Goal: Task Accomplishment & Management: Use online tool/utility

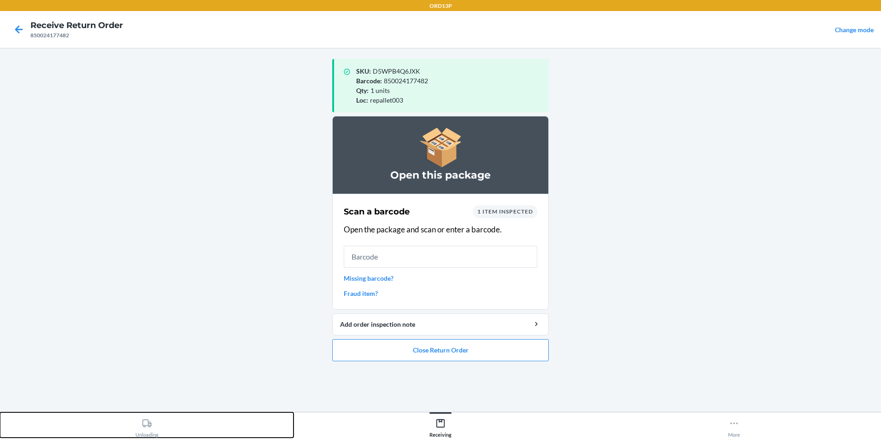
click at [149, 433] on div "Unloading" at bounding box center [146, 426] width 23 height 23
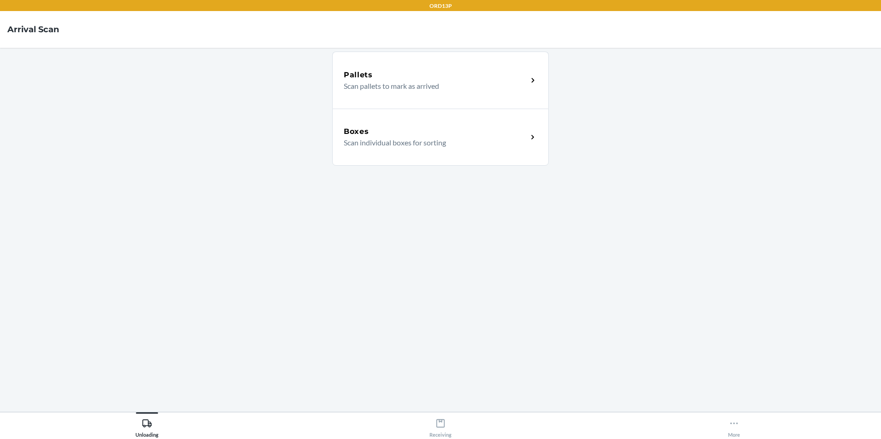
click at [410, 157] on div "Boxes Scan individual boxes for sorting" at bounding box center [440, 137] width 216 height 57
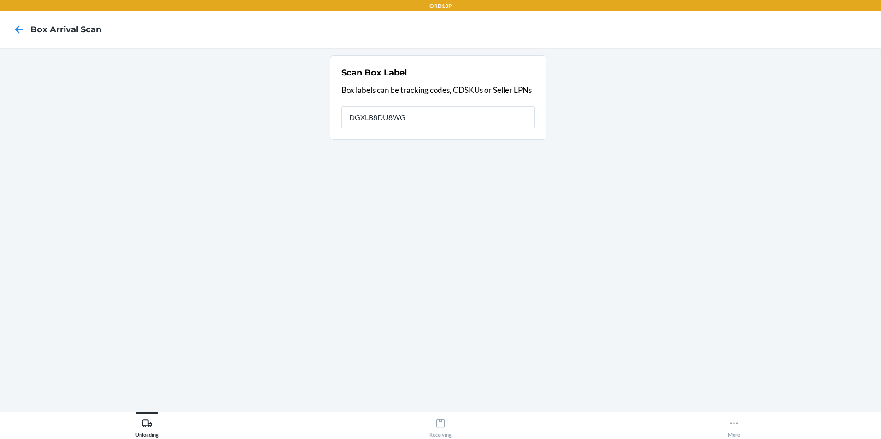
type input "DGXLB8DU8WG"
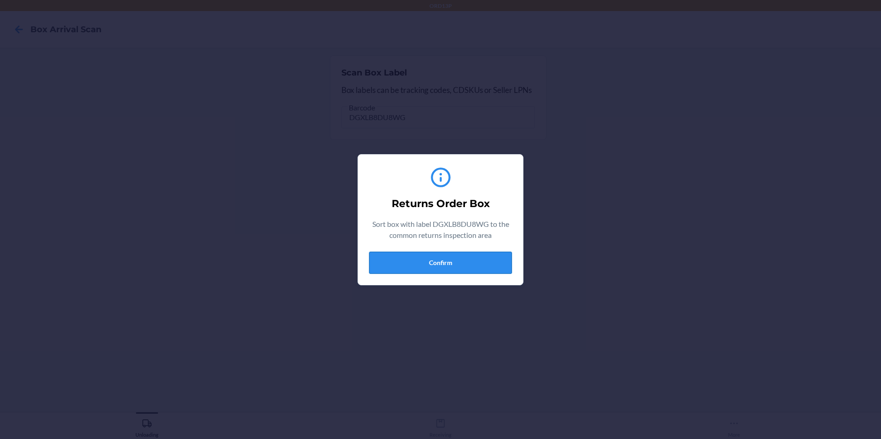
click at [389, 263] on button "Confirm" at bounding box center [440, 263] width 143 height 22
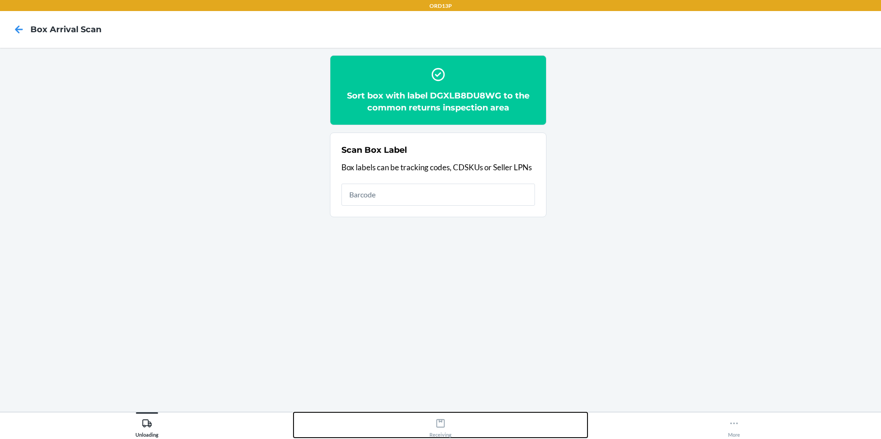
click at [441, 428] on icon at bounding box center [440, 424] width 10 height 10
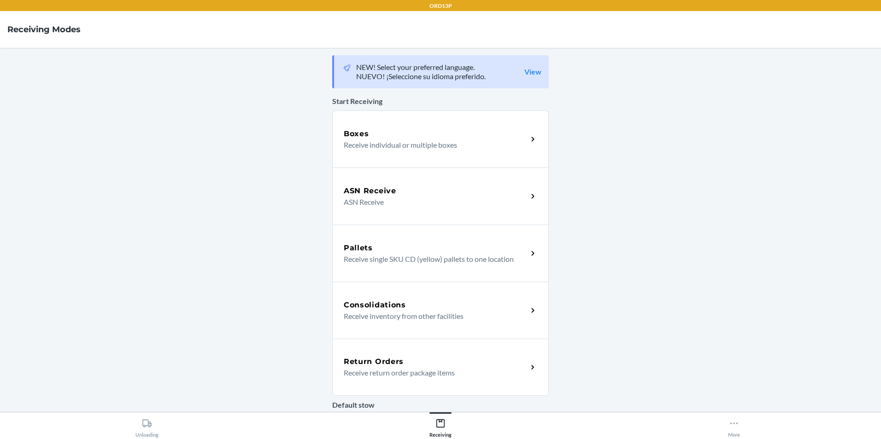
drag, startPoint x: 405, startPoint y: 362, endPoint x: 397, endPoint y: 361, distance: 8.3
click at [406, 361] on div "Return Orders" at bounding box center [436, 362] width 184 height 11
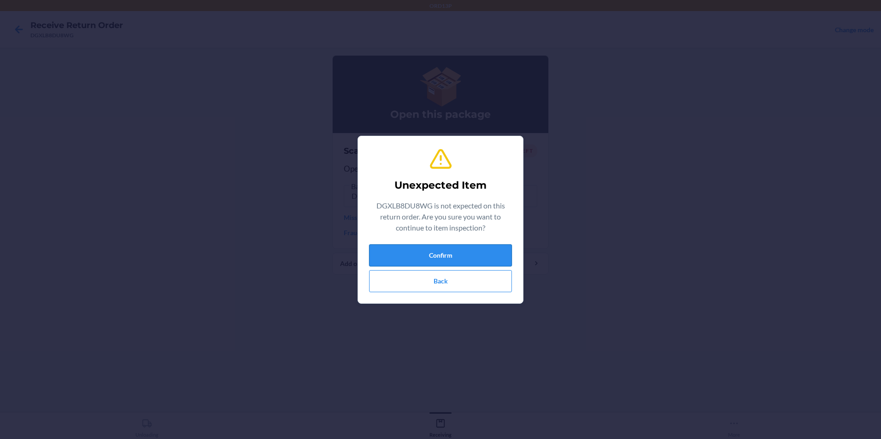
click at [455, 257] on button "Confirm" at bounding box center [440, 256] width 143 height 22
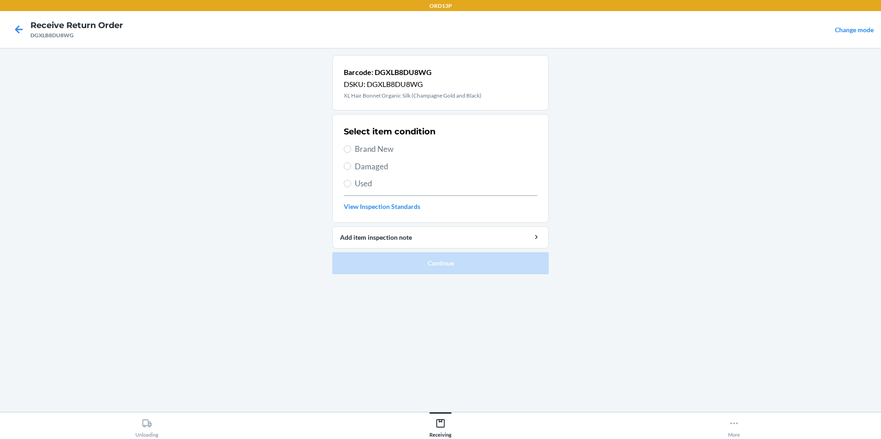
click at [371, 151] on span "Brand New" at bounding box center [446, 149] width 182 height 12
click at [351, 151] on input "Brand New" at bounding box center [347, 149] width 7 height 7
radio input "true"
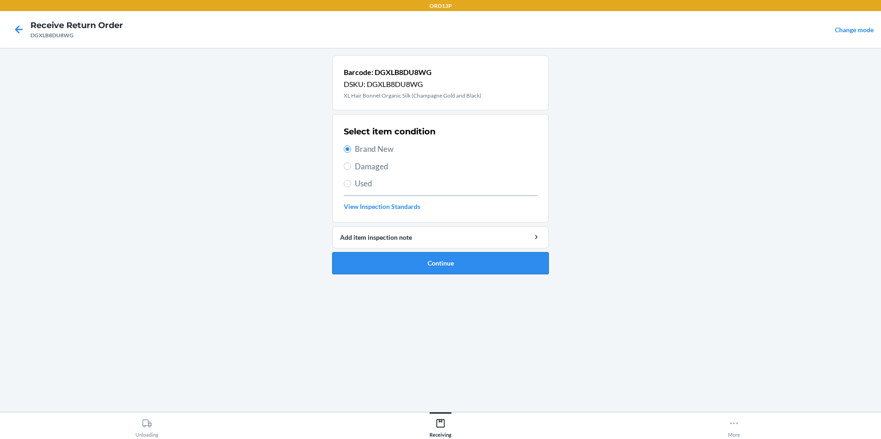
click at [410, 264] on button "Continue" at bounding box center [440, 263] width 216 height 22
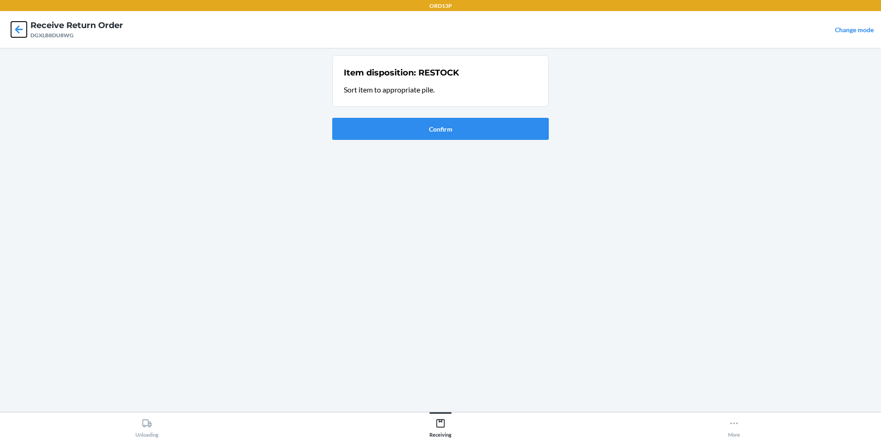
click at [16, 29] on icon at bounding box center [19, 29] width 8 height 8
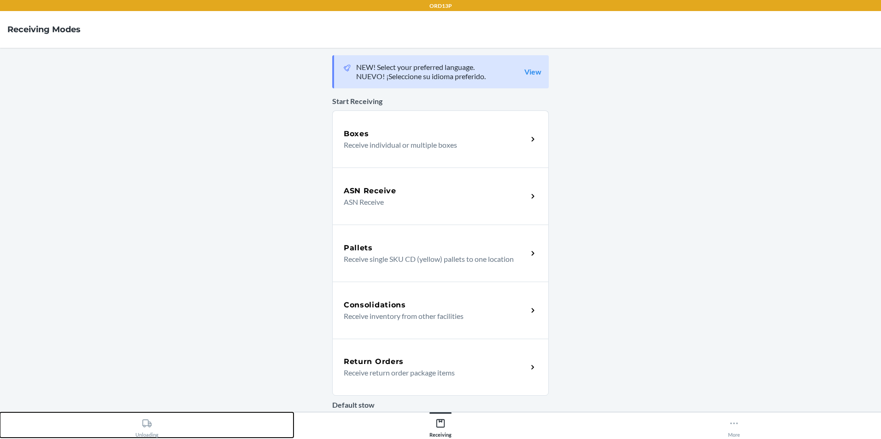
click at [149, 423] on icon at bounding box center [147, 424] width 10 height 10
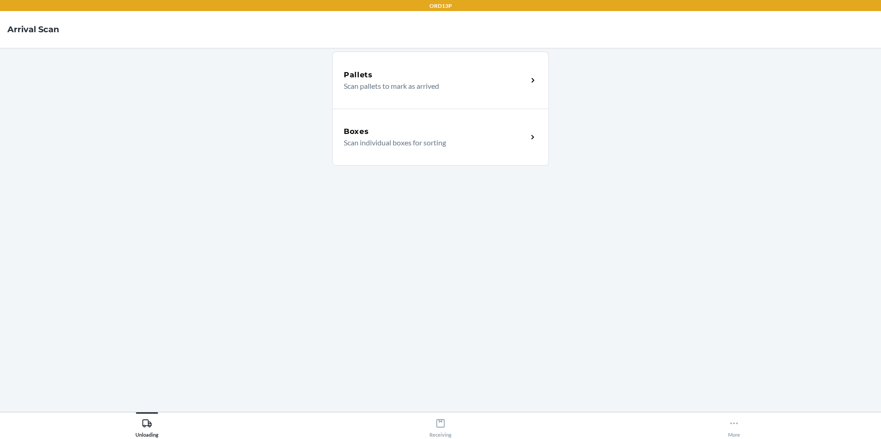
click at [381, 137] on p "Scan individual boxes for sorting" at bounding box center [432, 142] width 176 height 11
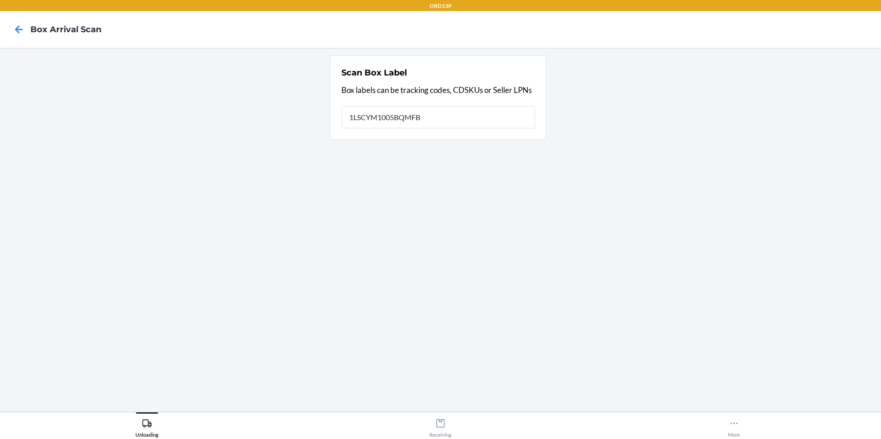
type input "1LSCYM1005BQMFB"
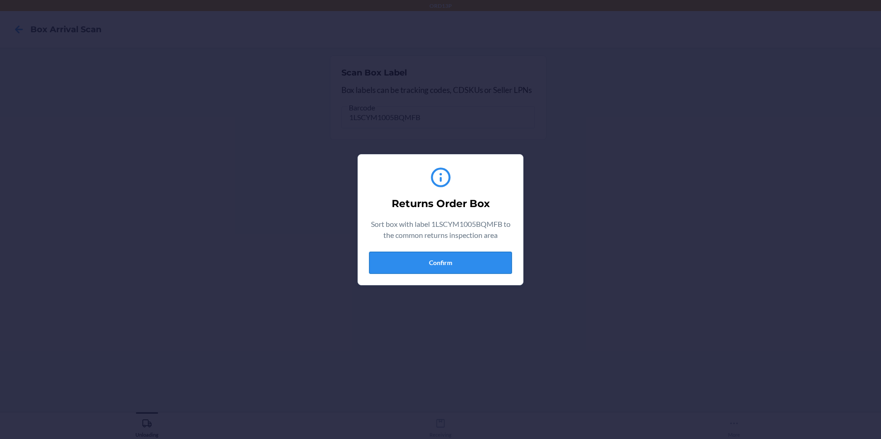
click at [465, 266] on button "Confirm" at bounding box center [440, 263] width 143 height 22
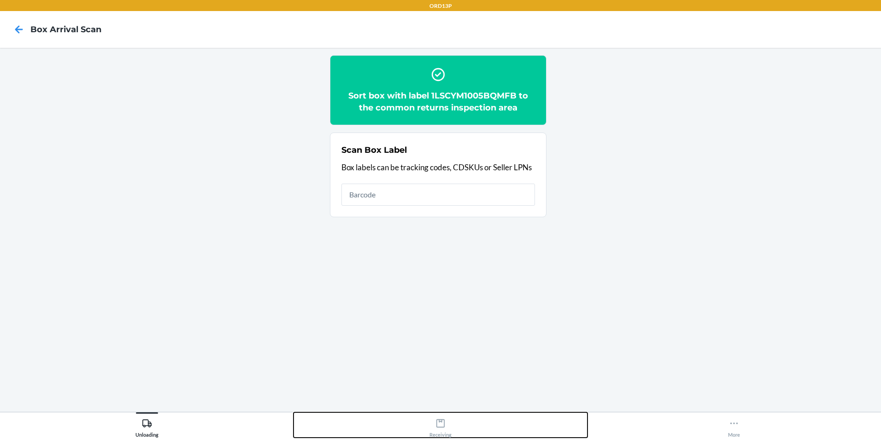
click at [441, 427] on icon at bounding box center [440, 424] width 8 height 8
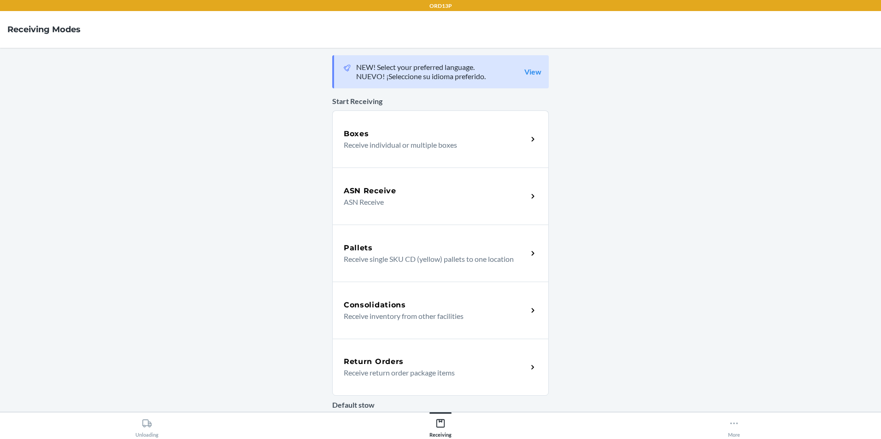
click at [432, 375] on p "Receive return order package items" at bounding box center [432, 373] width 176 height 11
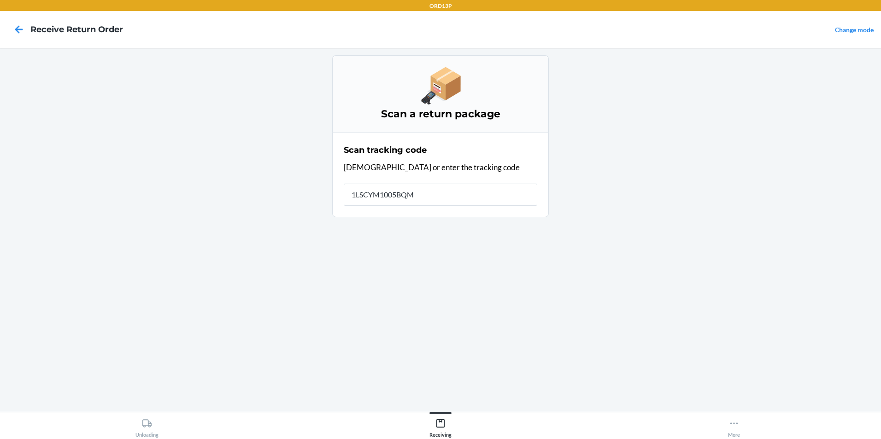
type input "1LSCYM1005BQMF"
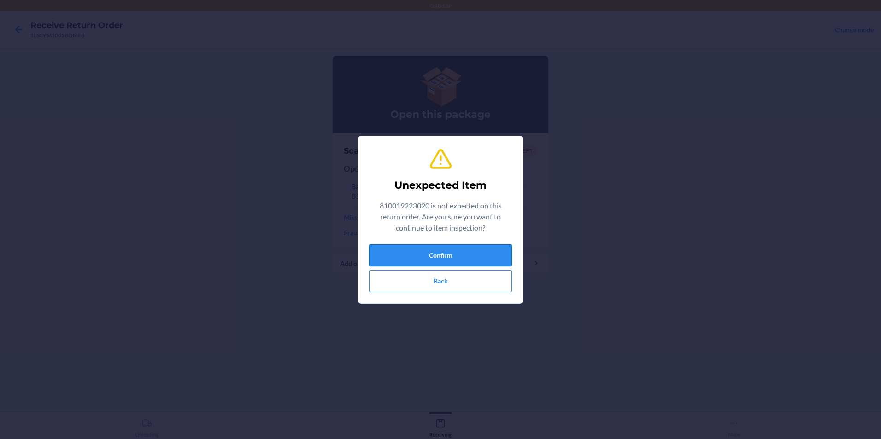
click at [445, 248] on button "Confirm" at bounding box center [440, 256] width 143 height 22
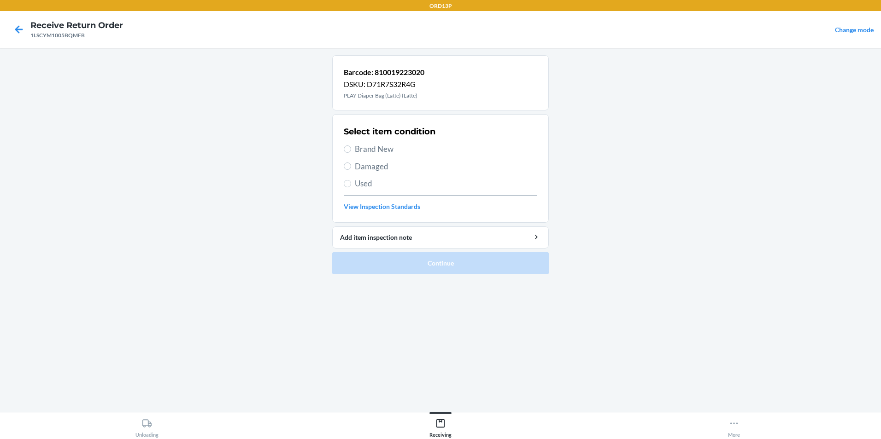
click at [438, 153] on span "Brand New" at bounding box center [446, 149] width 182 height 12
click at [351, 153] on input "Brand New" at bounding box center [347, 149] width 7 height 7
radio input "true"
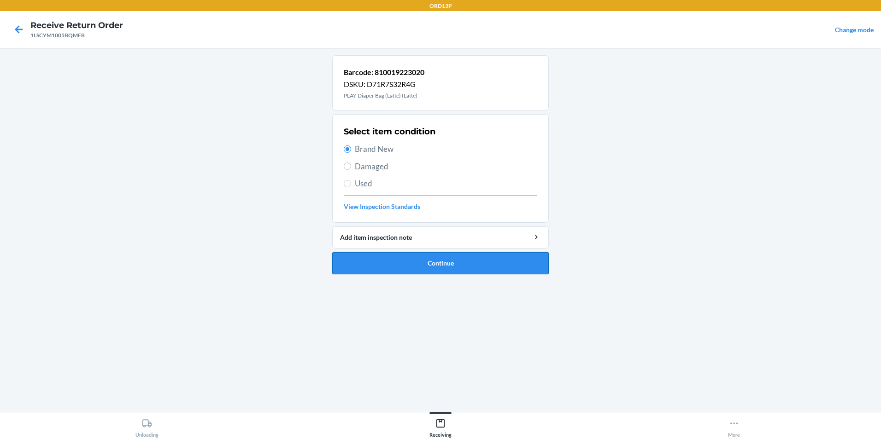
click at [423, 265] on button "Continue" at bounding box center [440, 263] width 216 height 22
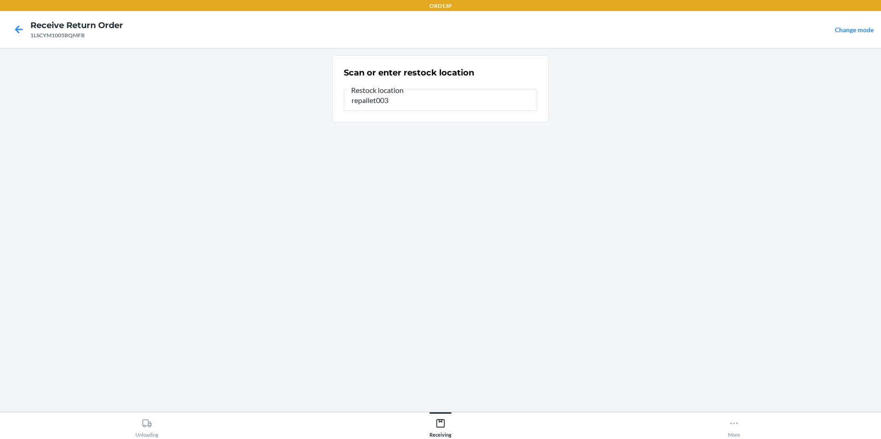
type input "repallet003"
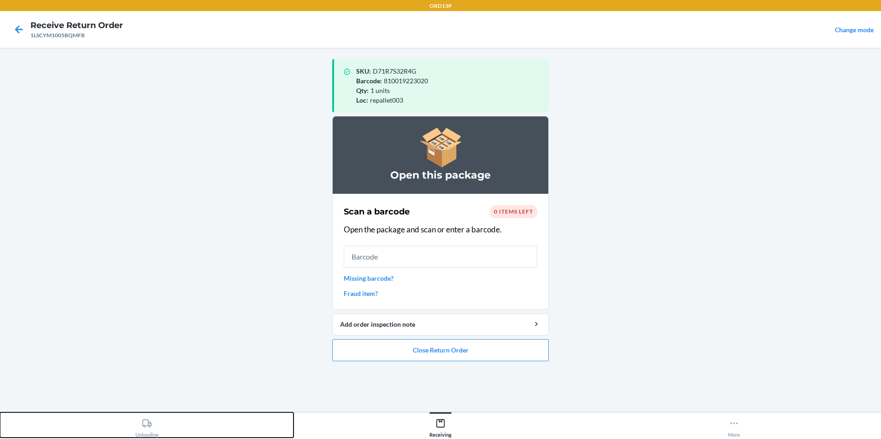
click at [152, 430] on div "Unloading" at bounding box center [146, 426] width 23 height 23
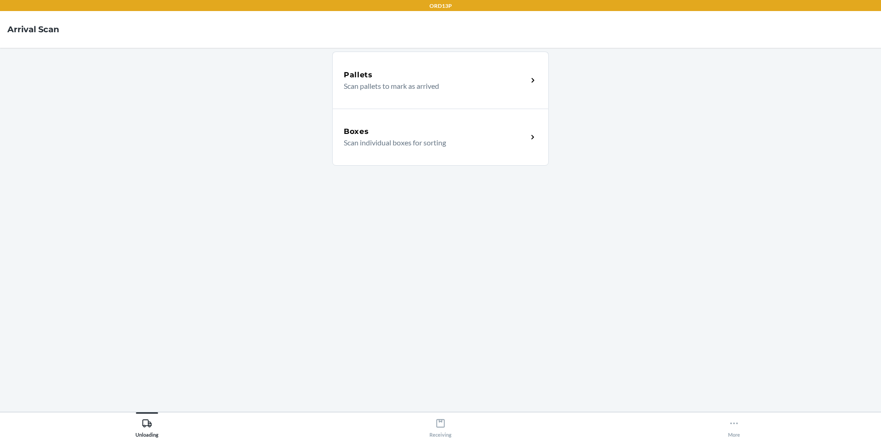
click at [351, 147] on p "Scan individual boxes for sorting" at bounding box center [432, 142] width 176 height 11
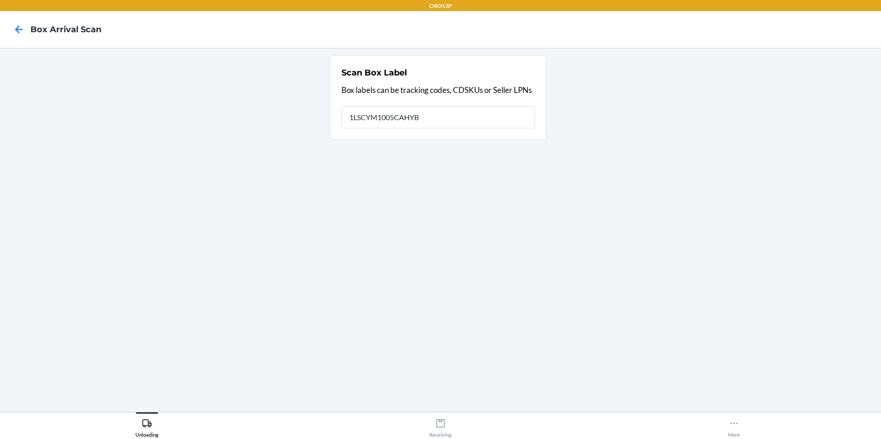
type input "1LSCYM1005CAHYB"
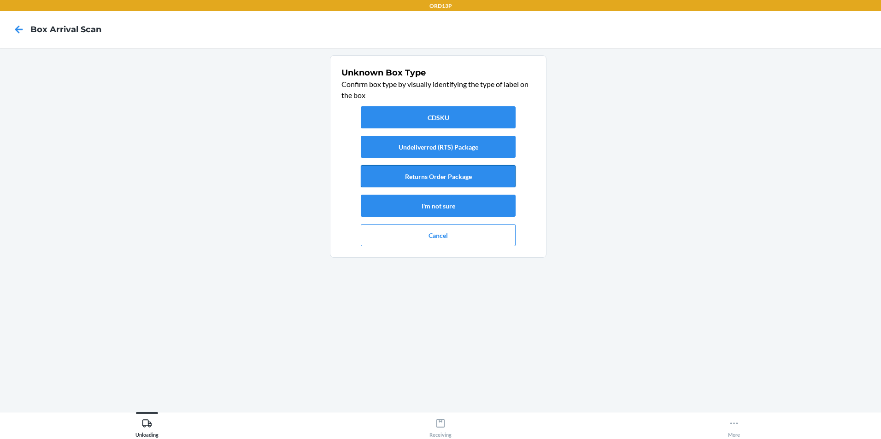
click at [382, 171] on button "Returns Order Package" at bounding box center [438, 176] width 155 height 22
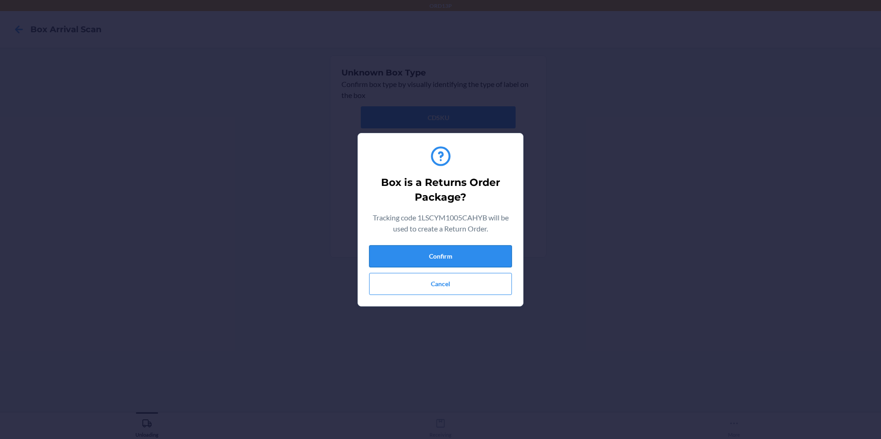
click at [388, 249] on button "Confirm" at bounding box center [440, 257] width 143 height 22
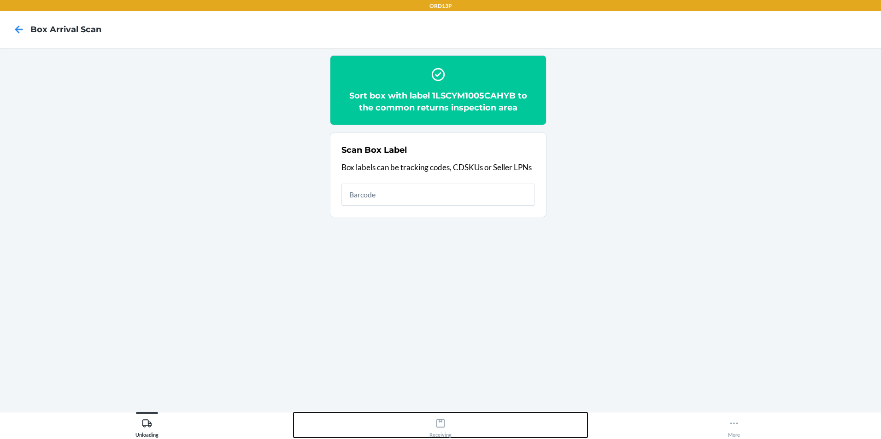
click at [439, 422] on icon at bounding box center [440, 424] width 8 height 8
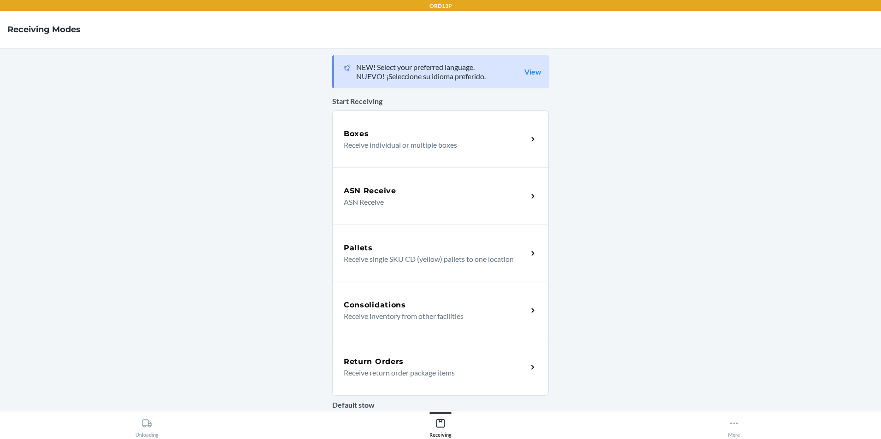
click at [407, 366] on div "Return Orders" at bounding box center [436, 362] width 184 height 11
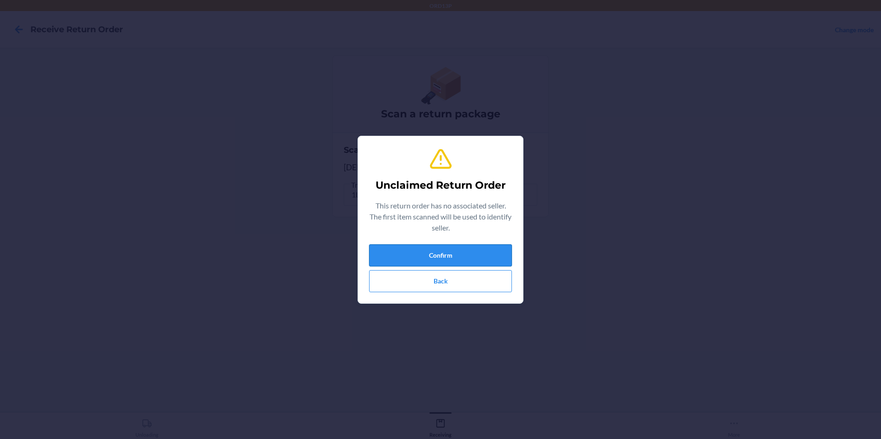
click at [435, 261] on button "Confirm" at bounding box center [440, 256] width 143 height 22
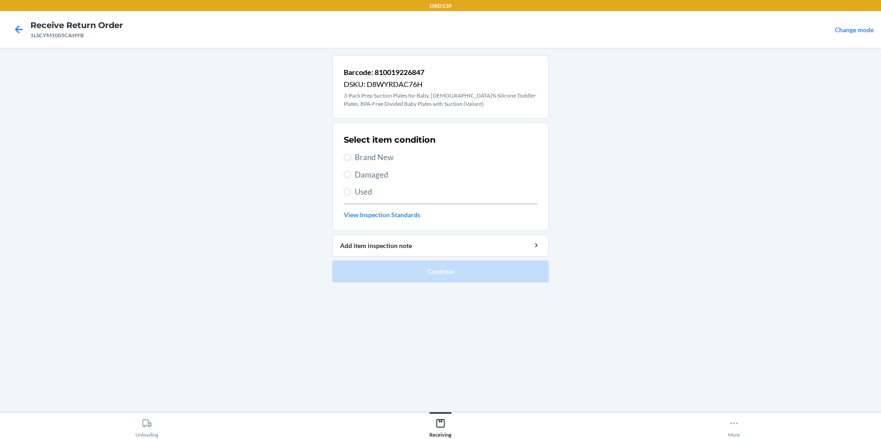
click at [368, 160] on span "Brand New" at bounding box center [446, 158] width 182 height 12
click at [351, 160] on input "Brand New" at bounding box center [347, 157] width 7 height 7
radio input "true"
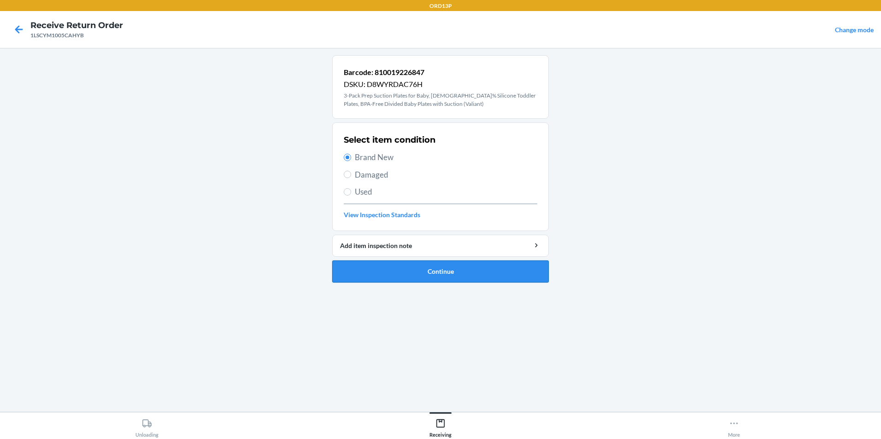
click at [400, 266] on button "Continue" at bounding box center [440, 272] width 216 height 22
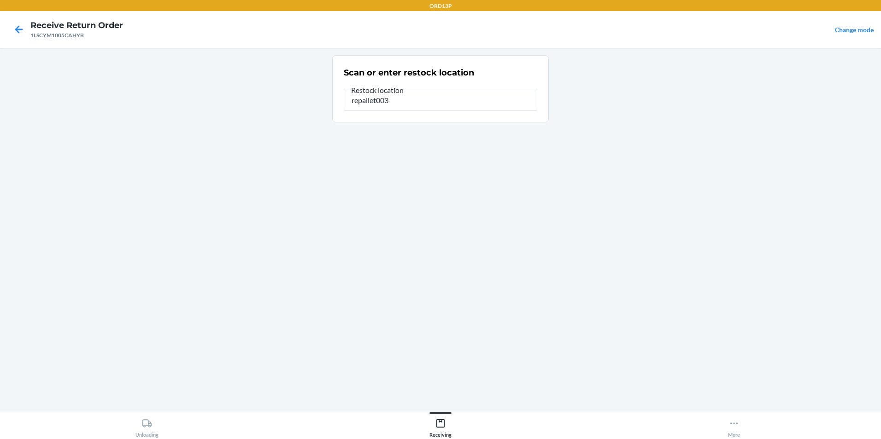
type input "repallet003"
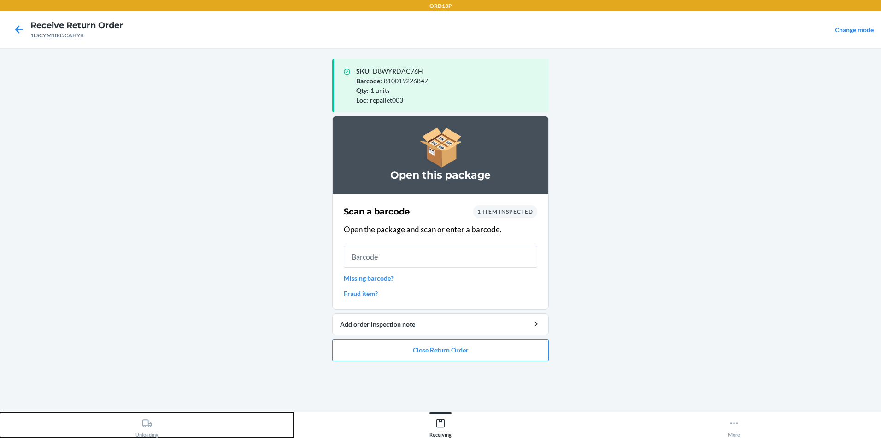
click at [142, 426] on icon at bounding box center [146, 424] width 9 height 8
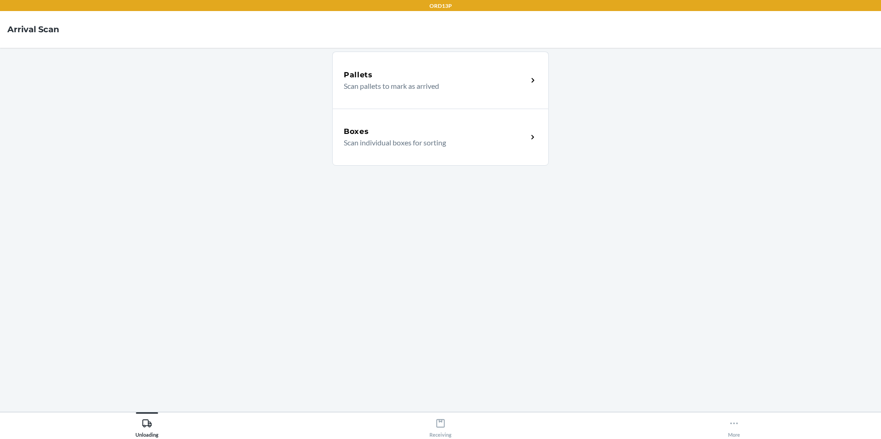
click at [427, 159] on div "Boxes Scan individual boxes for sorting" at bounding box center [440, 137] width 216 height 57
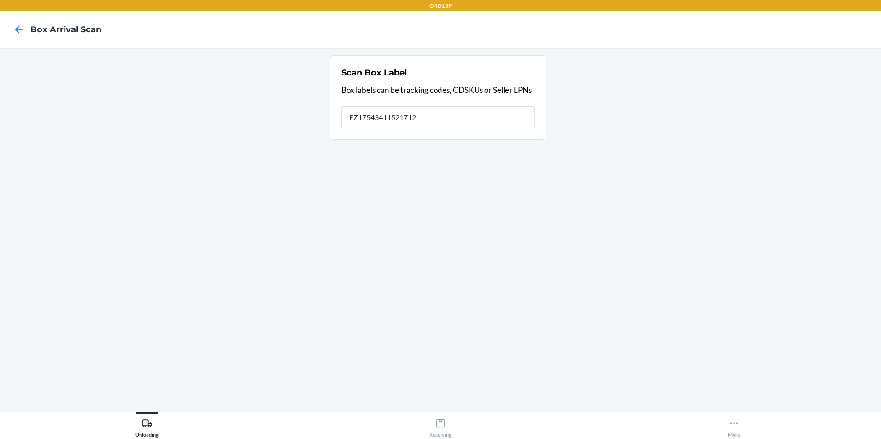
type input "EZ17543411521712"
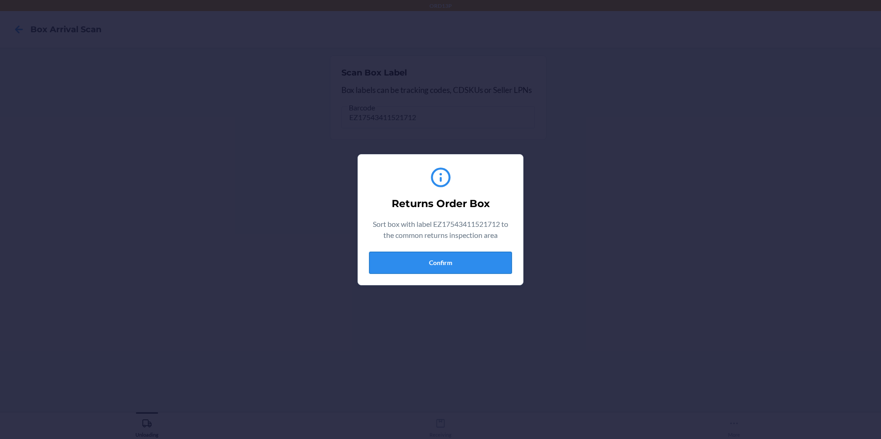
click at [431, 266] on button "Confirm" at bounding box center [440, 263] width 143 height 22
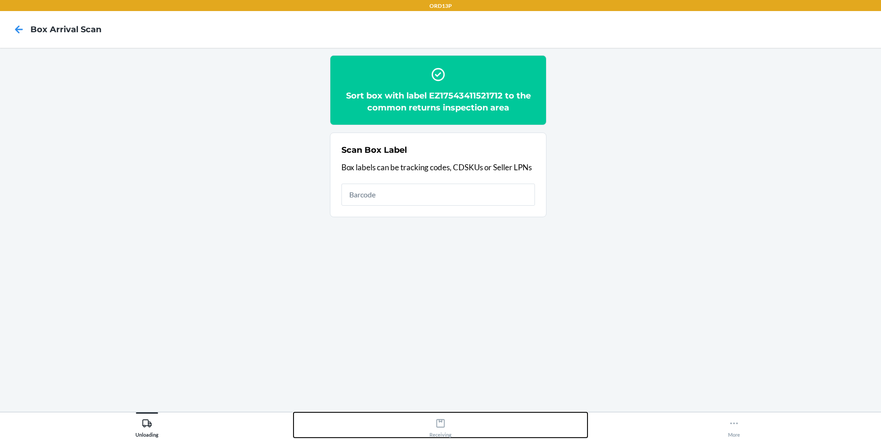
click at [444, 428] on icon at bounding box center [440, 424] width 10 height 10
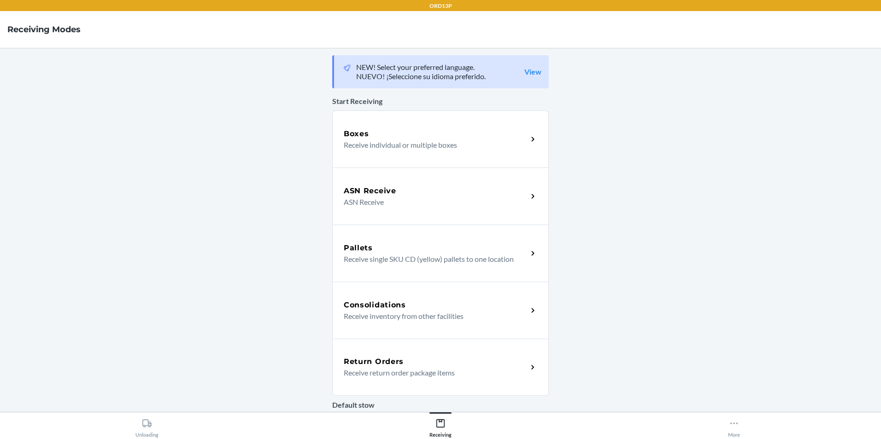
click at [448, 375] on p "Receive return order package items" at bounding box center [432, 373] width 176 height 11
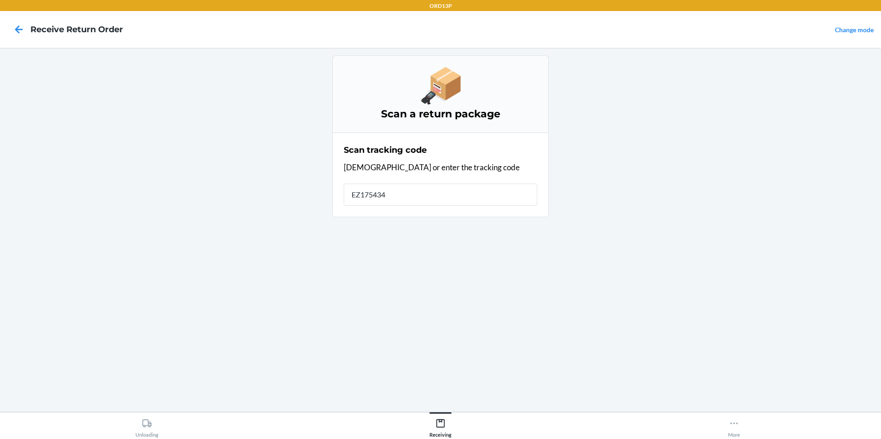
type input "EZ1754341"
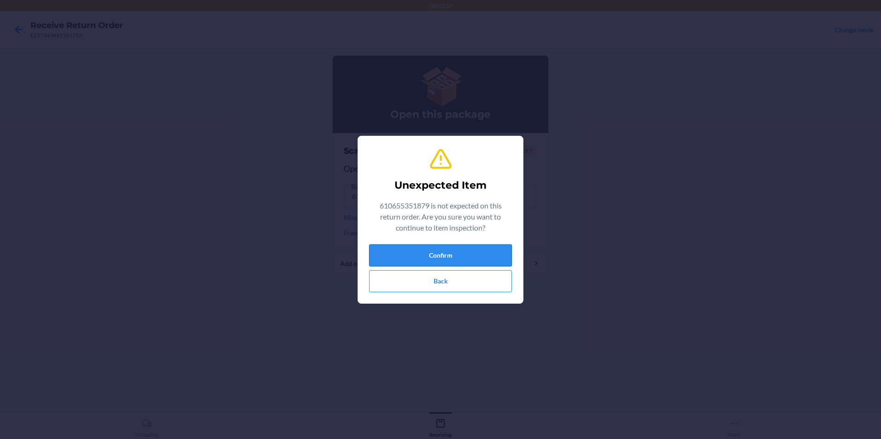
click at [444, 257] on button "Confirm" at bounding box center [440, 256] width 143 height 22
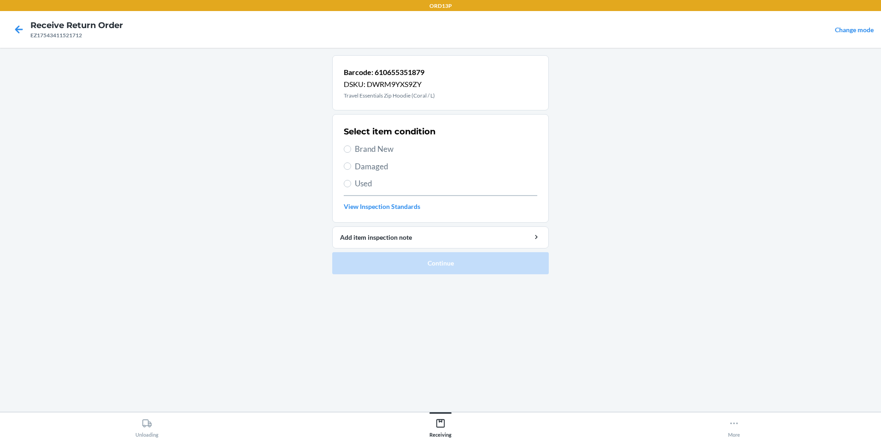
click at [391, 153] on span "Brand New" at bounding box center [446, 149] width 182 height 12
click at [351, 153] on input "Brand New" at bounding box center [347, 149] width 7 height 7
radio input "true"
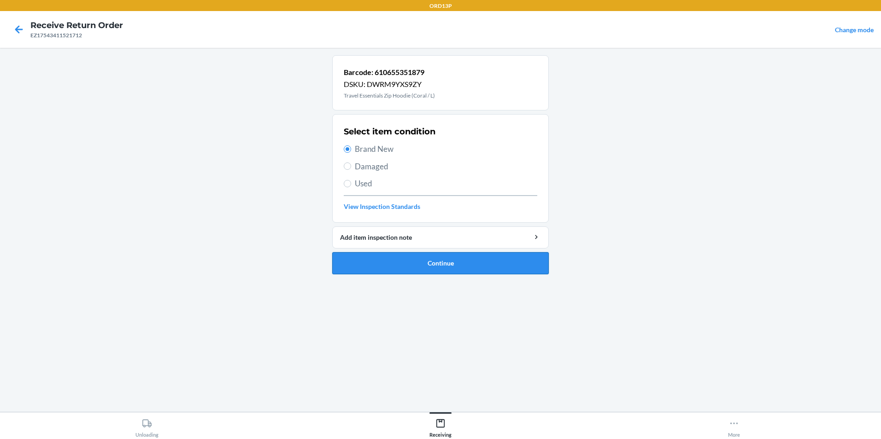
click at [410, 263] on button "Continue" at bounding box center [440, 263] width 216 height 22
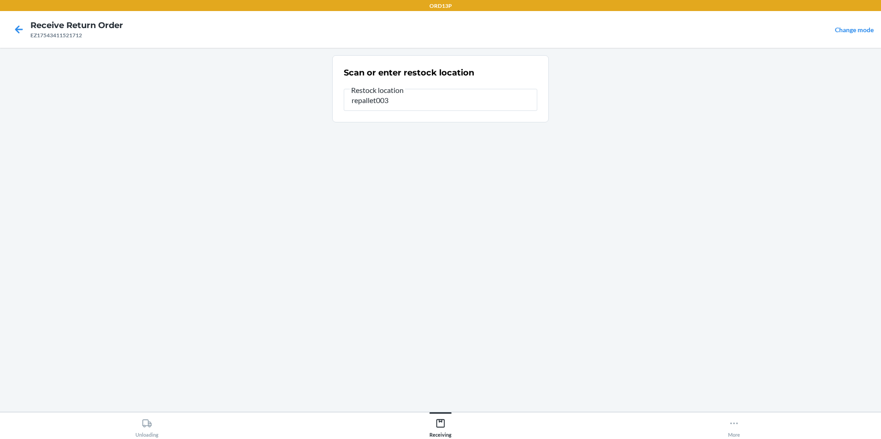
type input "repallet003"
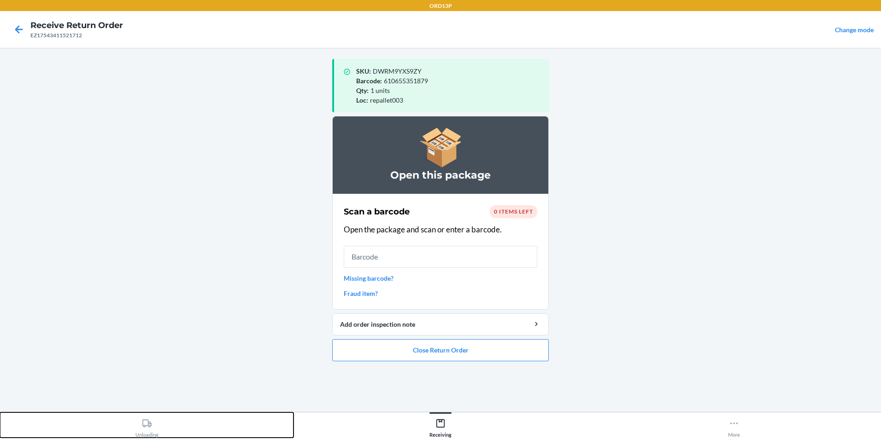
click at [152, 433] on div "Unloading" at bounding box center [146, 426] width 23 height 23
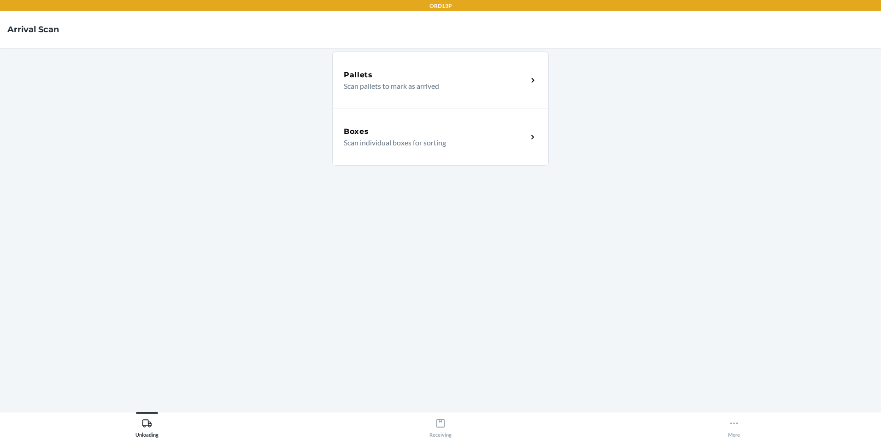
click at [381, 130] on div "Boxes" at bounding box center [436, 131] width 184 height 11
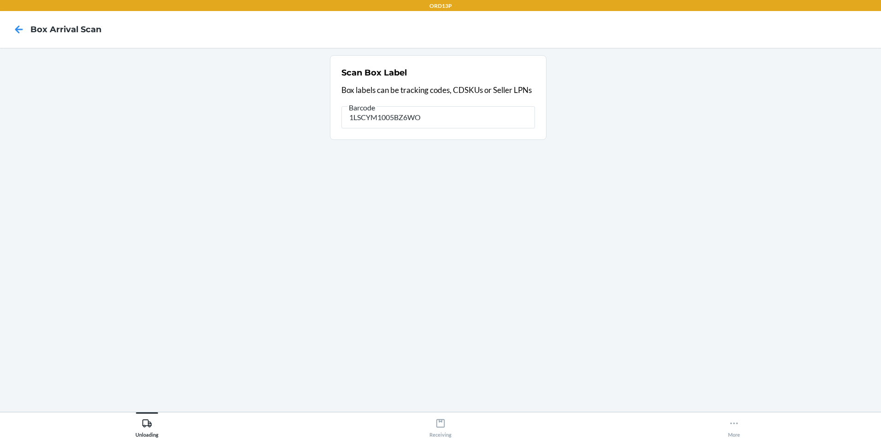
type input "1LSCYM1005BZ6WO"
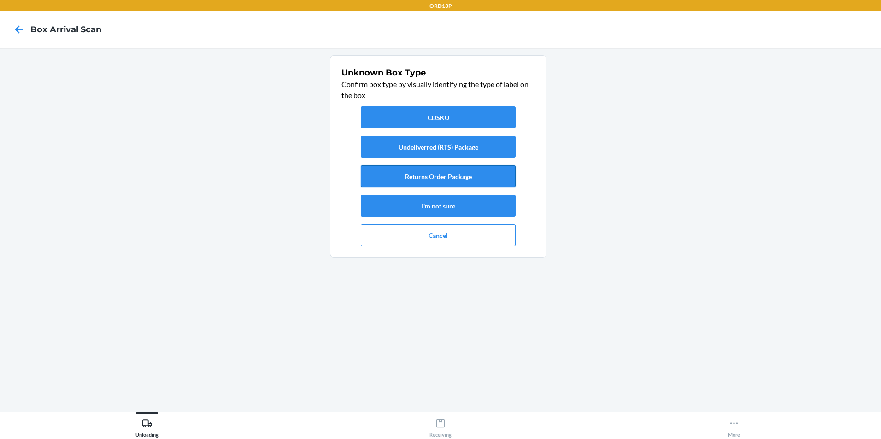
click at [420, 178] on button "Returns Order Package" at bounding box center [438, 176] width 155 height 22
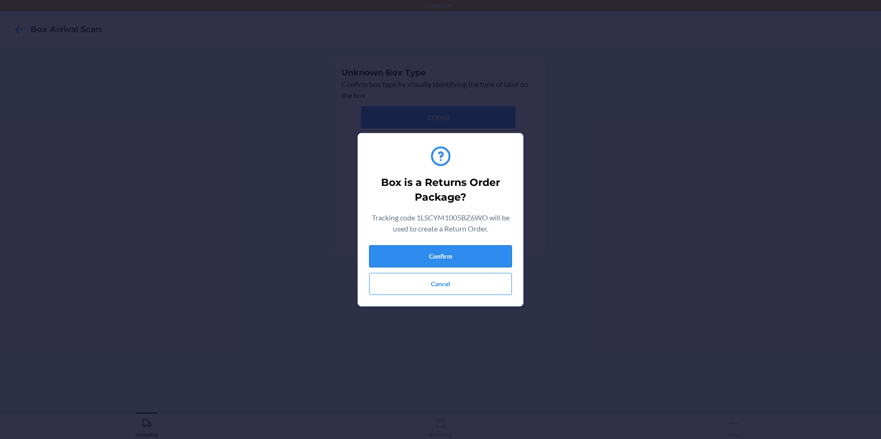
click at [433, 256] on button "Confirm" at bounding box center [440, 257] width 143 height 22
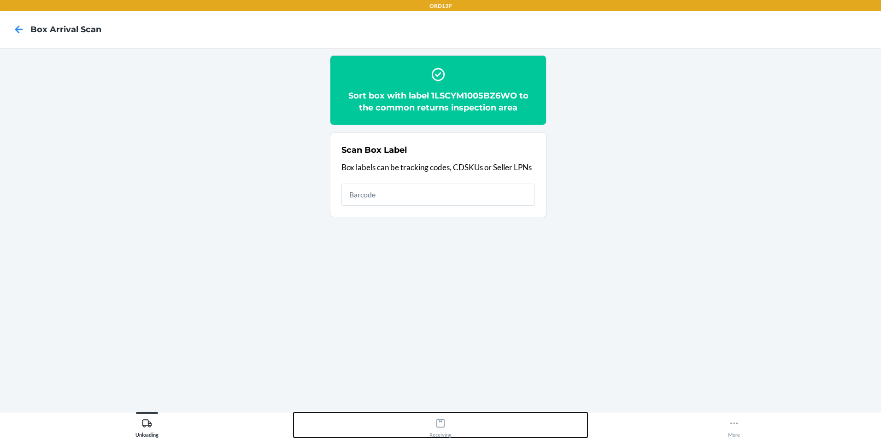
click at [445, 424] on icon at bounding box center [440, 424] width 8 height 8
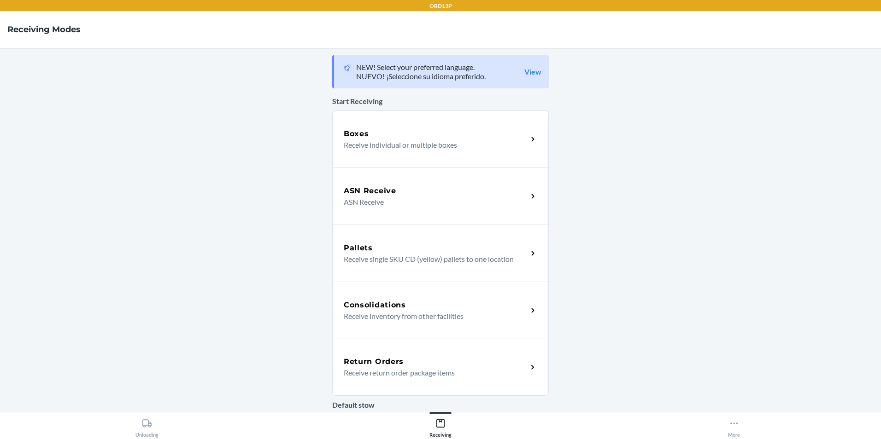
drag, startPoint x: 413, startPoint y: 359, endPoint x: 411, endPoint y: 376, distance: 16.7
click at [413, 359] on div "Return Orders" at bounding box center [436, 362] width 184 height 11
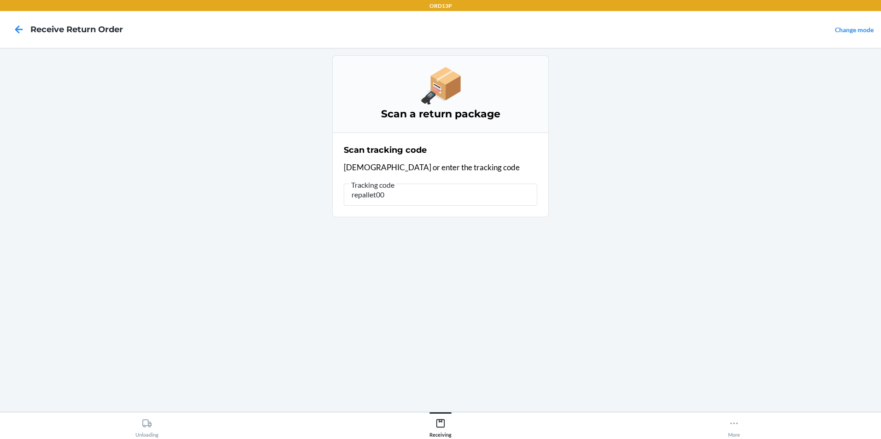
type input "repallet003"
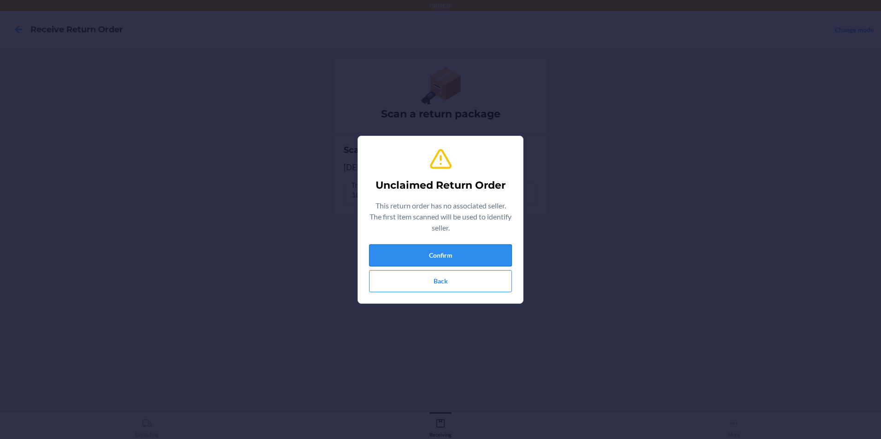
click at [492, 244] on div "Unclaimed Return Order This return order has no associated seller. The first it…" at bounding box center [440, 220] width 143 height 152
click at [498, 245] on button "Confirm" at bounding box center [440, 256] width 143 height 22
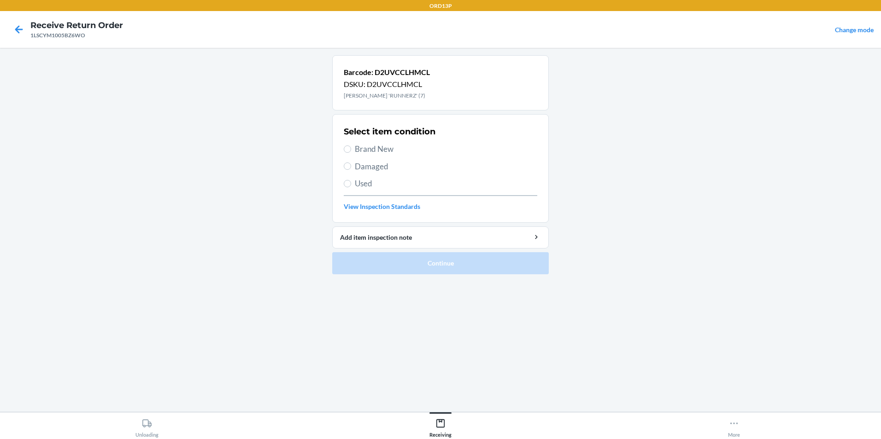
click at [389, 153] on span "Brand New" at bounding box center [446, 149] width 182 height 12
click at [351, 153] on input "Brand New" at bounding box center [347, 149] width 7 height 7
radio input "true"
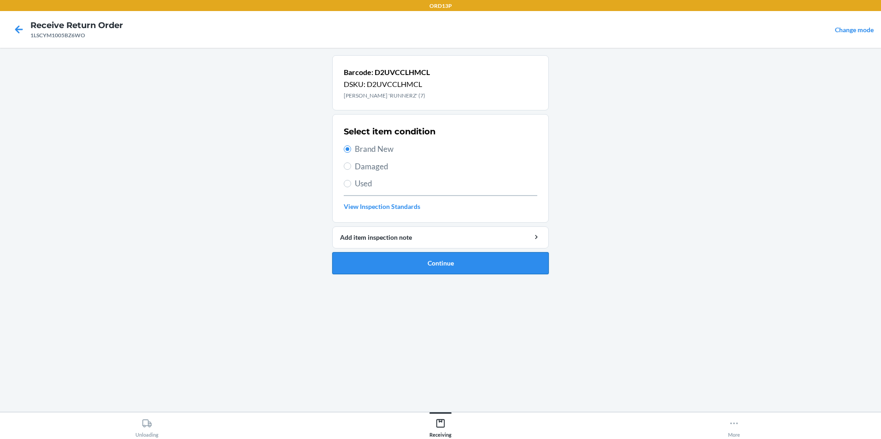
click at [435, 267] on button "Continue" at bounding box center [440, 263] width 216 height 22
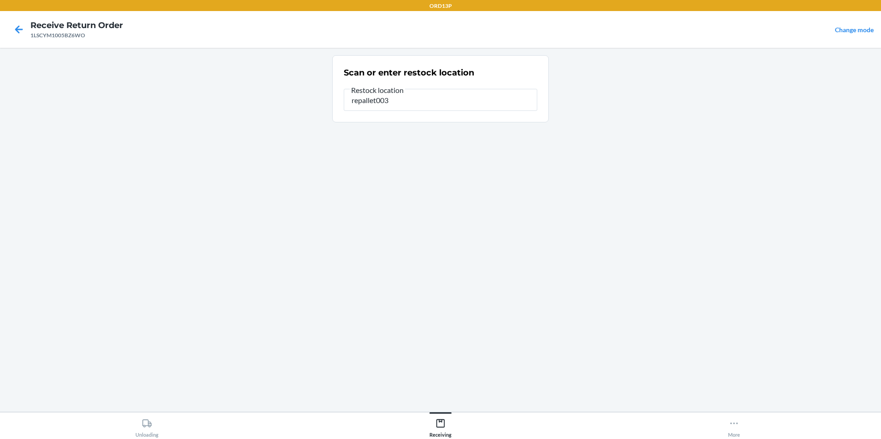
type input "repallet003"
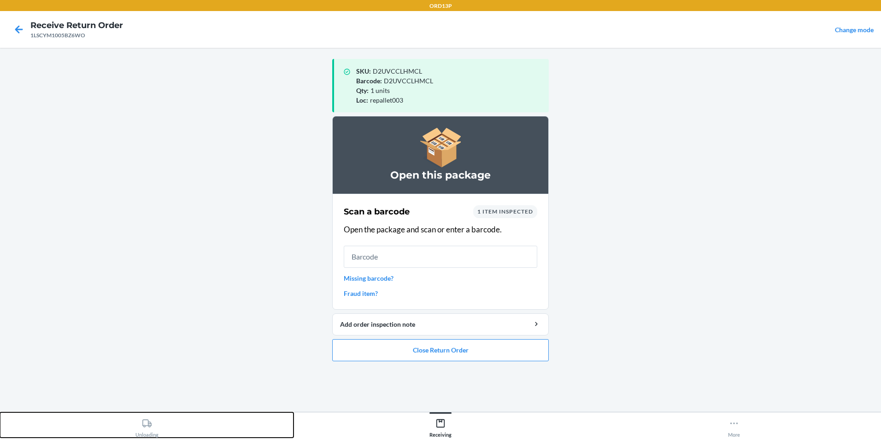
click at [152, 427] on div "Unloading" at bounding box center [146, 426] width 23 height 23
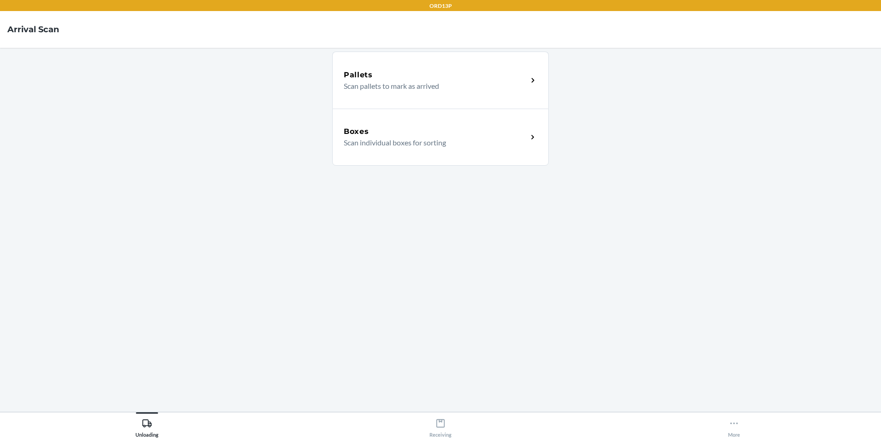
click at [463, 148] on p "Scan individual boxes for sorting" at bounding box center [432, 142] width 176 height 11
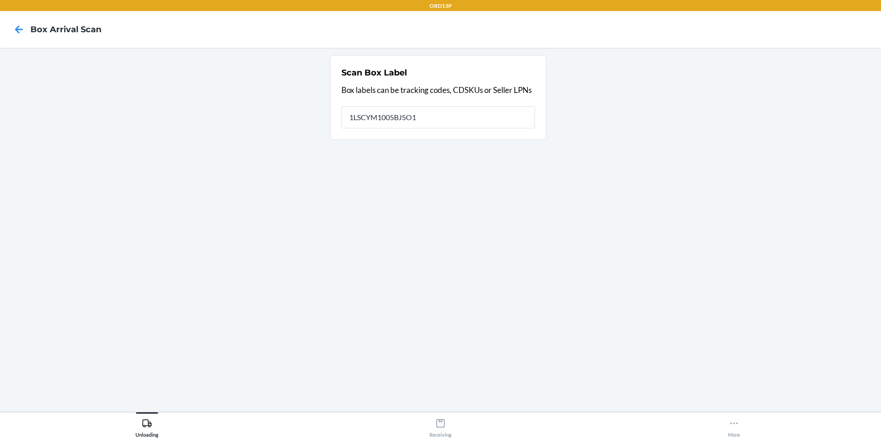
type input "1LSCYM1005BJ5O1"
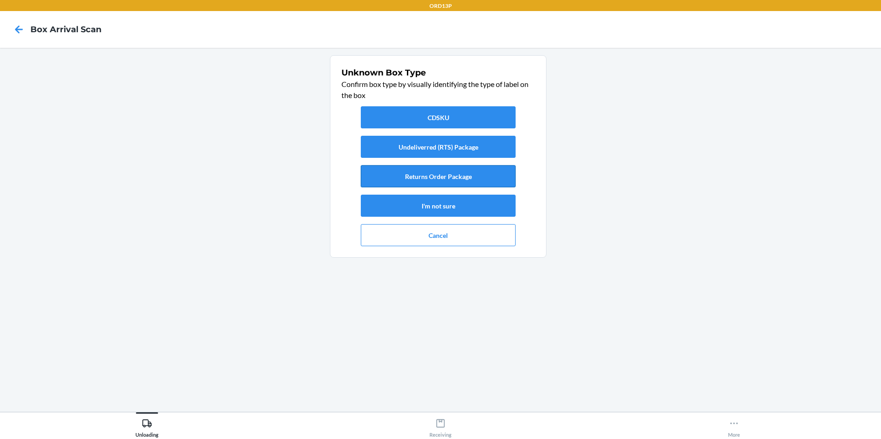
click at [422, 178] on button "Returns Order Package" at bounding box center [438, 176] width 155 height 22
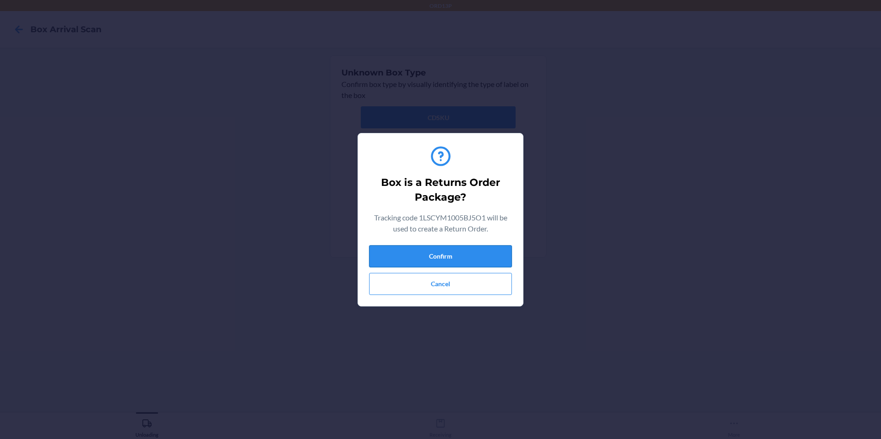
click at [411, 253] on button "Confirm" at bounding box center [440, 257] width 143 height 22
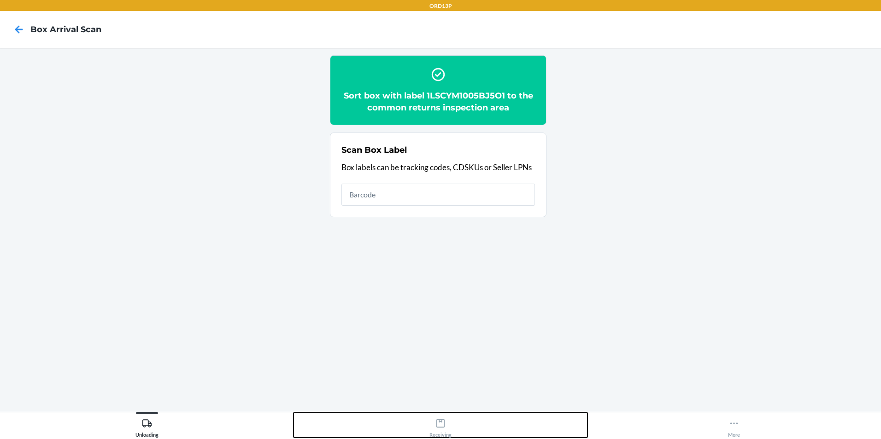
click at [447, 421] on div "Receiving" at bounding box center [440, 426] width 22 height 23
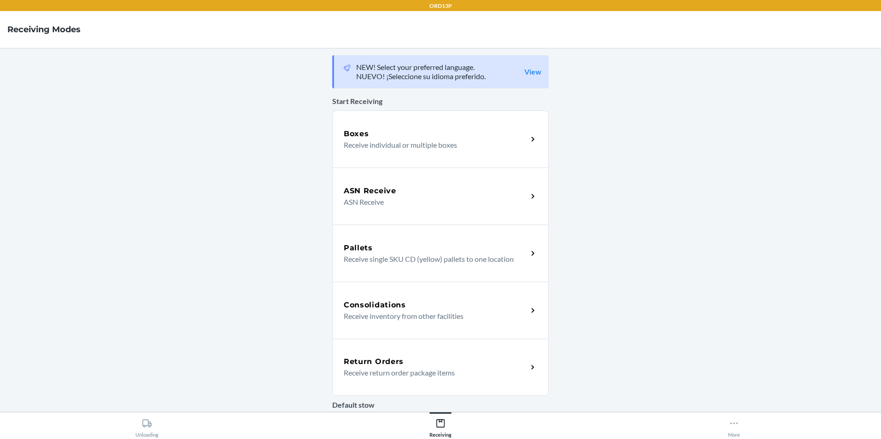
click at [440, 367] on div "Return Orders" at bounding box center [436, 362] width 184 height 11
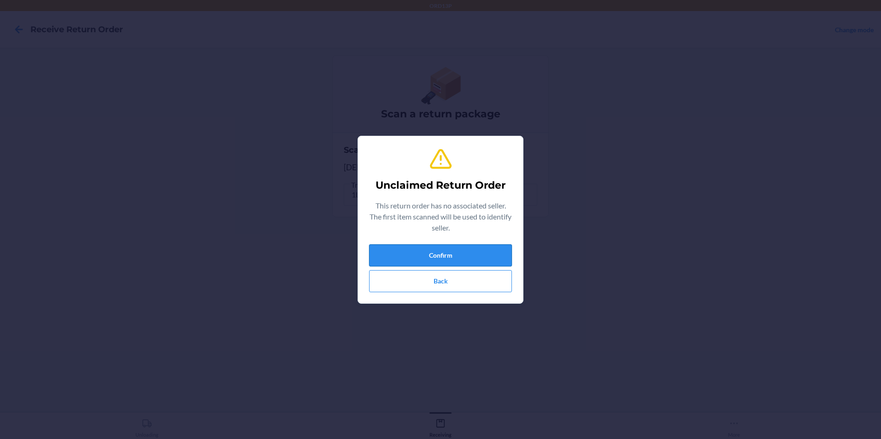
click at [451, 252] on button "Confirm" at bounding box center [440, 256] width 143 height 22
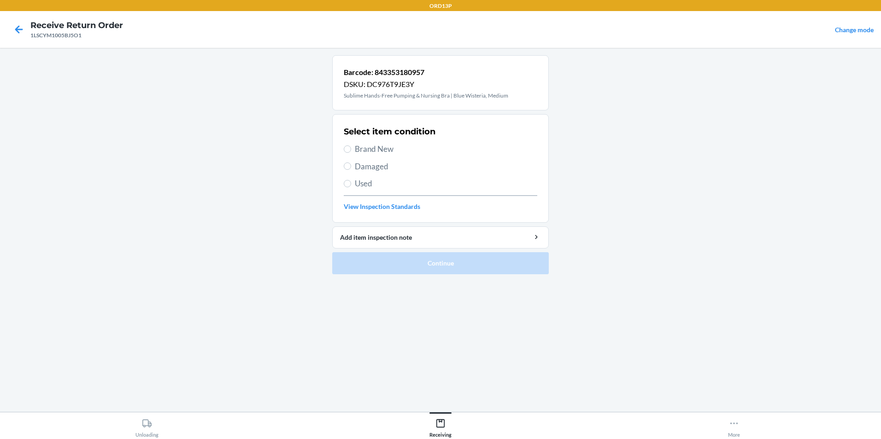
click at [386, 145] on span "Brand New" at bounding box center [446, 149] width 182 height 12
click at [351, 146] on input "Brand New" at bounding box center [347, 149] width 7 height 7
radio input "true"
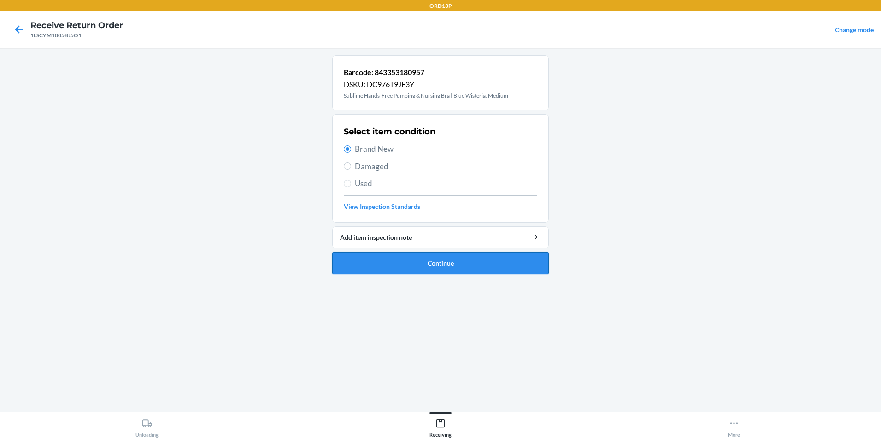
click at [369, 271] on button "Continue" at bounding box center [440, 263] width 216 height 22
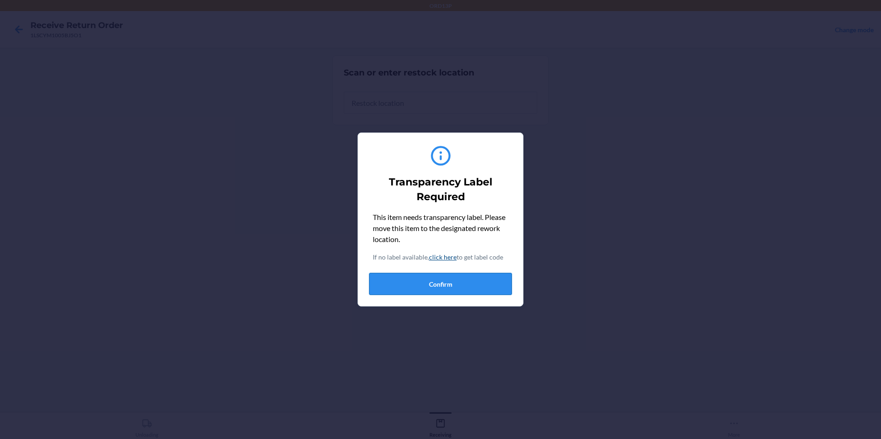
click at [454, 289] on button "Confirm" at bounding box center [440, 284] width 143 height 22
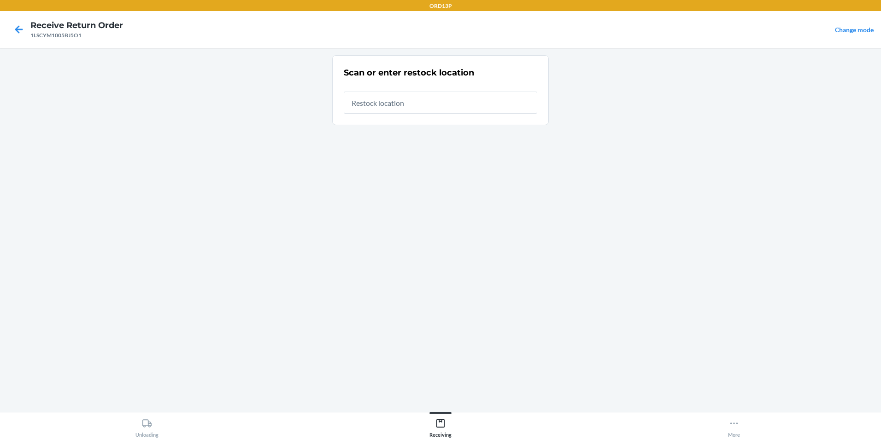
type input "repallet003"
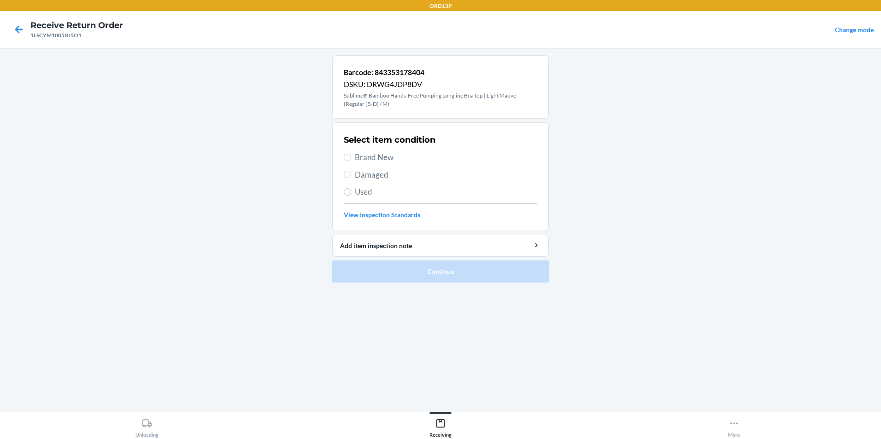
click at [390, 154] on span "Brand New" at bounding box center [446, 158] width 182 height 12
click at [351, 154] on input "Brand New" at bounding box center [347, 157] width 7 height 7
radio input "true"
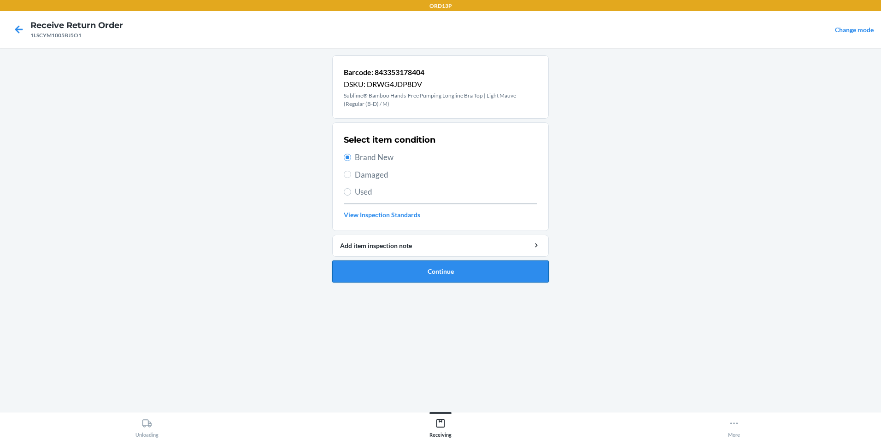
click at [390, 269] on button "Continue" at bounding box center [440, 272] width 216 height 22
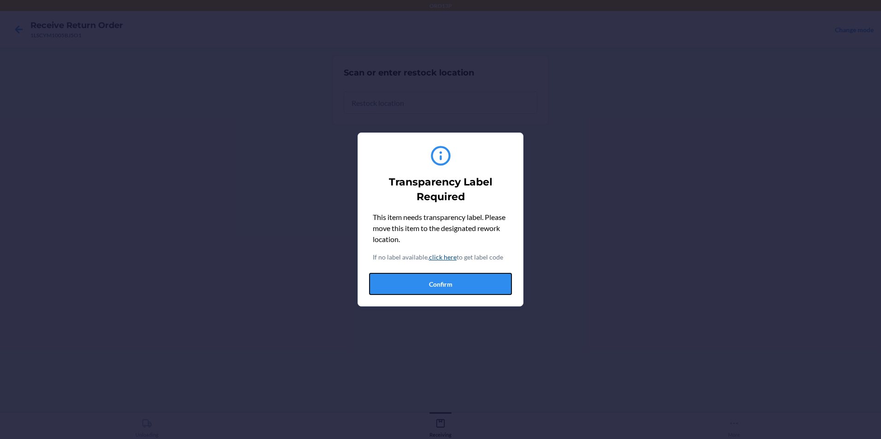
drag, startPoint x: 445, startPoint y: 289, endPoint x: 449, endPoint y: 285, distance: 5.5
click at [448, 286] on button "Confirm" at bounding box center [440, 284] width 143 height 22
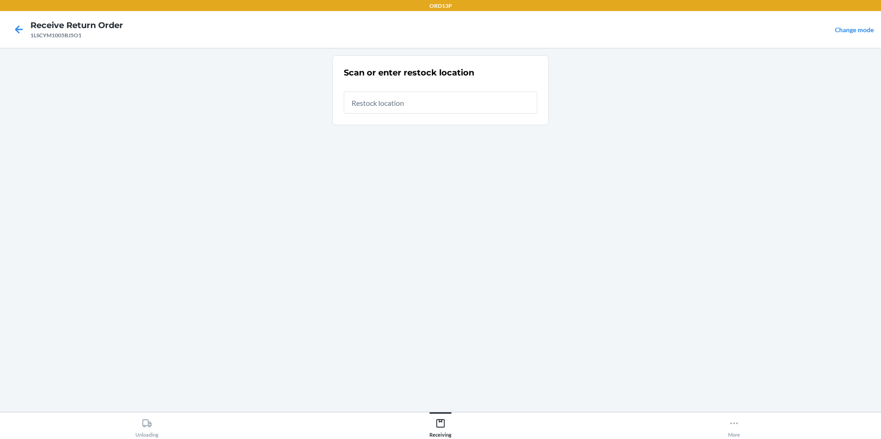
type input "repallet003"
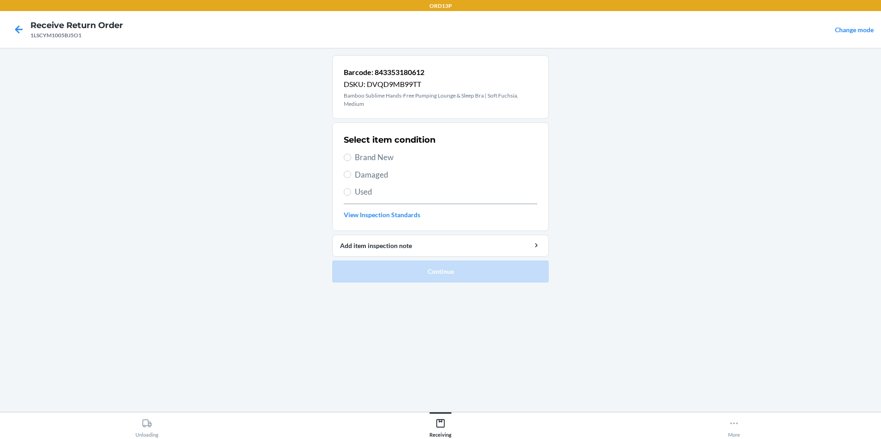
click at [451, 157] on span "Brand New" at bounding box center [446, 158] width 182 height 12
click at [351, 157] on input "Brand New" at bounding box center [347, 157] width 7 height 7
radio input "true"
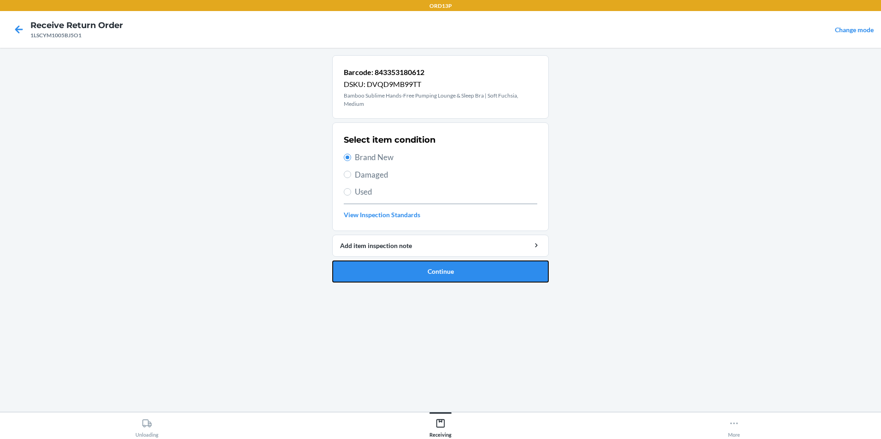
drag, startPoint x: 426, startPoint y: 268, endPoint x: 432, endPoint y: 262, distance: 9.1
click at [427, 267] on button "Continue" at bounding box center [440, 272] width 216 height 22
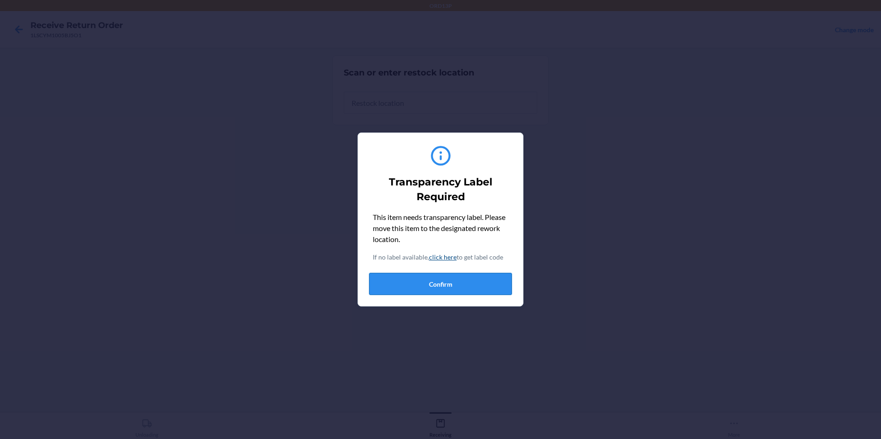
click at [432, 283] on button "Confirm" at bounding box center [440, 284] width 143 height 22
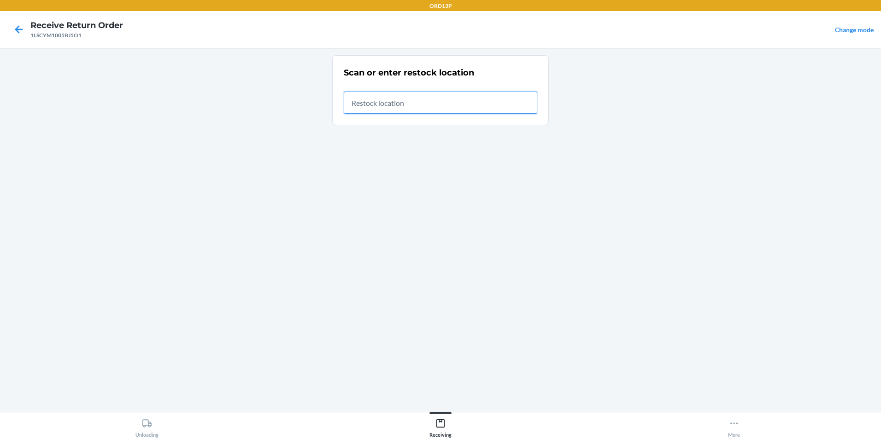
click at [452, 102] on input "text" at bounding box center [440, 103] width 193 height 22
type input "repallet003"
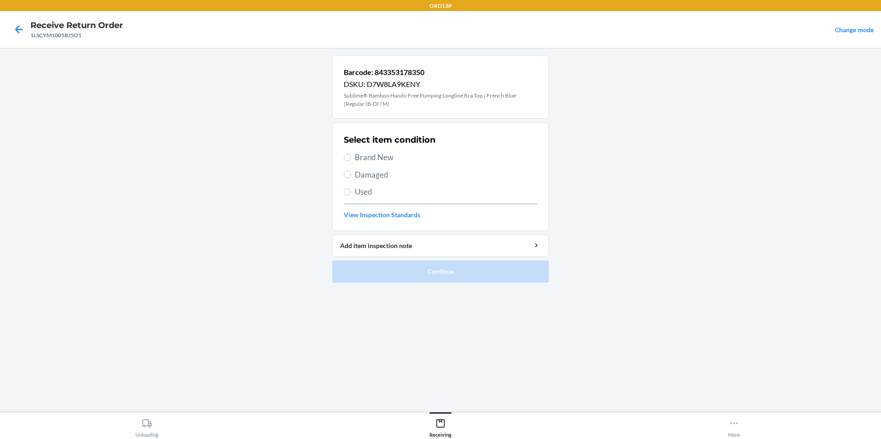
drag, startPoint x: 396, startPoint y: 161, endPoint x: 406, endPoint y: 164, distance: 10.6
click at [396, 160] on span "Brand New" at bounding box center [446, 158] width 182 height 12
click at [351, 160] on input "Brand New" at bounding box center [347, 157] width 7 height 7
radio input "true"
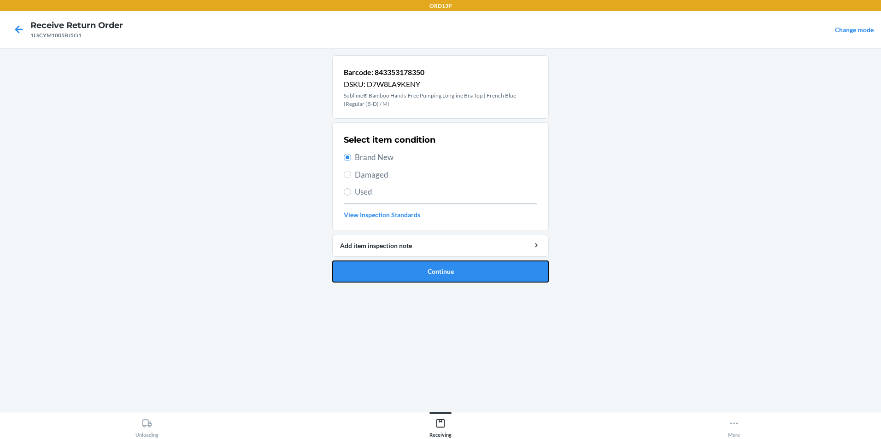
drag, startPoint x: 395, startPoint y: 272, endPoint x: 389, endPoint y: 231, distance: 41.9
click at [395, 266] on button "Continue" at bounding box center [440, 272] width 216 height 22
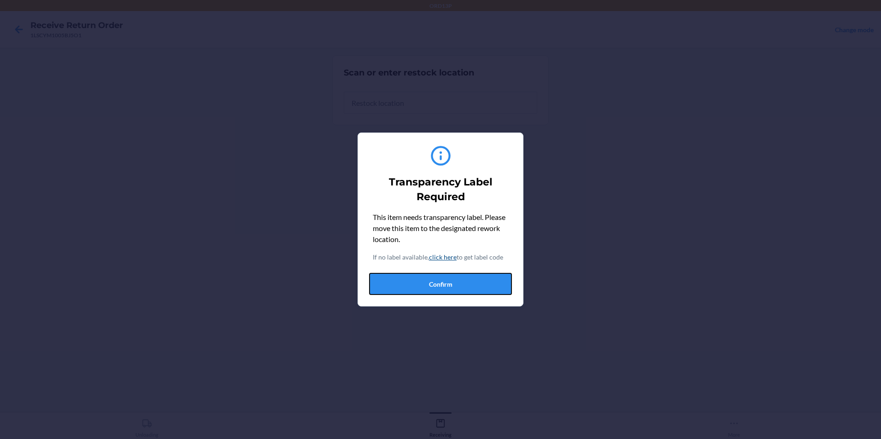
click at [463, 277] on button "Confirm" at bounding box center [440, 284] width 143 height 22
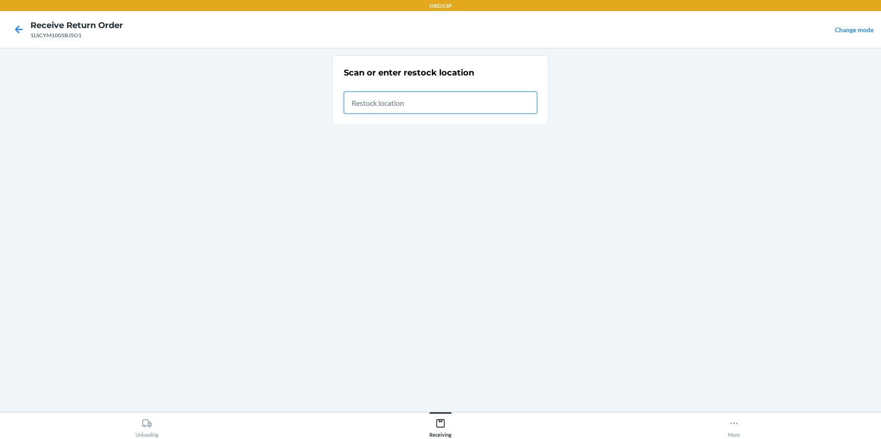
click at [355, 106] on input "text" at bounding box center [440, 103] width 193 height 22
type input "repallet003"
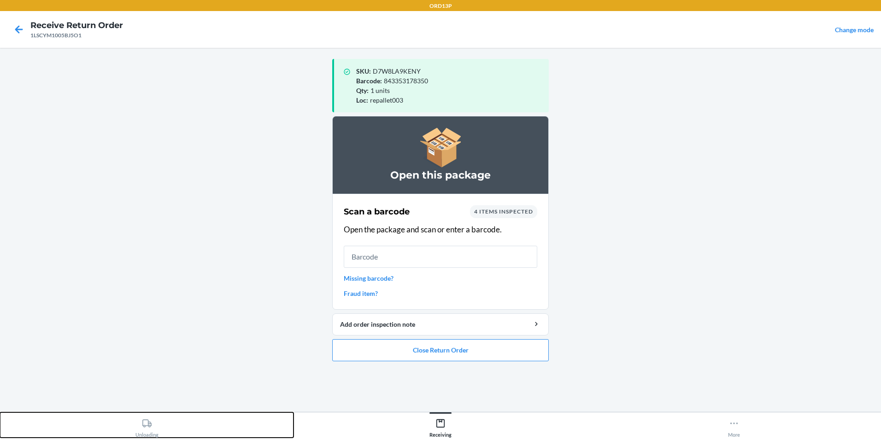
click at [154, 430] on div "Unloading" at bounding box center [146, 426] width 23 height 23
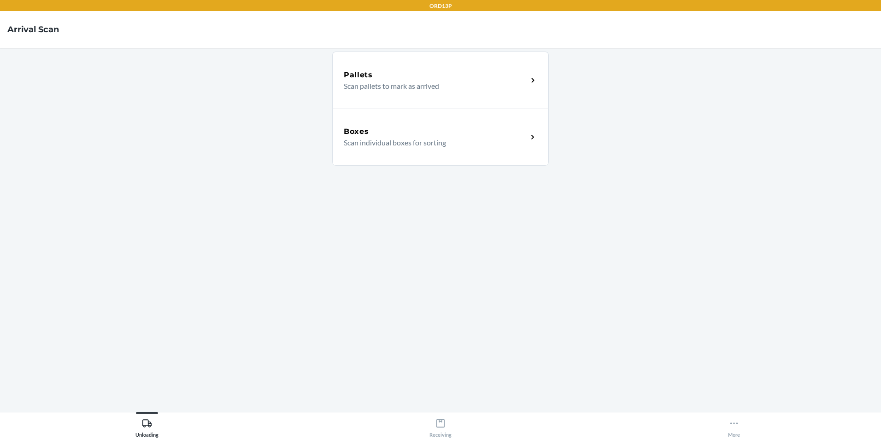
click at [406, 119] on div "Boxes Scan individual boxes for sorting" at bounding box center [440, 137] width 216 height 57
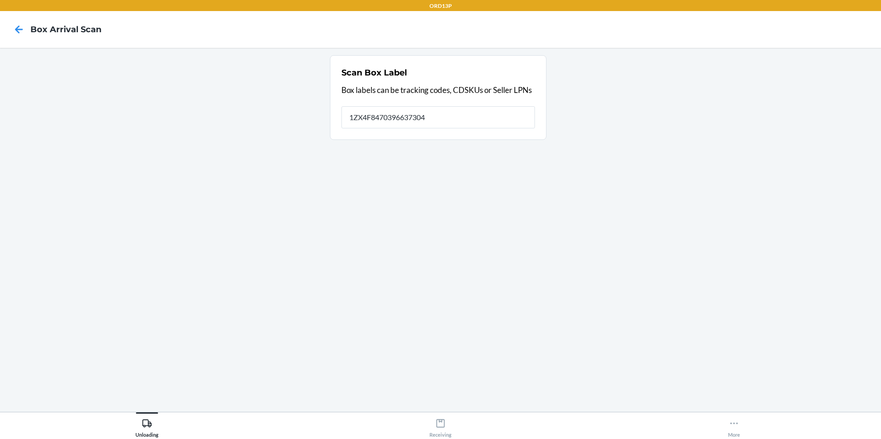
type input "1ZX4F8470396637304"
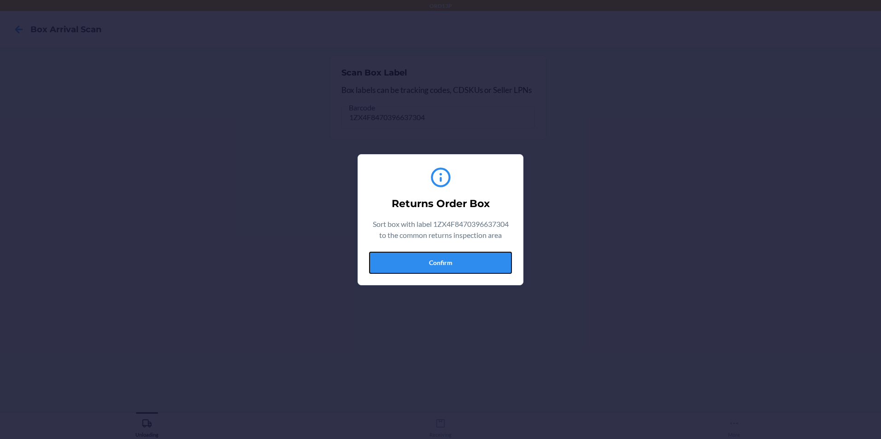
click at [478, 271] on button "Confirm" at bounding box center [440, 263] width 143 height 22
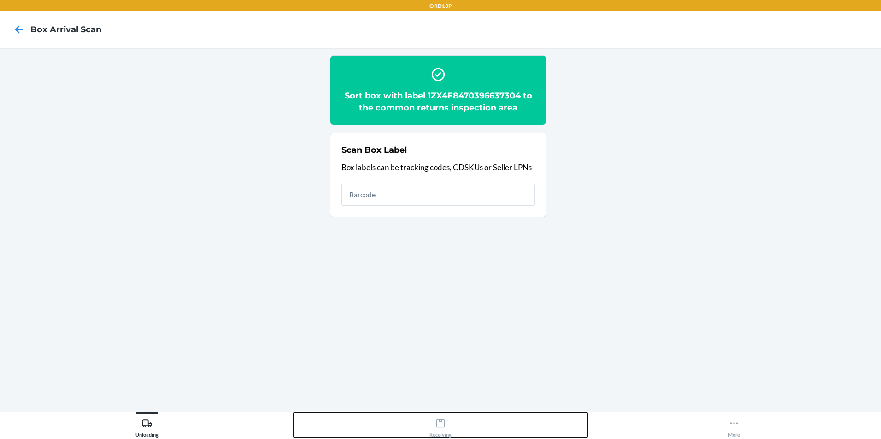
click at [440, 429] on div "Receiving" at bounding box center [440, 426] width 22 height 23
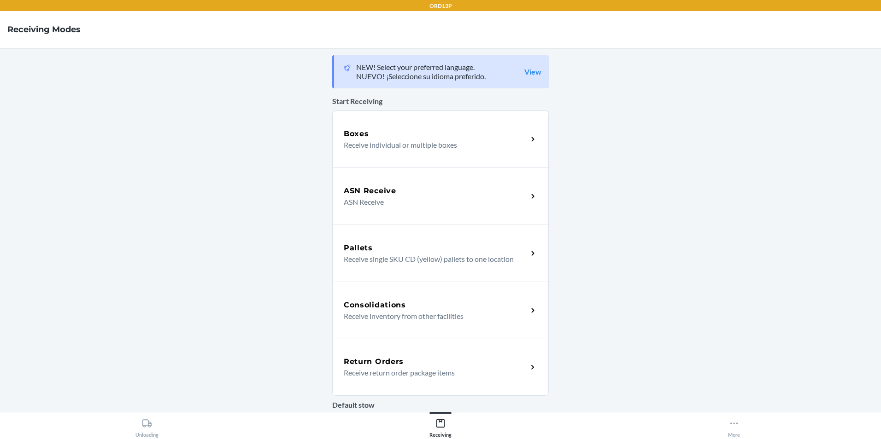
click at [409, 369] on p "Receive return order package items" at bounding box center [432, 373] width 176 height 11
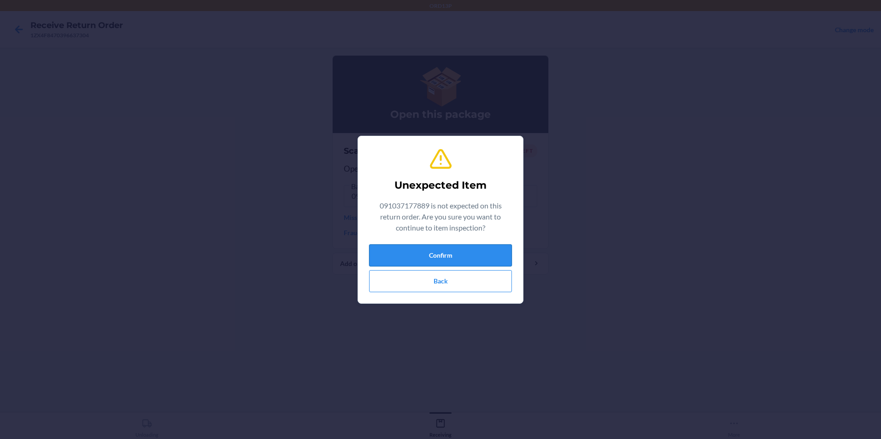
click at [409, 259] on button "Confirm" at bounding box center [440, 256] width 143 height 22
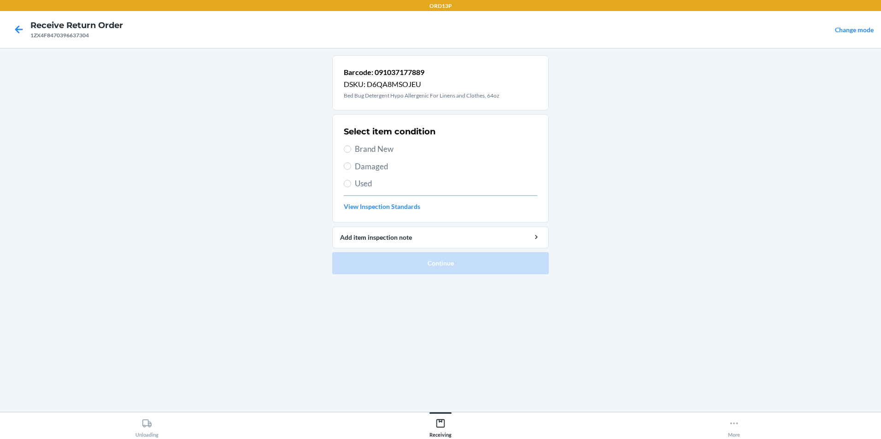
click at [425, 152] on span "Brand New" at bounding box center [446, 149] width 182 height 12
click at [351, 152] on input "Brand New" at bounding box center [347, 149] width 7 height 7
radio input "true"
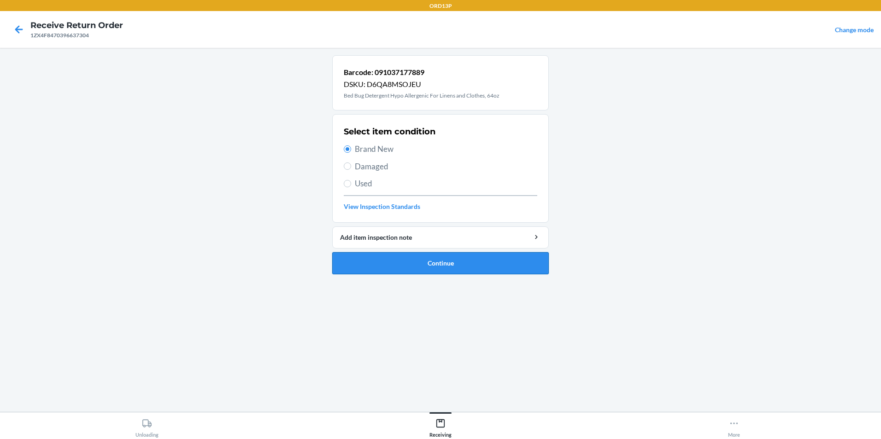
click at [479, 266] on button "Continue" at bounding box center [440, 263] width 216 height 22
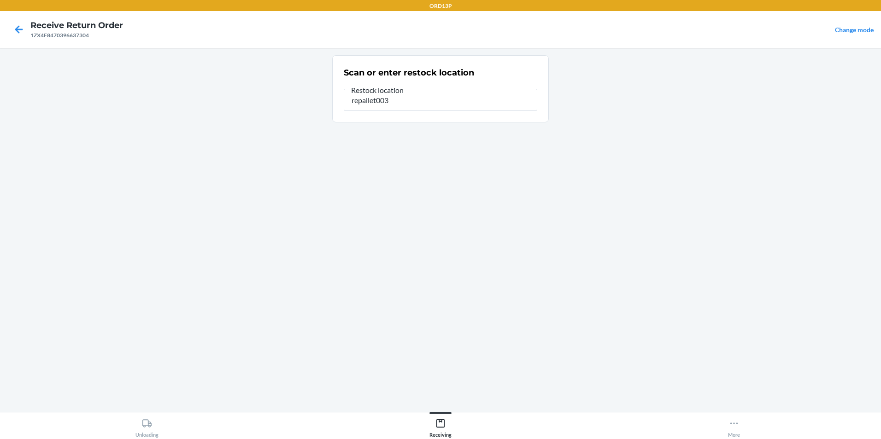
type input "repallet003"
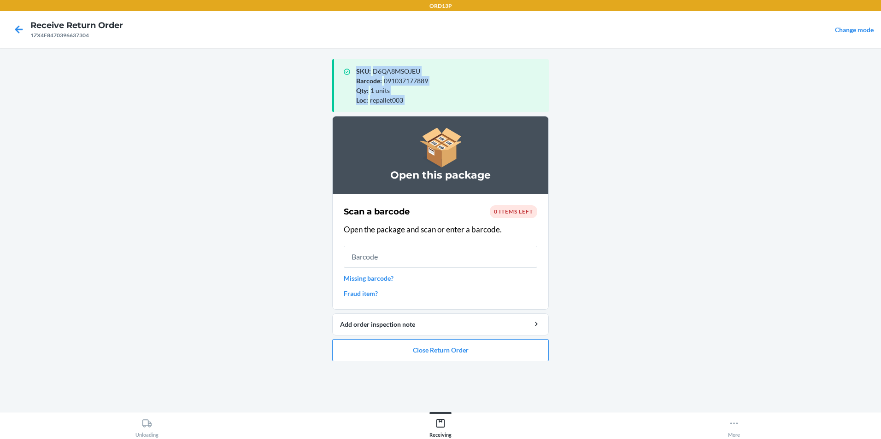
drag, startPoint x: 236, startPoint y: 111, endPoint x: 223, endPoint y: 206, distance: 96.2
click at [223, 206] on main "SKU : D6QA8MSOJEU Barcode : 091037177889 Qty : 1 units Loc : repallet003 Open t…" at bounding box center [440, 230] width 881 height 364
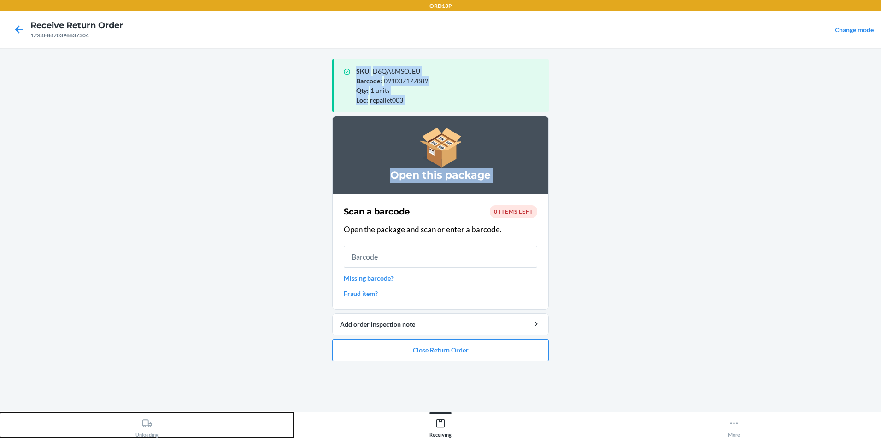
click at [147, 427] on icon at bounding box center [147, 424] width 10 height 10
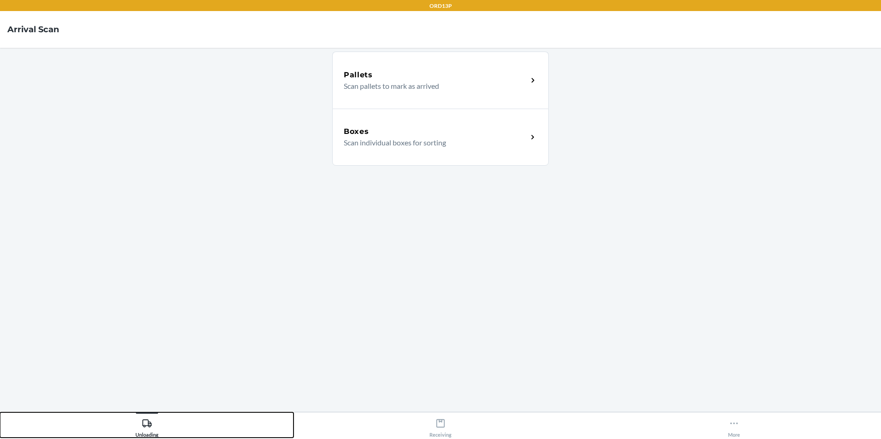
click at [0, 413] on button "Unloading" at bounding box center [146, 425] width 293 height 25
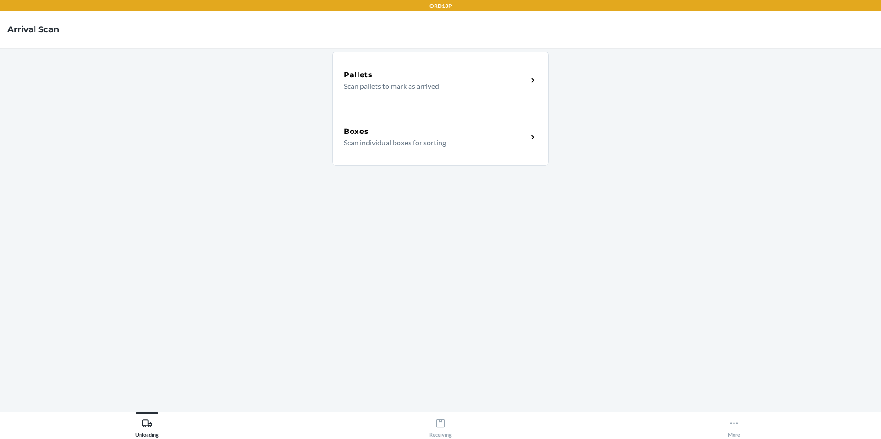
click at [376, 148] on p "Scan individual boxes for sorting" at bounding box center [432, 142] width 176 height 11
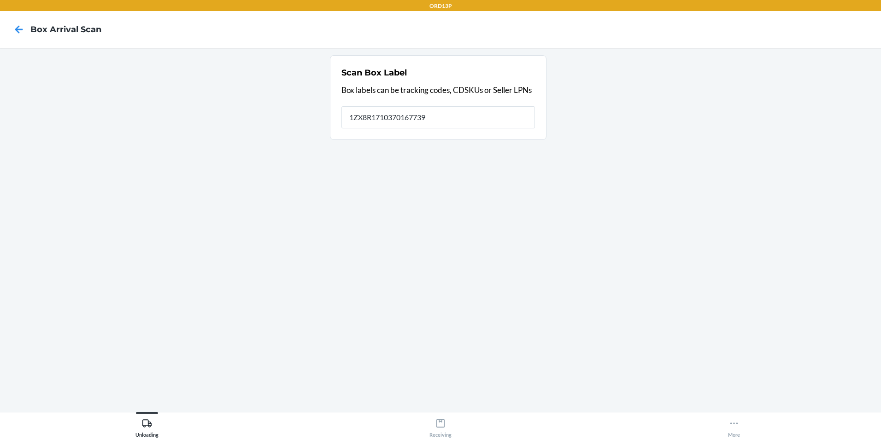
type input "1ZX8R1710370167739"
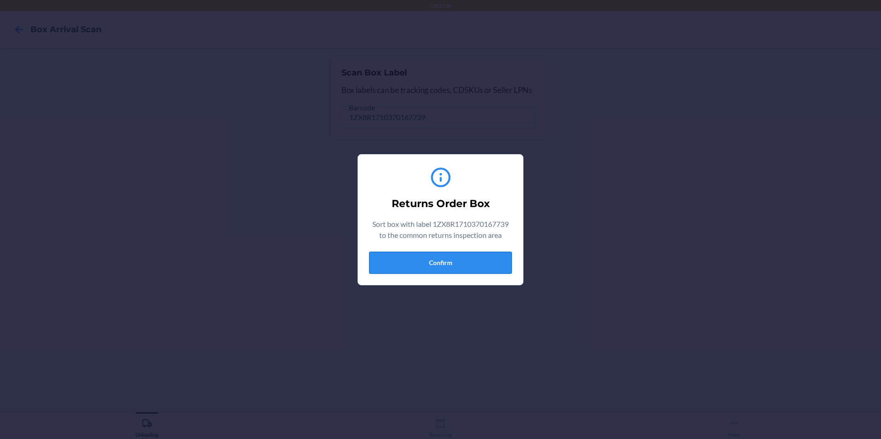
click at [392, 264] on button "Confirm" at bounding box center [440, 263] width 143 height 22
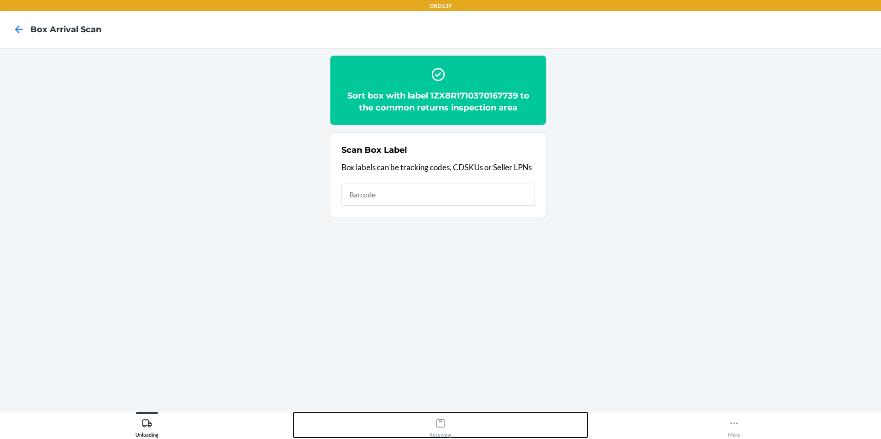
click at [442, 421] on icon at bounding box center [440, 424] width 8 height 8
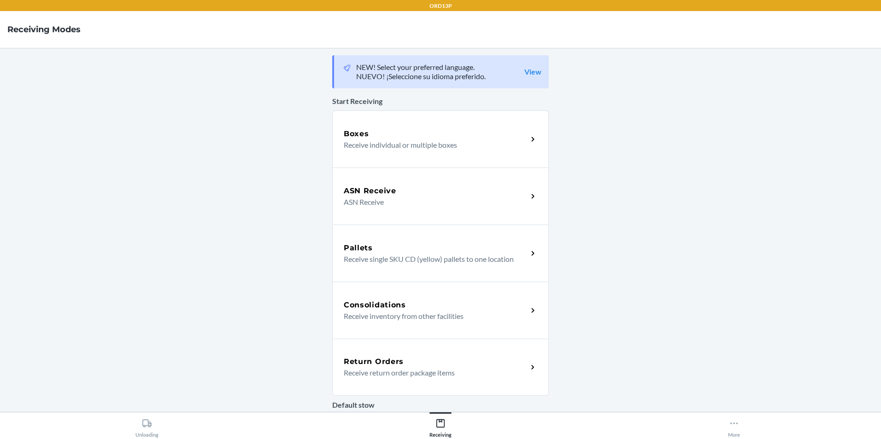
click at [432, 355] on div "Return Orders Receive return order package items" at bounding box center [440, 367] width 216 height 57
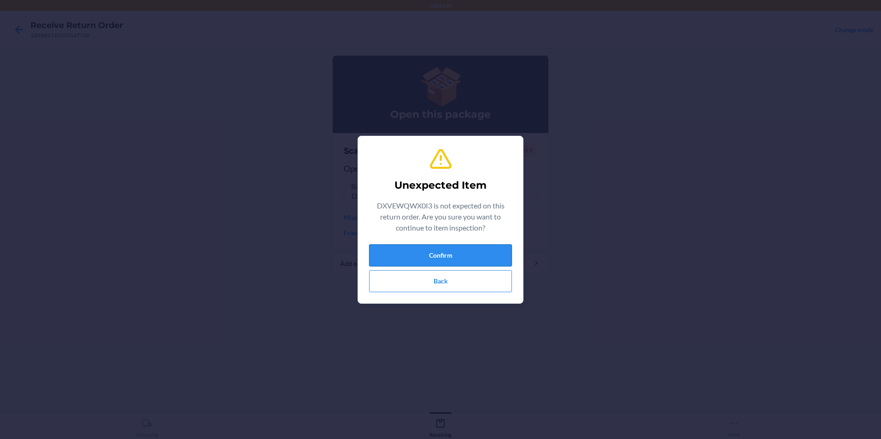
click at [388, 258] on button "Confirm" at bounding box center [440, 256] width 143 height 22
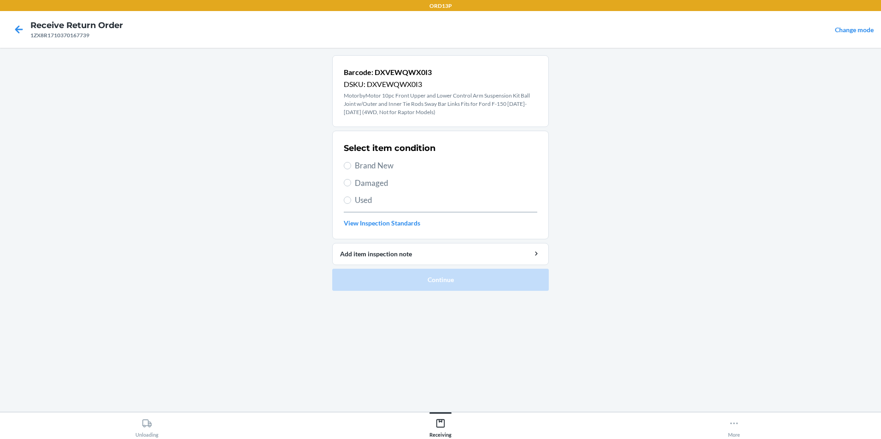
click at [381, 163] on span "Brand New" at bounding box center [446, 166] width 182 height 12
click at [351, 163] on input "Brand New" at bounding box center [347, 165] width 7 height 7
radio input "true"
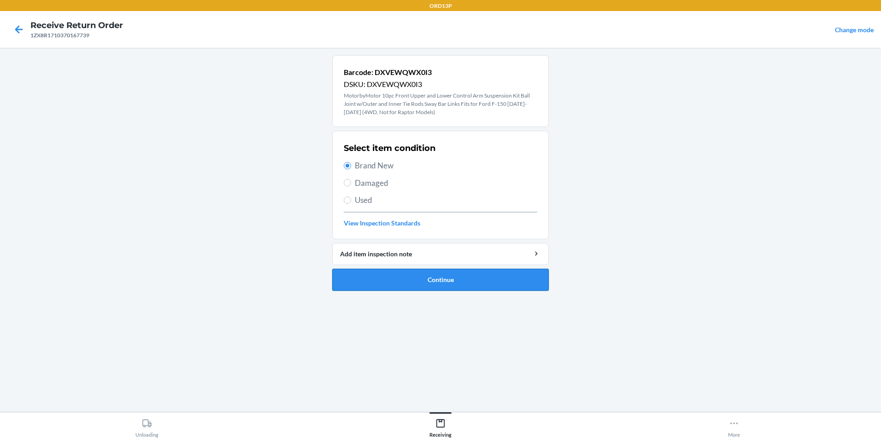
click at [396, 288] on button "Continue" at bounding box center [440, 280] width 216 height 22
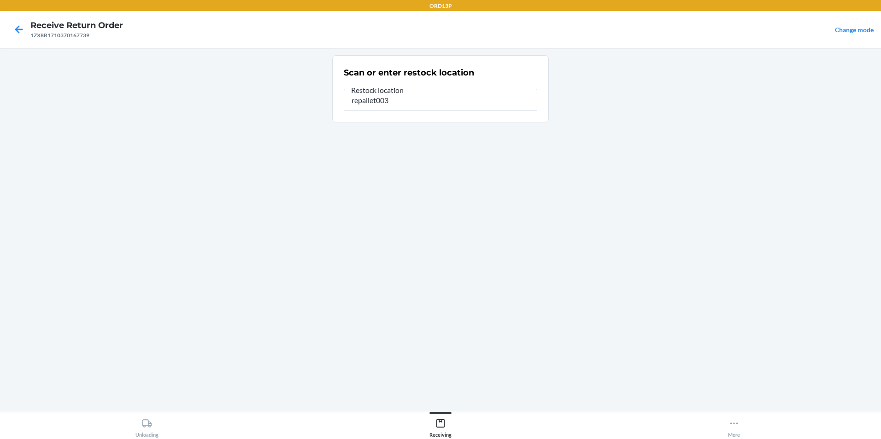
type input "repallet003"
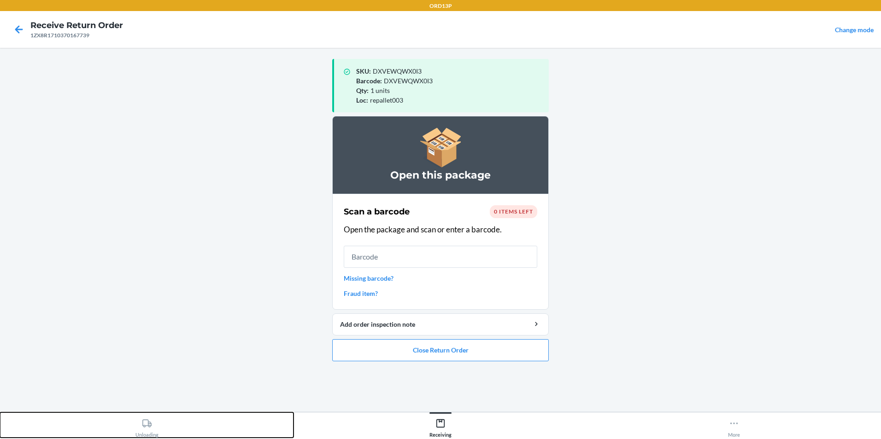
click at [144, 425] on icon at bounding box center [147, 424] width 10 height 10
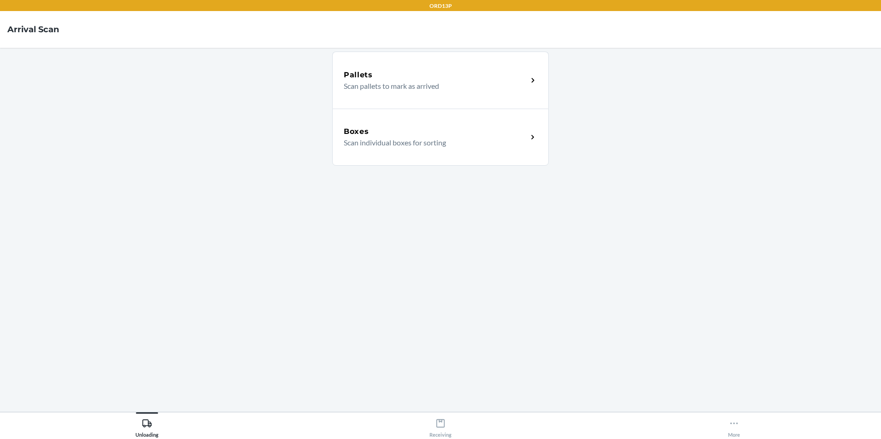
click at [402, 144] on p "Scan individual boxes for sorting" at bounding box center [432, 142] width 176 height 11
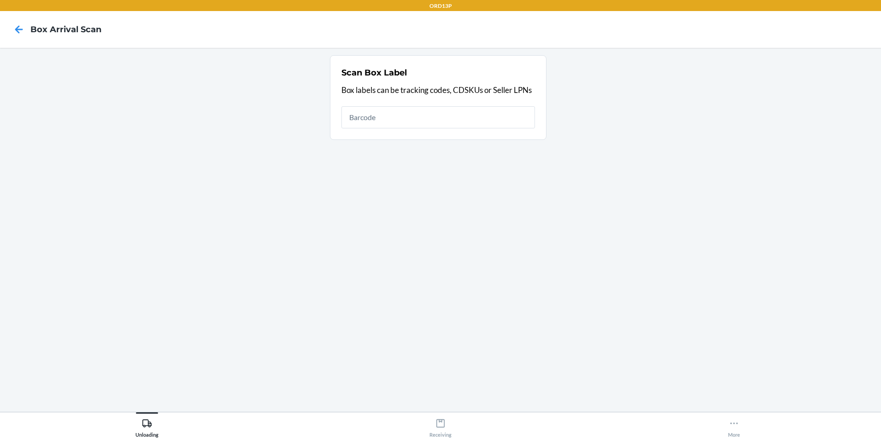
click at [402, 143] on ol "Scan Box Label Box labels can be tracking codes, CDSKUs or Seller LPNs" at bounding box center [440, 101] width 221 height 92
type input "EZ17532744153781"
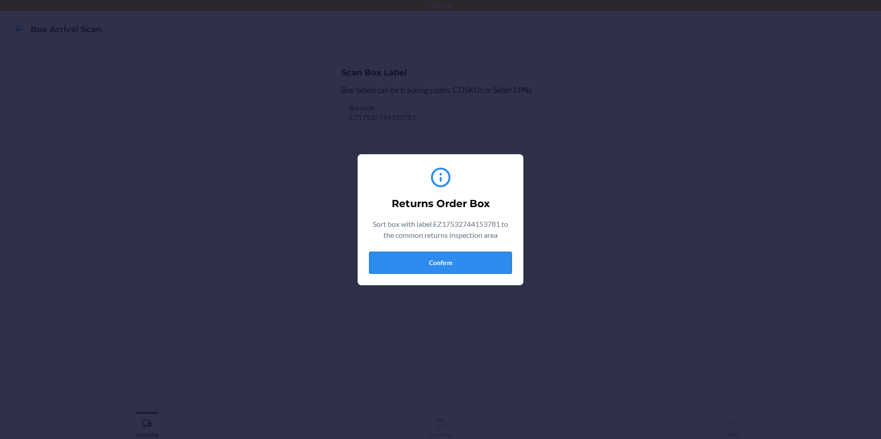
click at [424, 266] on button "Confirm" at bounding box center [440, 263] width 143 height 22
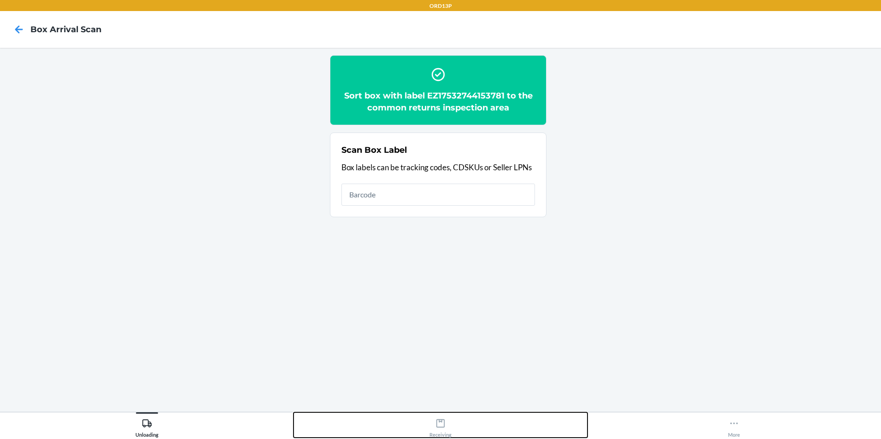
click at [440, 429] on div "Receiving" at bounding box center [440, 426] width 22 height 23
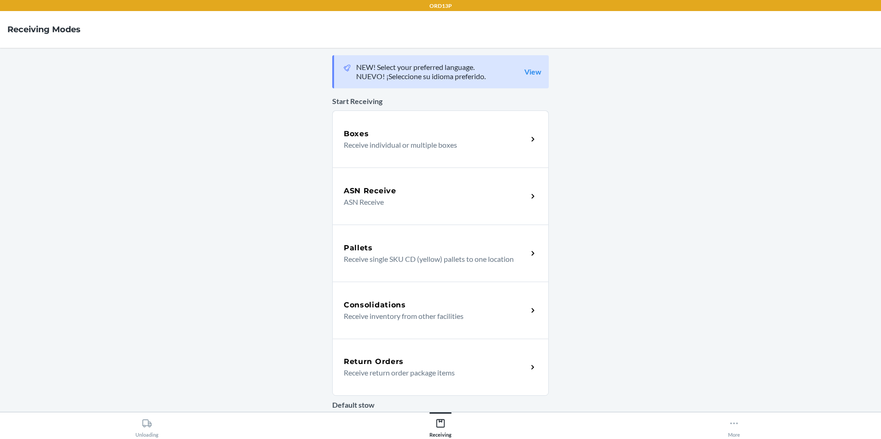
click at [401, 365] on div "Return Orders" at bounding box center [436, 362] width 184 height 11
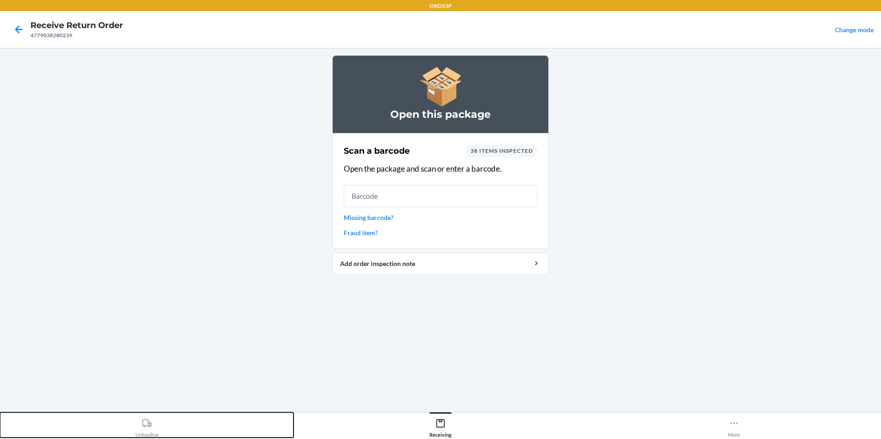
click at [144, 431] on div "Unloading" at bounding box center [146, 426] width 23 height 23
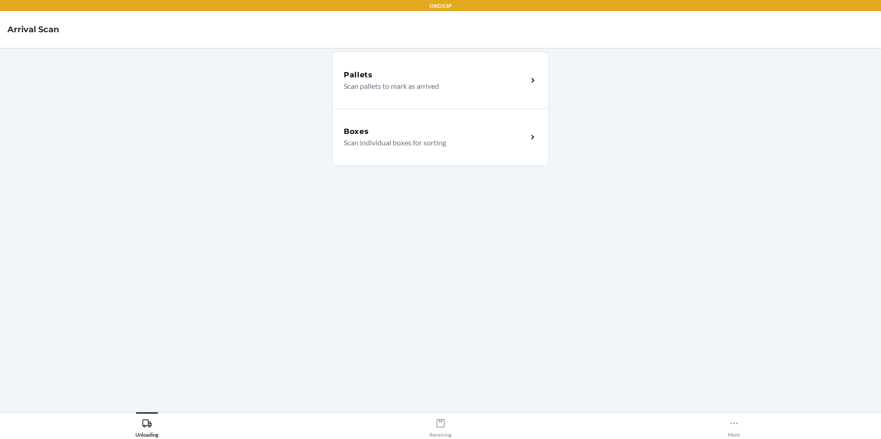
click at [403, 130] on div "Boxes" at bounding box center [436, 131] width 184 height 11
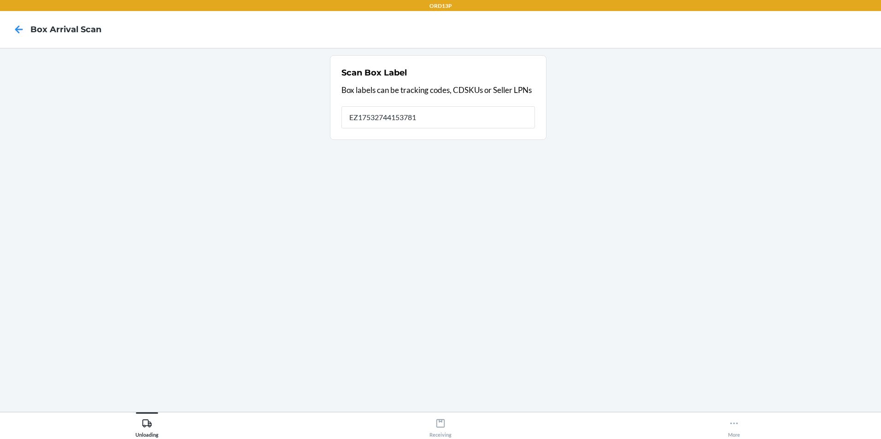
type input "EZ17532744153781"
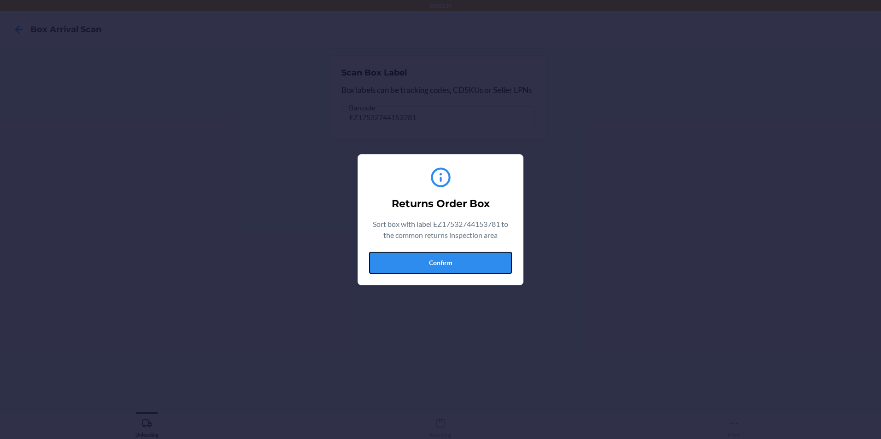
click at [394, 253] on button "Confirm" at bounding box center [440, 263] width 143 height 22
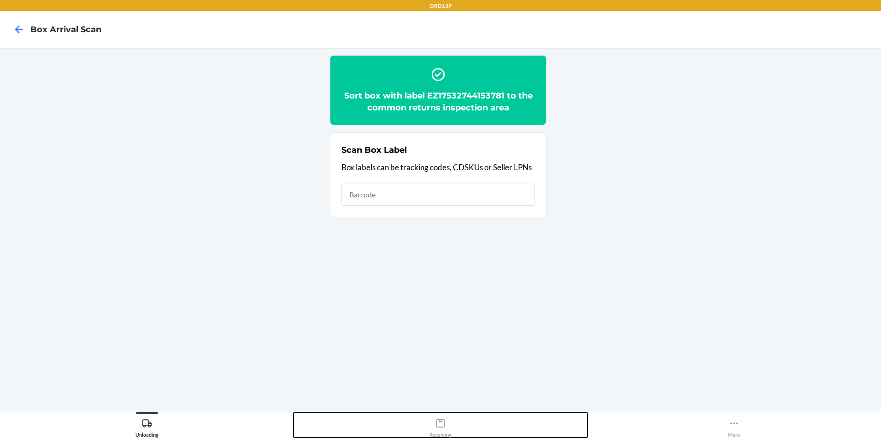
click at [438, 429] on div "Receiving" at bounding box center [440, 426] width 22 height 23
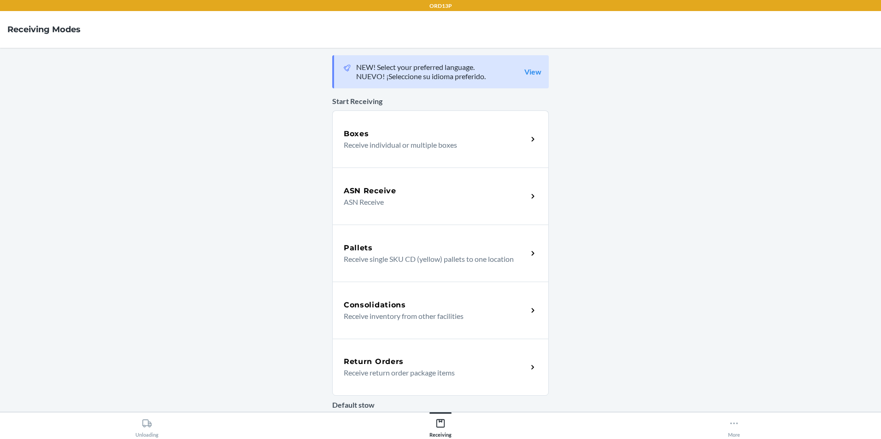
click at [414, 371] on p "Receive return order package items" at bounding box center [432, 373] width 176 height 11
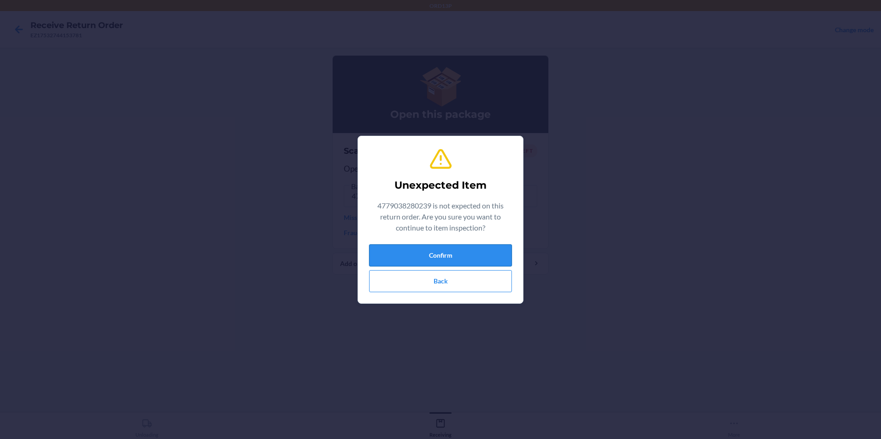
click at [451, 256] on button "Confirm" at bounding box center [440, 256] width 143 height 22
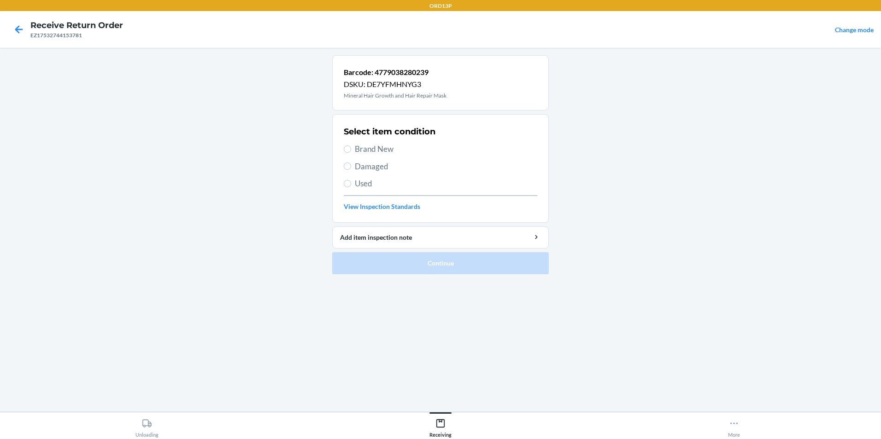
click at [393, 150] on span "Brand New" at bounding box center [446, 149] width 182 height 12
click at [351, 150] on input "Brand New" at bounding box center [347, 149] width 7 height 7
radio input "true"
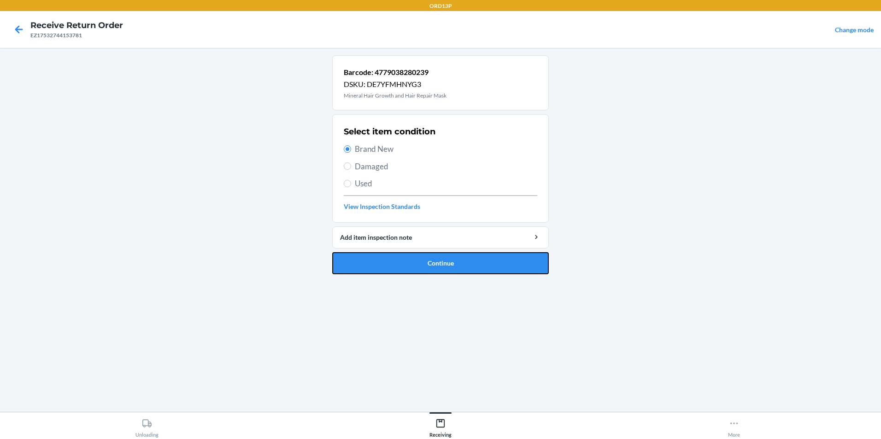
click at [386, 258] on button "Continue" at bounding box center [440, 263] width 216 height 22
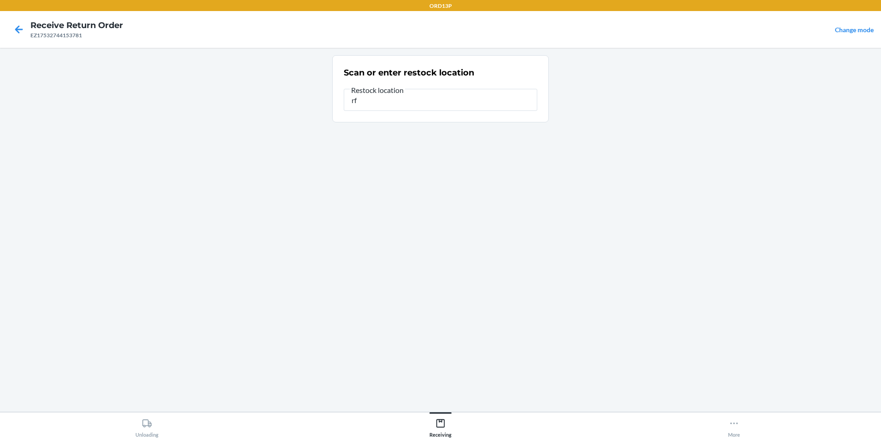
type input "r"
type input "repallet003"
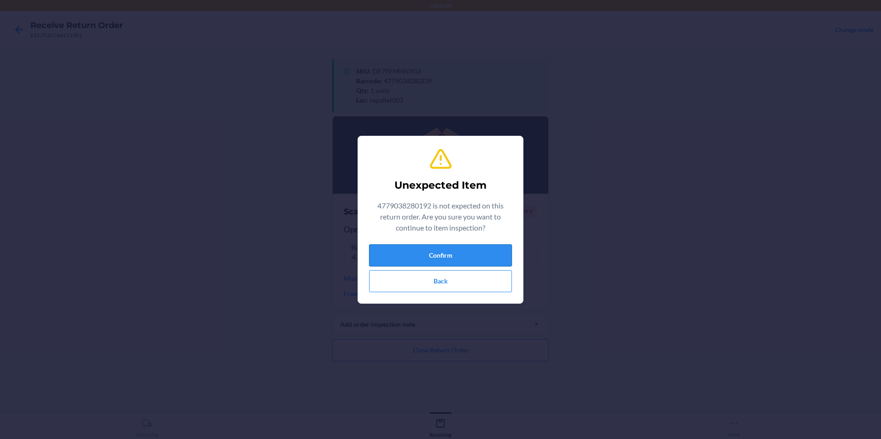
click at [473, 255] on button "Confirm" at bounding box center [440, 256] width 143 height 22
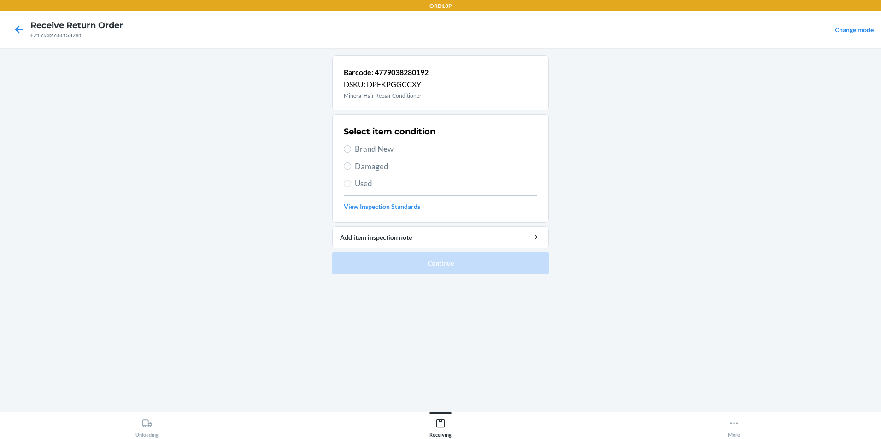
click at [436, 152] on span "Brand New" at bounding box center [446, 149] width 182 height 12
click at [351, 152] on input "Brand New" at bounding box center [347, 149] width 7 height 7
radio input "true"
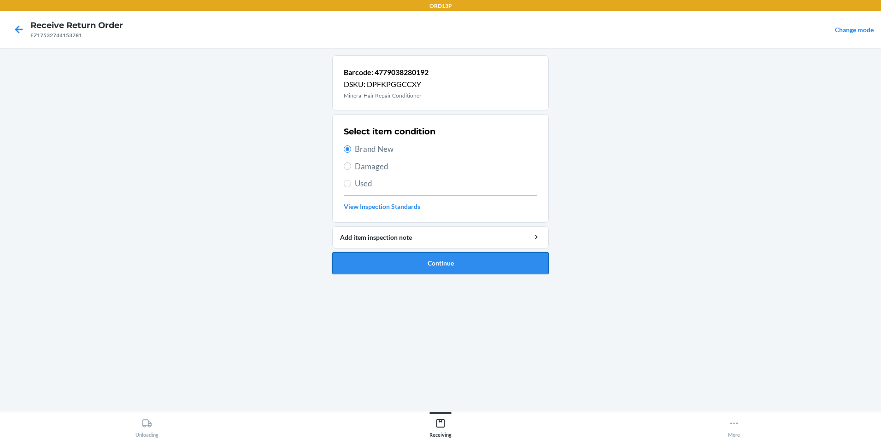
click at [460, 269] on button "Continue" at bounding box center [440, 263] width 216 height 22
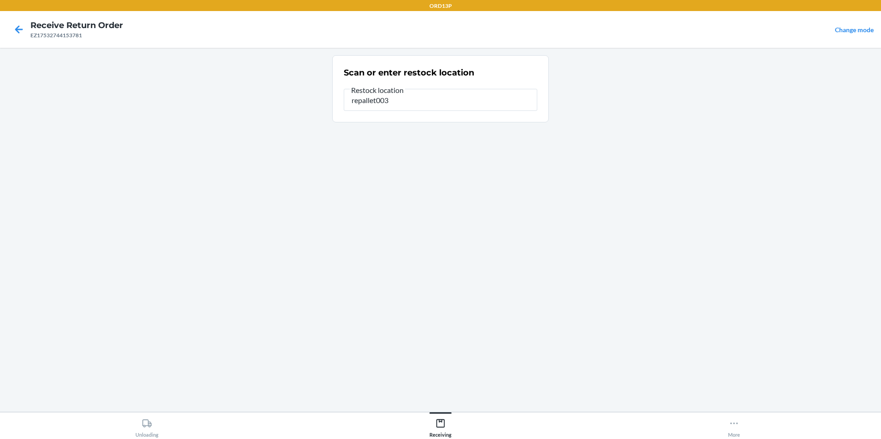
type input "repallet003"
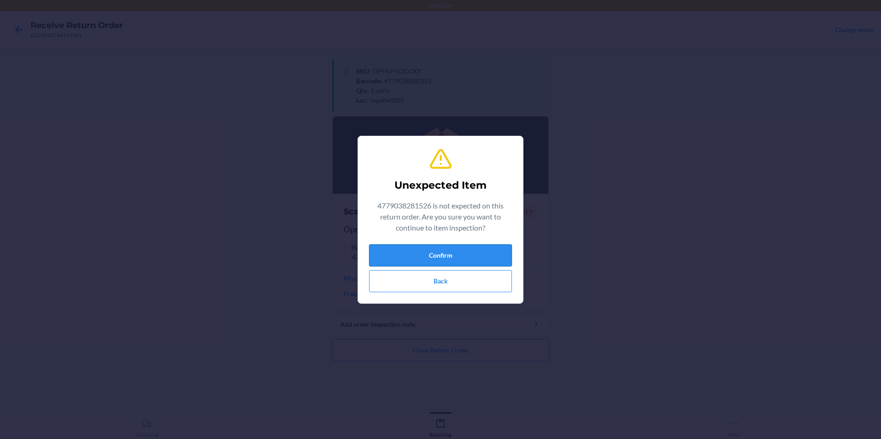
click at [396, 253] on button "Confirm" at bounding box center [440, 256] width 143 height 22
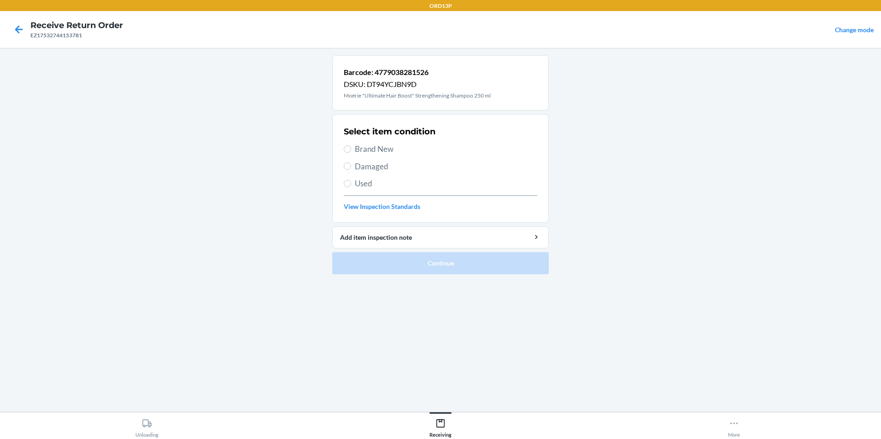
click at [386, 151] on span "Brand New" at bounding box center [446, 149] width 182 height 12
click at [351, 151] on input "Brand New" at bounding box center [347, 149] width 7 height 7
radio input "true"
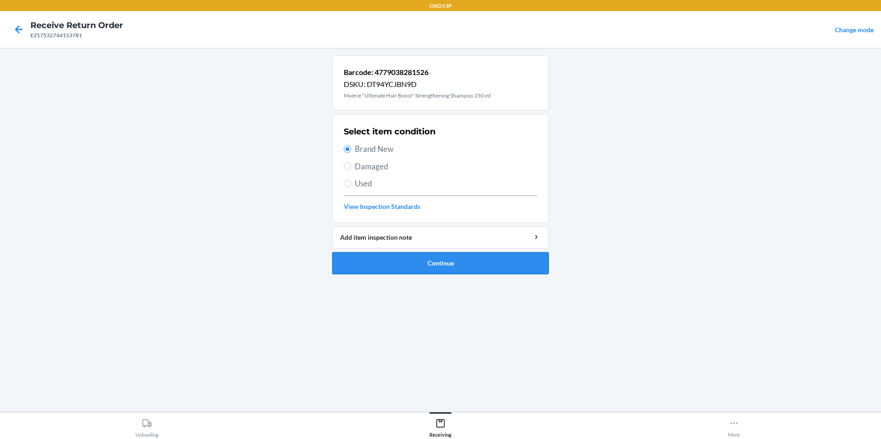
click at [391, 257] on button "Continue" at bounding box center [440, 263] width 216 height 22
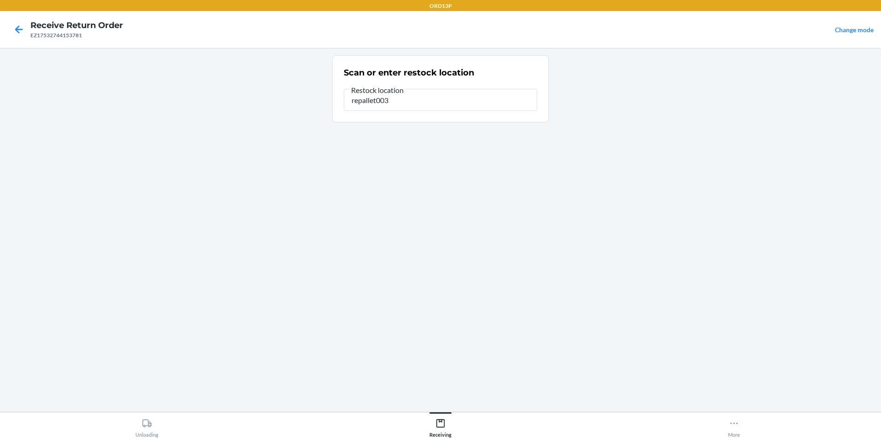
type input "repallet003"
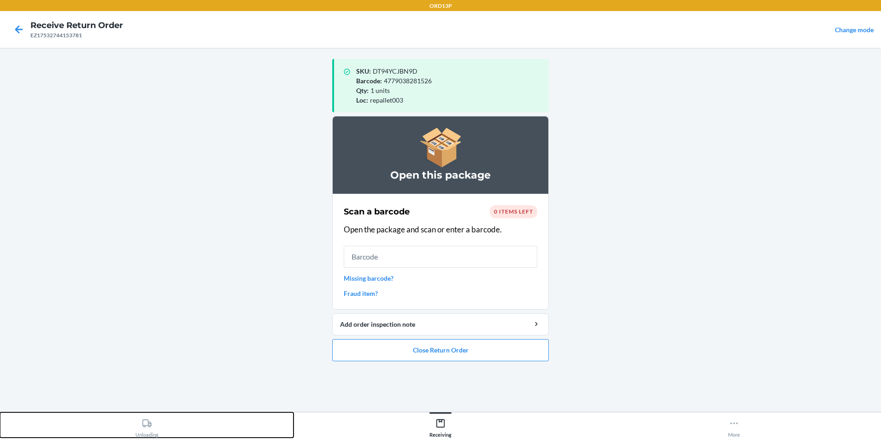
click at [153, 436] on div "Unloading" at bounding box center [146, 426] width 23 height 23
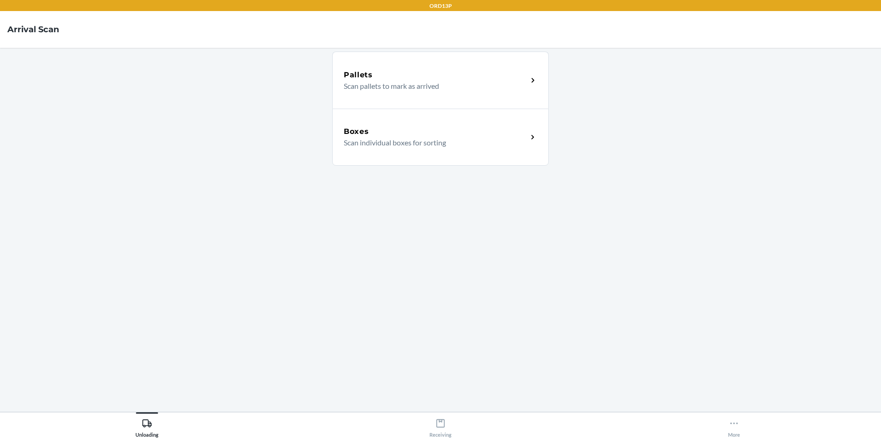
click at [369, 158] on div "Boxes Scan individual boxes for sorting" at bounding box center [440, 137] width 216 height 57
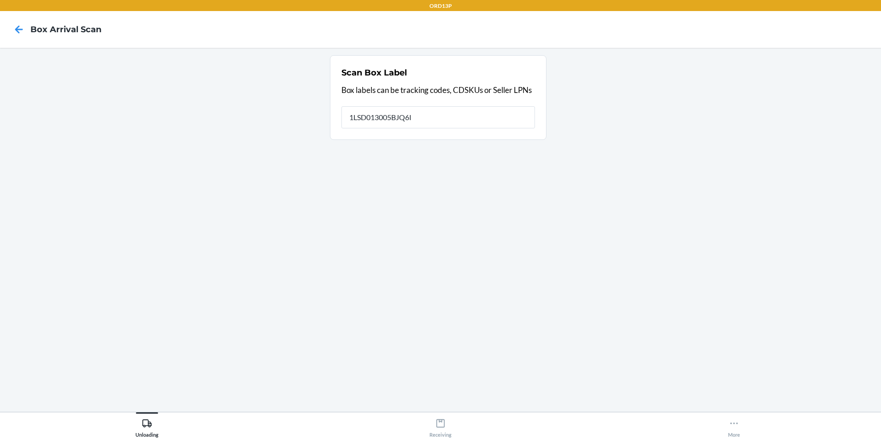
type input "1LSD013005BJQ6I"
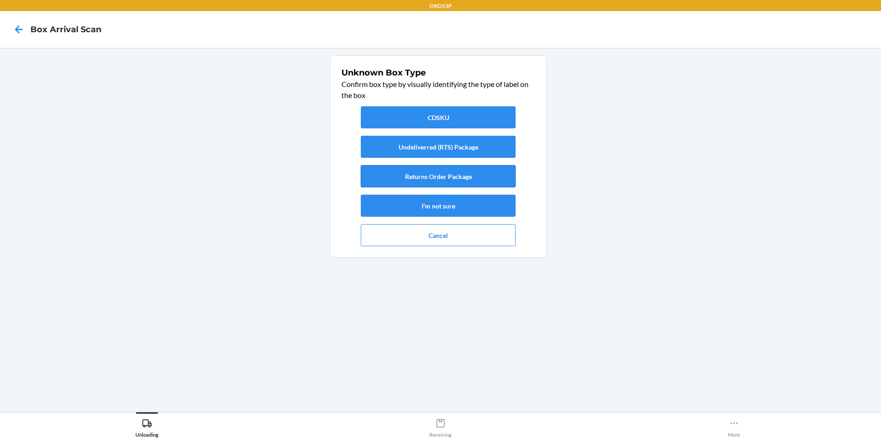
click at [451, 174] on button "Returns Order Package" at bounding box center [438, 176] width 155 height 22
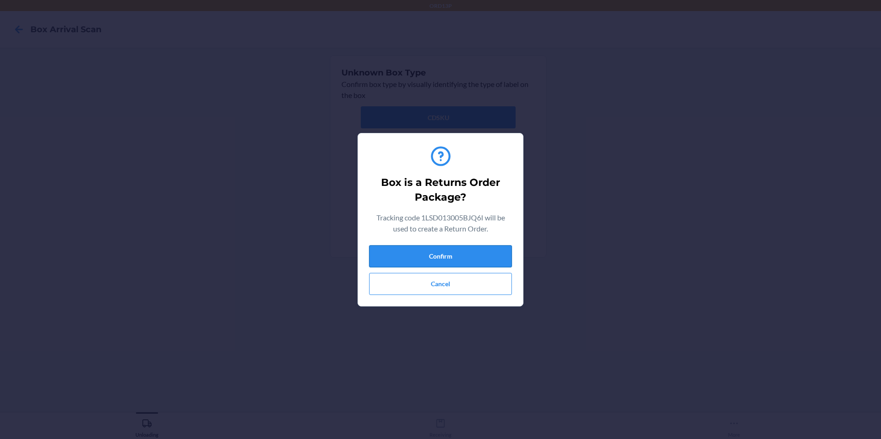
click at [421, 257] on button "Confirm" at bounding box center [440, 257] width 143 height 22
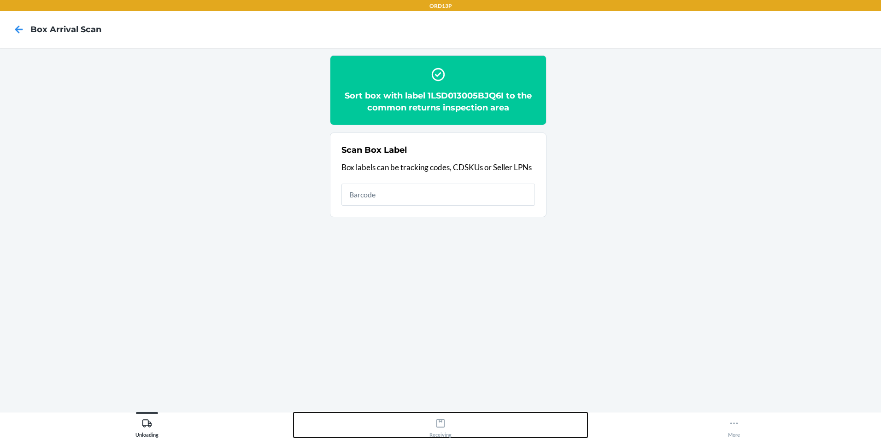
click at [439, 418] on div "Receiving" at bounding box center [440, 426] width 22 height 23
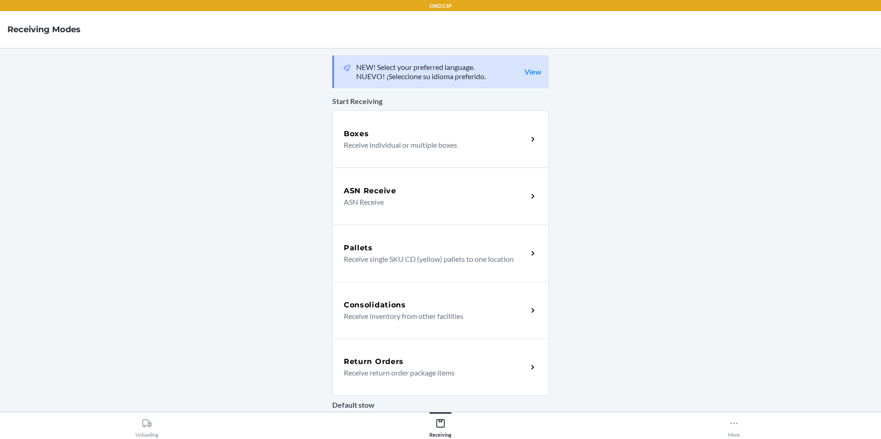
click link "Return Orders Receive return order package items" at bounding box center [440, 367] width 216 height 57
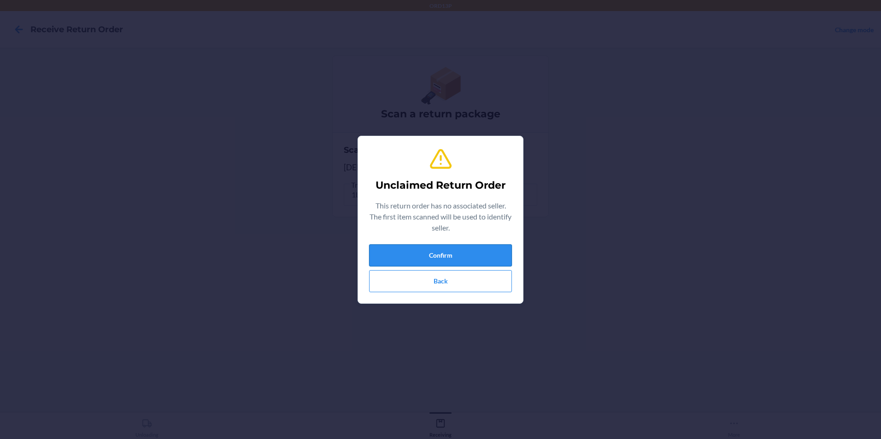
click at [376, 247] on button "Confirm" at bounding box center [440, 256] width 143 height 22
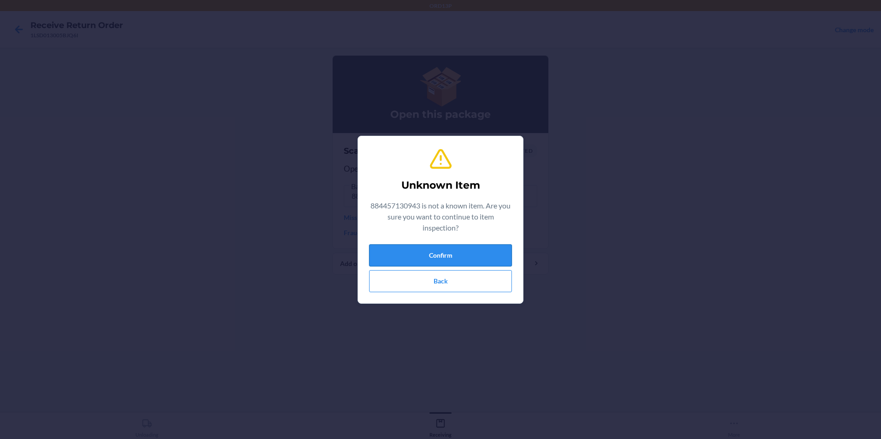
click at [412, 259] on button "Confirm" at bounding box center [440, 256] width 143 height 22
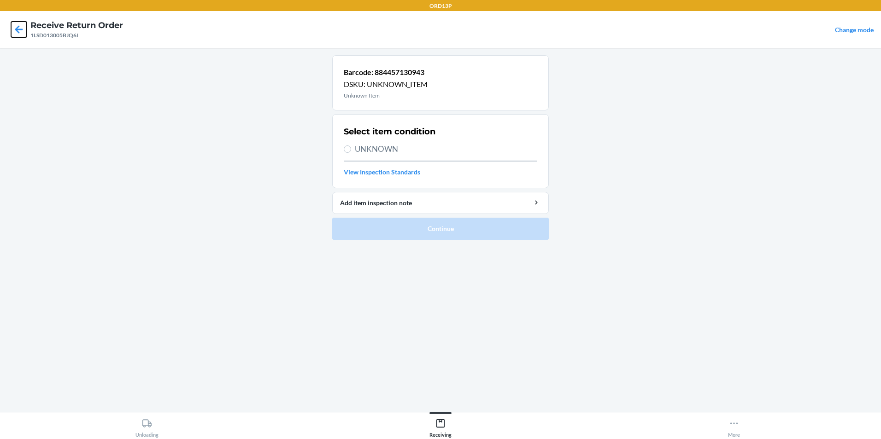
click at [20, 29] on icon at bounding box center [19, 29] width 8 height 8
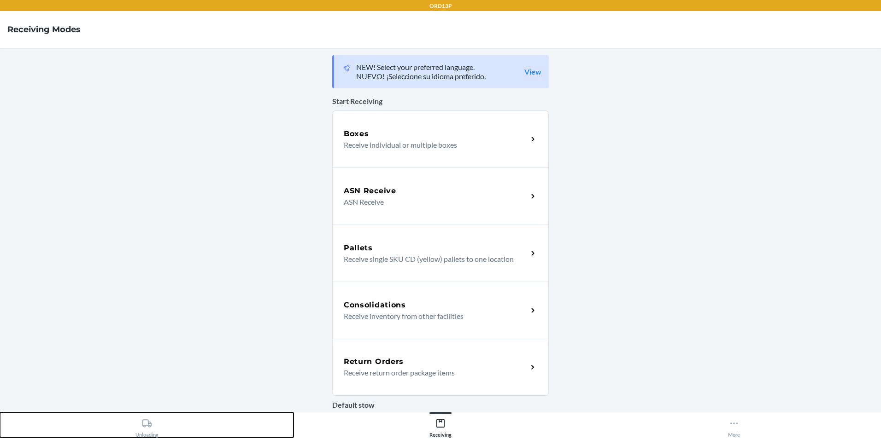
click at [140, 429] on div "Unloading" at bounding box center [146, 426] width 23 height 23
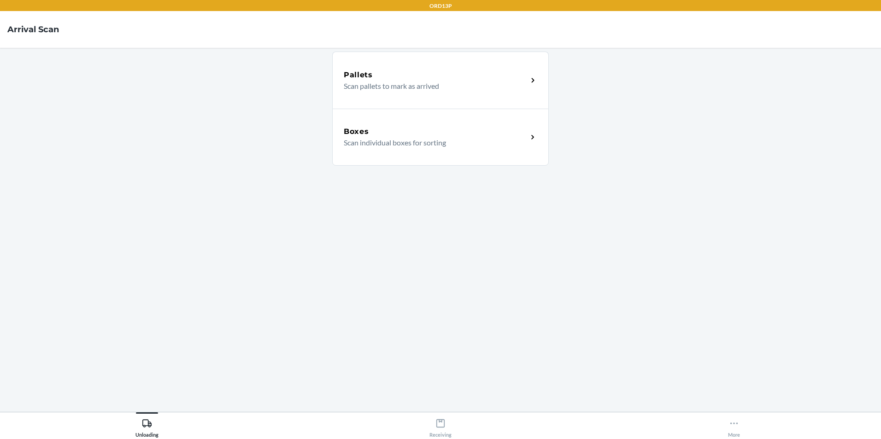
click at [421, 146] on p "Scan individual boxes for sorting" at bounding box center [432, 142] width 176 height 11
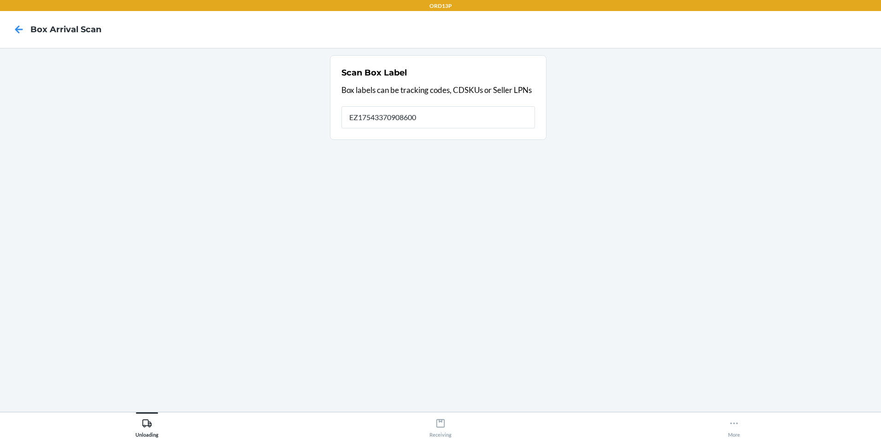
type input "EZ17543370908600"
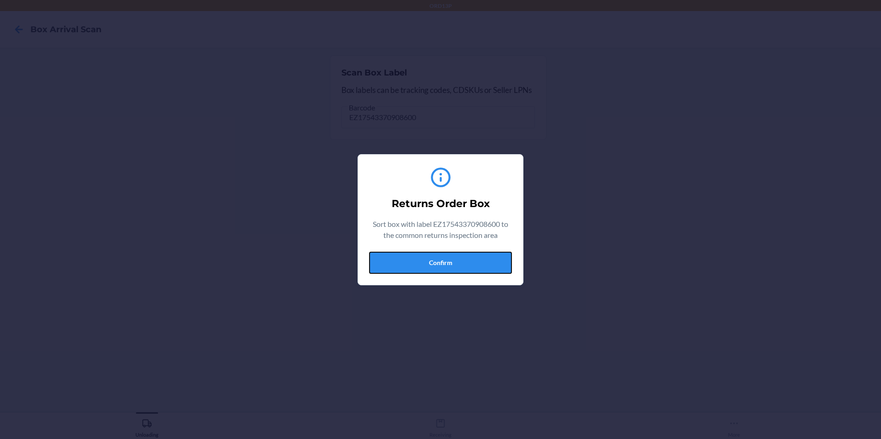
drag, startPoint x: 421, startPoint y: 259, endPoint x: 421, endPoint y: 254, distance: 5.1
click at [421, 259] on button "Confirm" at bounding box center [440, 263] width 143 height 22
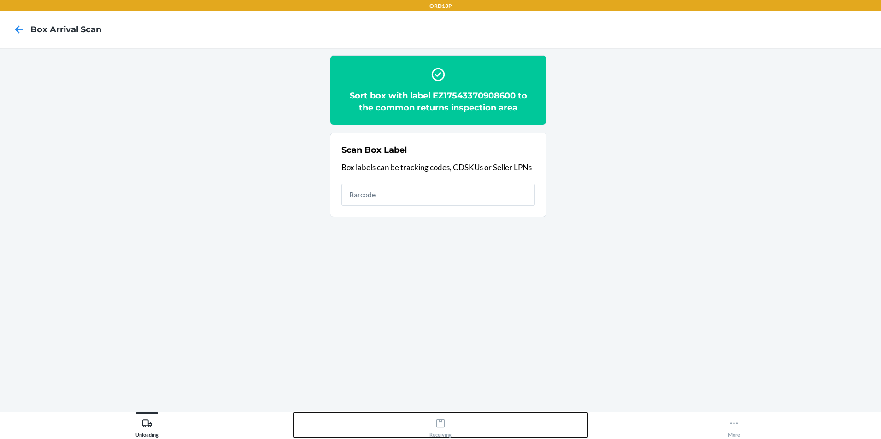
click at [435, 425] on icon at bounding box center [440, 424] width 10 height 10
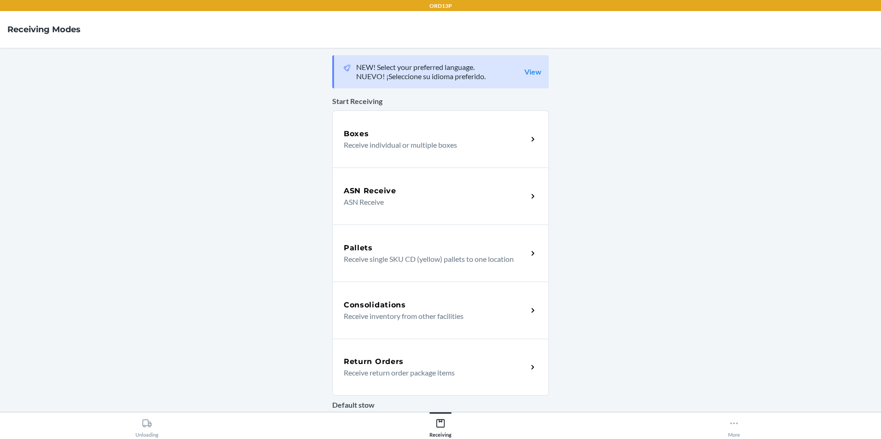
click at [427, 378] on p "Receive return order package items" at bounding box center [432, 373] width 176 height 11
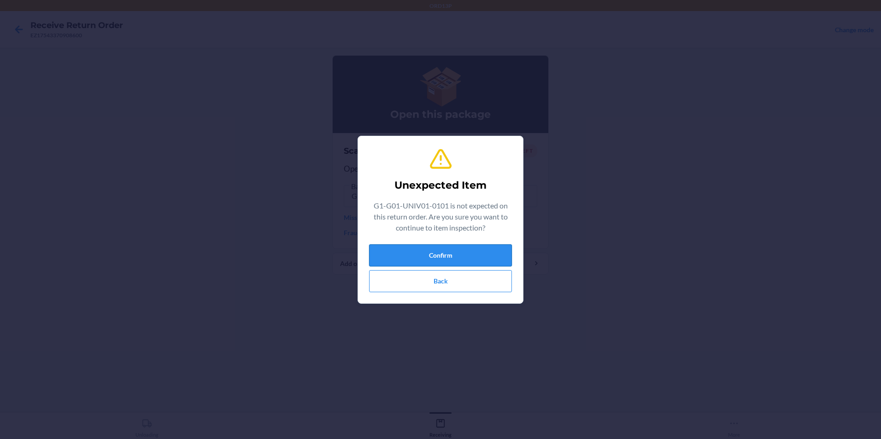
click at [446, 251] on button "Confirm" at bounding box center [440, 256] width 143 height 22
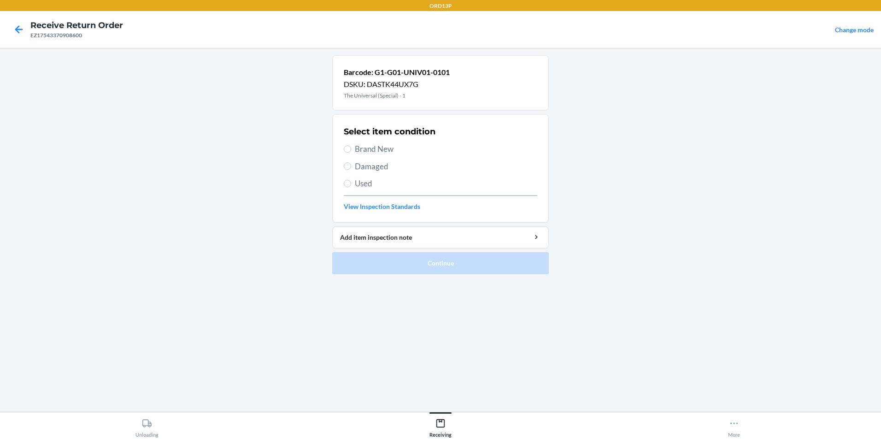
click at [392, 153] on span "Brand New" at bounding box center [446, 149] width 182 height 12
click at [351, 153] on input "Brand New" at bounding box center [347, 149] width 7 height 7
radio input "true"
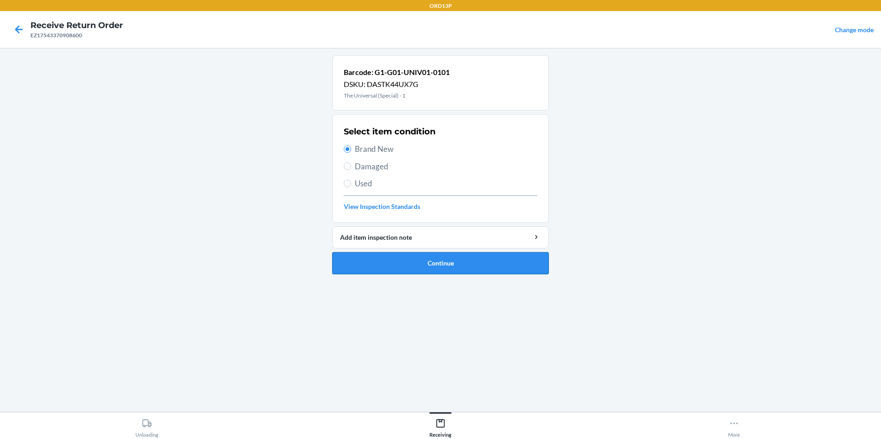
click at [407, 260] on button "Continue" at bounding box center [440, 263] width 216 height 22
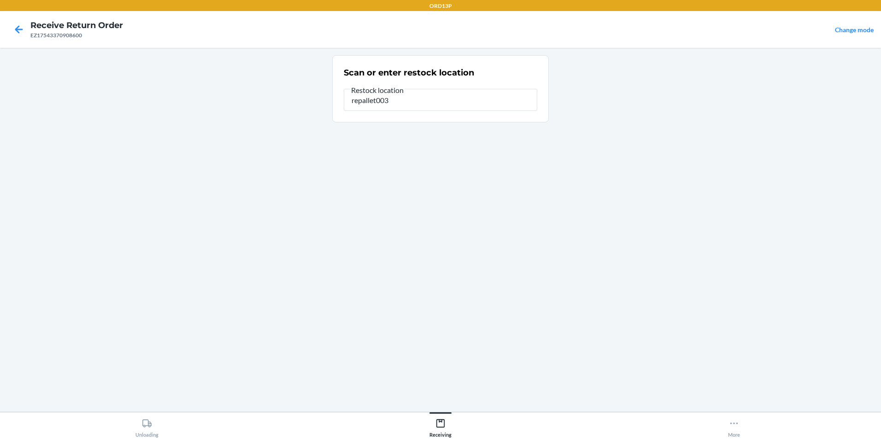
type input "repallet003"
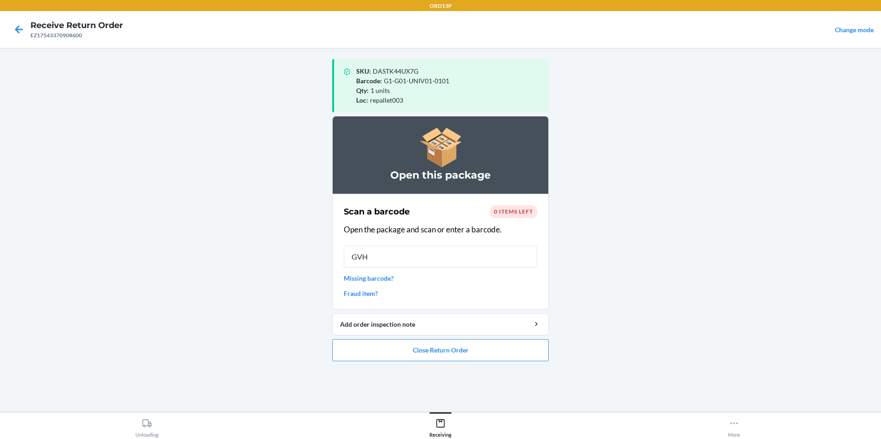
type input "GVH0"
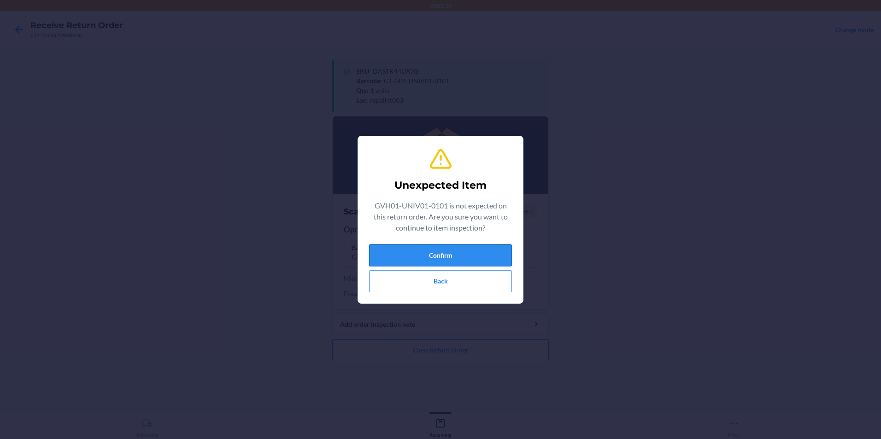
click at [402, 252] on button "Confirm" at bounding box center [440, 256] width 143 height 22
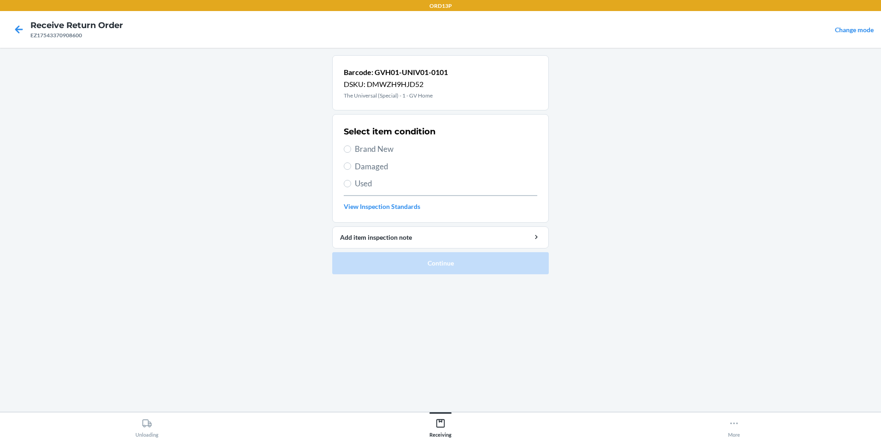
click at [407, 147] on span "Brand New" at bounding box center [446, 149] width 182 height 12
click at [351, 147] on input "Brand New" at bounding box center [347, 149] width 7 height 7
radio input "true"
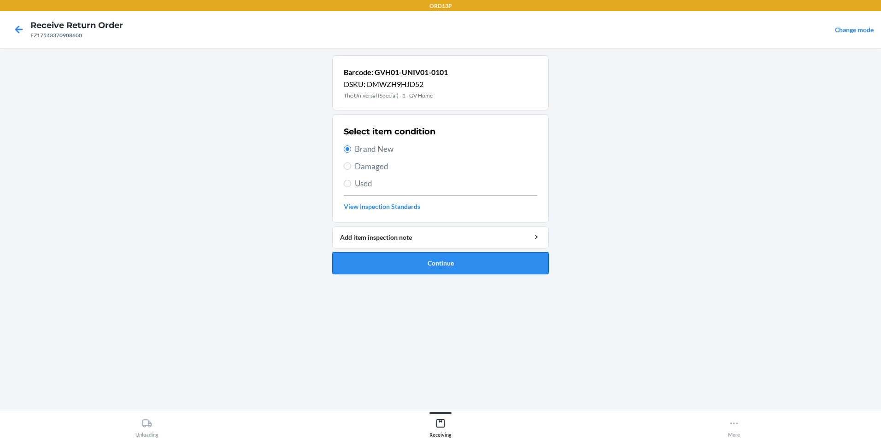
click at [523, 256] on button "Continue" at bounding box center [440, 263] width 216 height 22
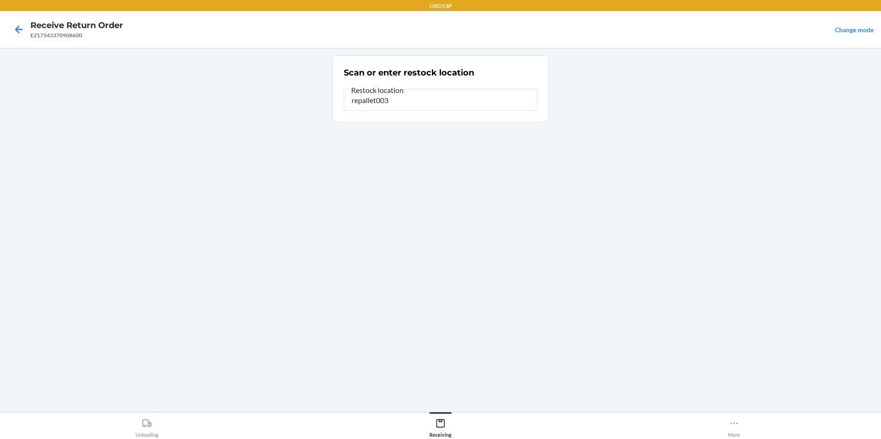
type input "repallet003"
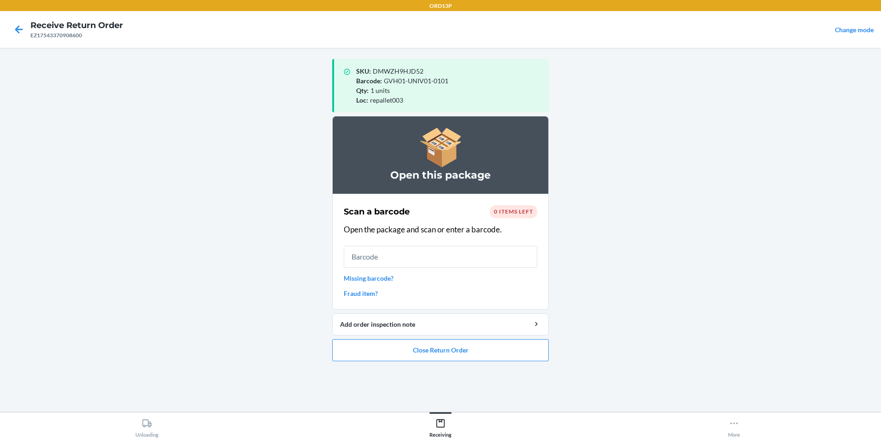
click at [170, 226] on main "SKU : DMWZH9HJD52 Barcode : GVH01-UNIV01-0101 Qty : 1 units Loc : repallet003 O…" at bounding box center [440, 230] width 881 height 364
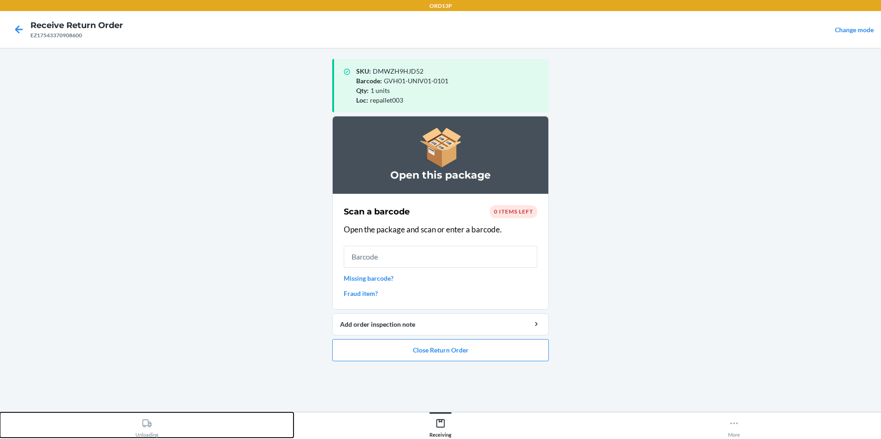
click at [150, 433] on div "Unloading" at bounding box center [146, 426] width 23 height 23
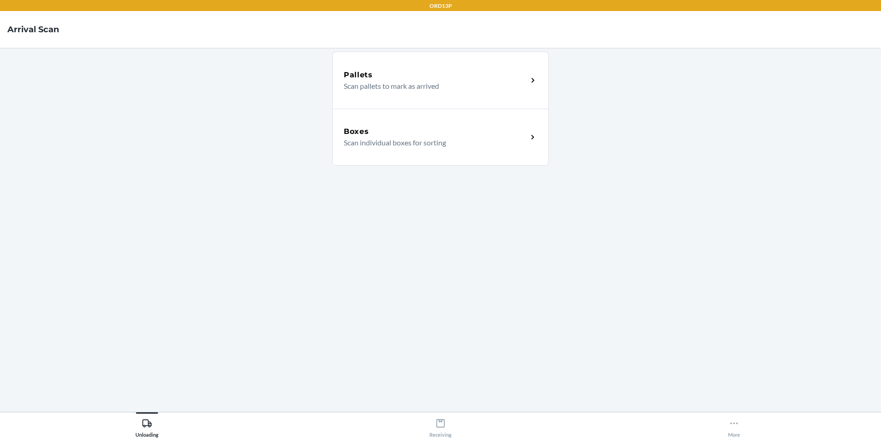
click at [362, 142] on p "Scan individual boxes for sorting" at bounding box center [432, 142] width 176 height 11
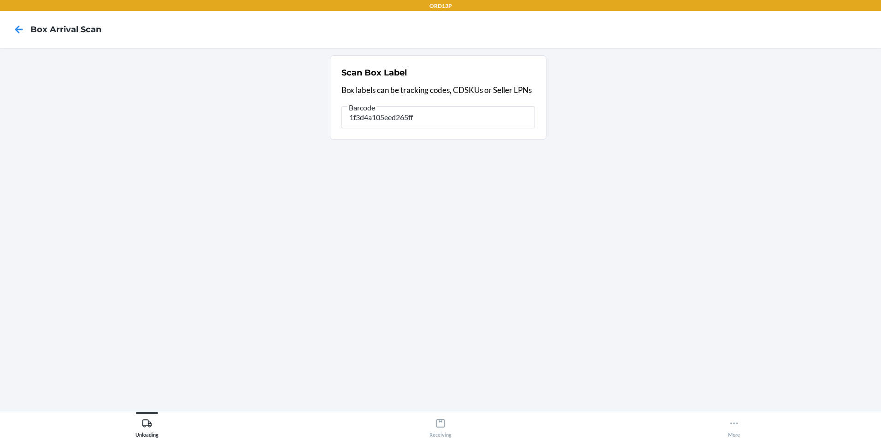
type input "1f3d4a105eed265ff"
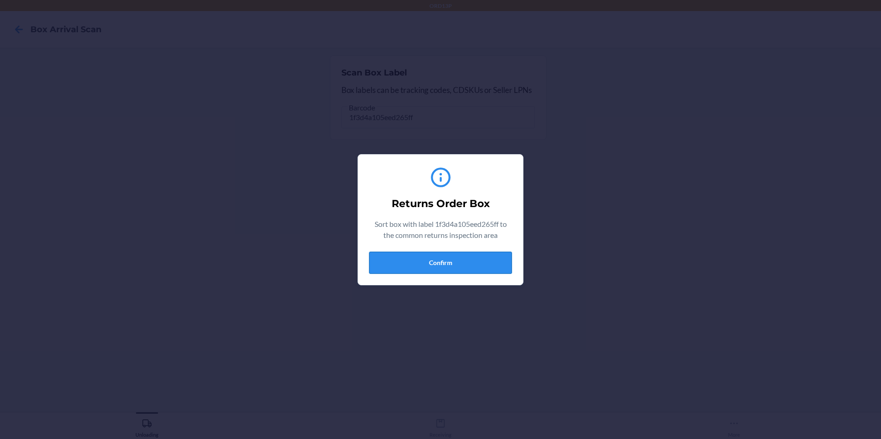
click at [453, 268] on button "Confirm" at bounding box center [440, 263] width 143 height 22
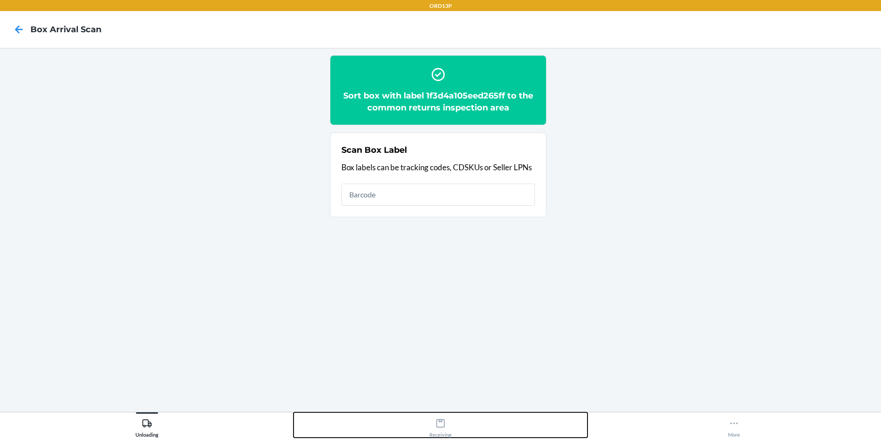
click at [447, 429] on div "Receiving" at bounding box center [440, 426] width 22 height 23
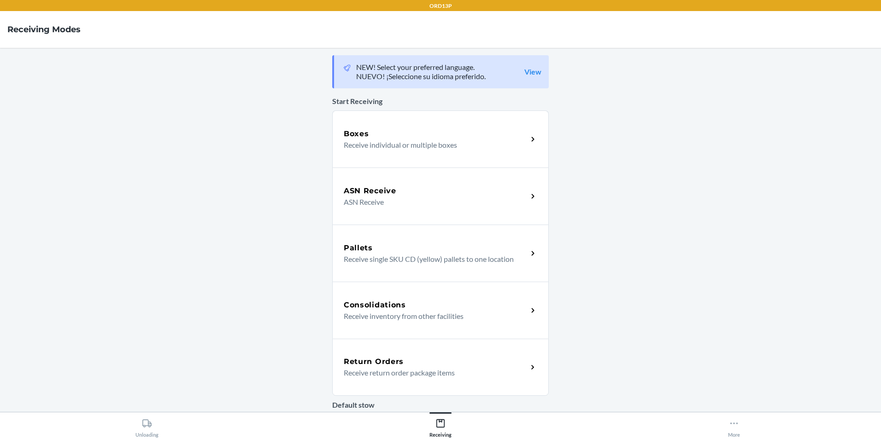
click at [380, 371] on p "Receive return order package items" at bounding box center [432, 373] width 176 height 11
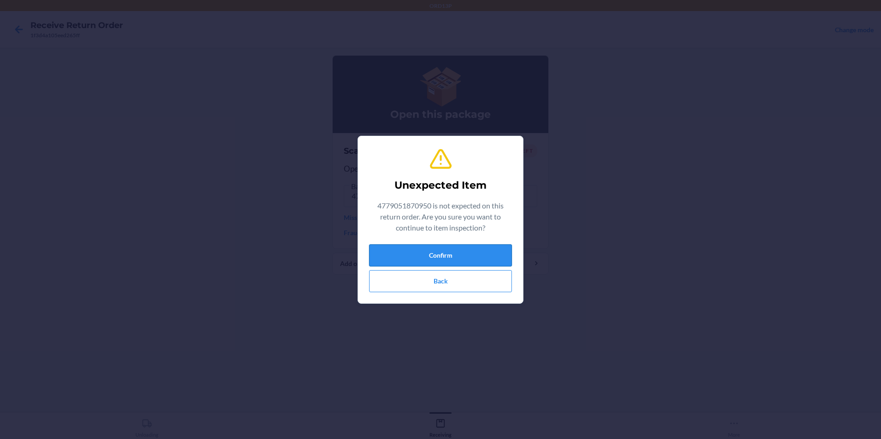
click at [423, 256] on button "Confirm" at bounding box center [440, 256] width 143 height 22
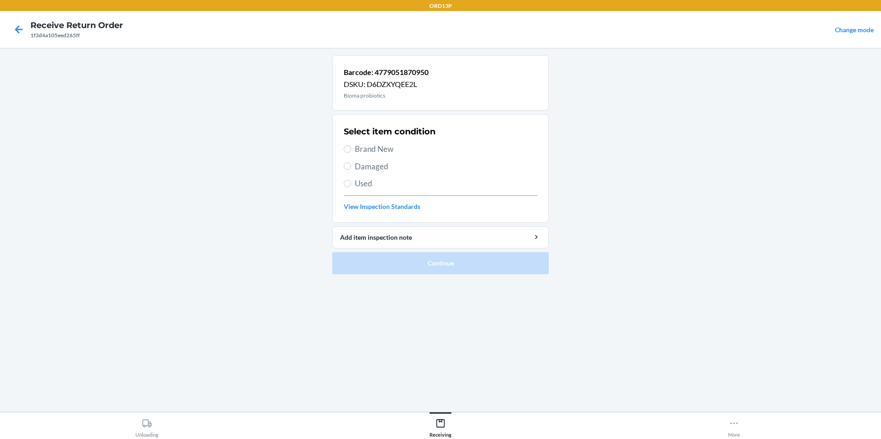
click at [385, 147] on span "Brand New" at bounding box center [446, 149] width 182 height 12
click at [351, 147] on input "Brand New" at bounding box center [347, 149] width 7 height 7
radio input "true"
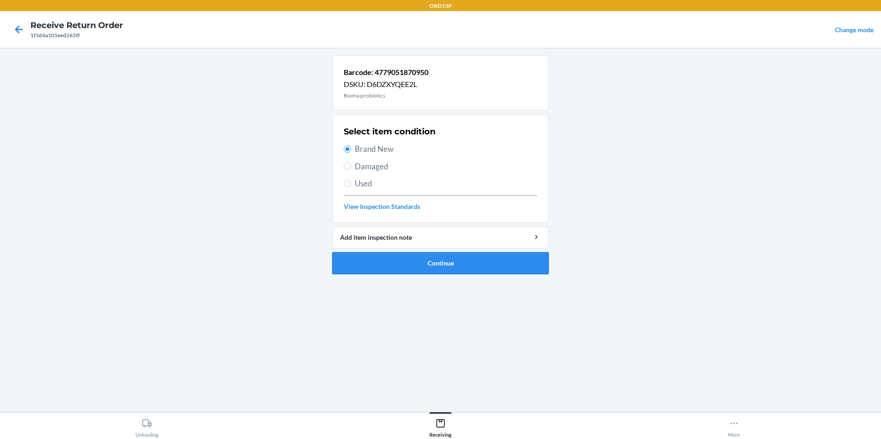
click at [424, 257] on button "Continue" at bounding box center [440, 263] width 216 height 22
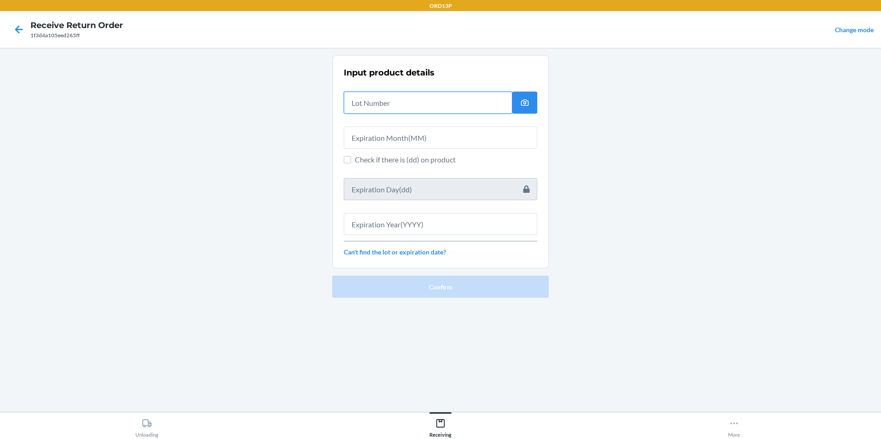
click at [414, 102] on input "text" at bounding box center [428, 103] width 169 height 22
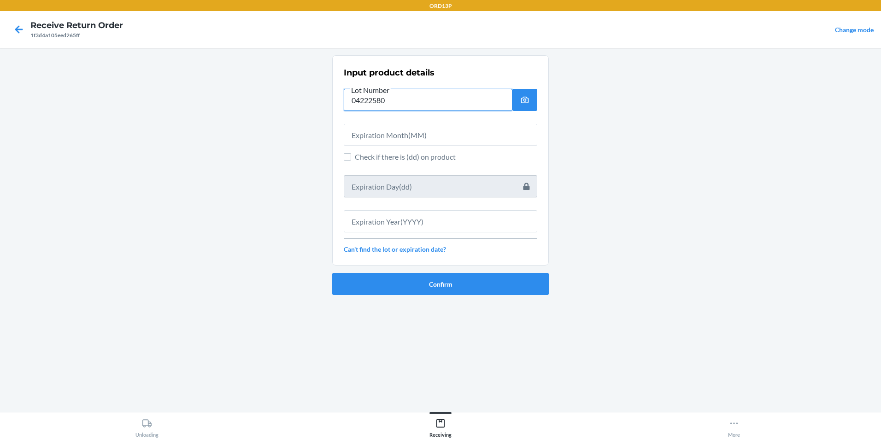
type input "04222580"
click at [383, 140] on input "text" at bounding box center [440, 135] width 193 height 22
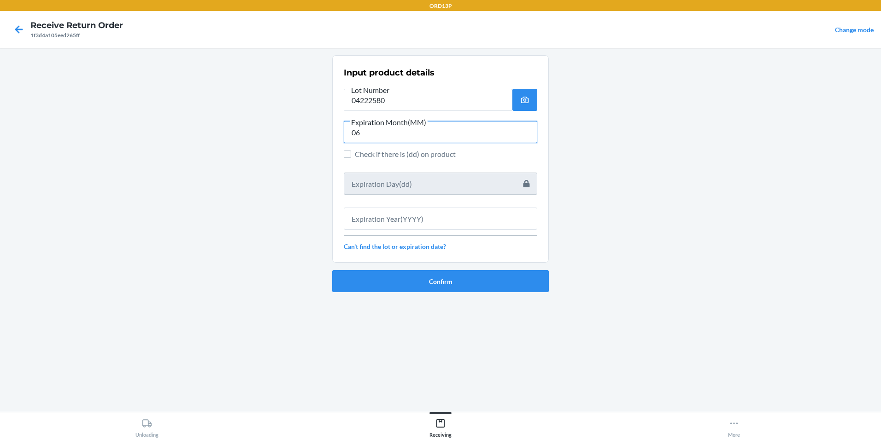
type input "06"
click at [438, 222] on input "text" at bounding box center [440, 219] width 193 height 22
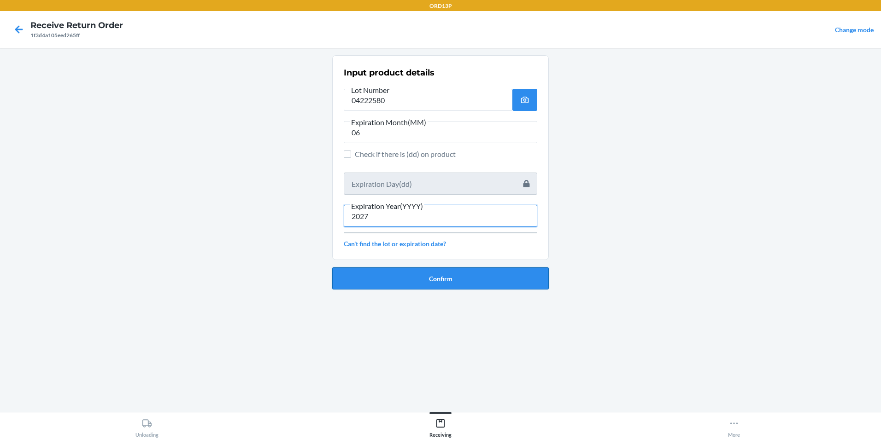
type input "2027"
click at [457, 281] on button "Confirm" at bounding box center [440, 279] width 216 height 22
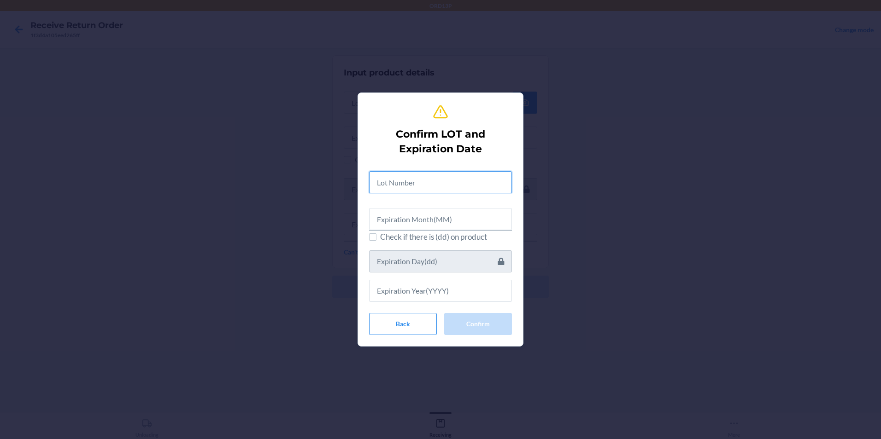
click at [443, 191] on input "text" at bounding box center [440, 182] width 143 height 22
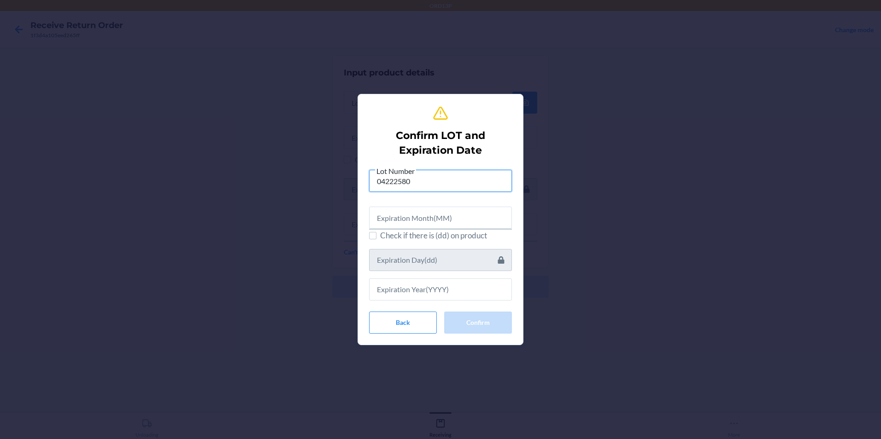
type input "04222580"
click at [447, 216] on input "text" at bounding box center [440, 218] width 143 height 22
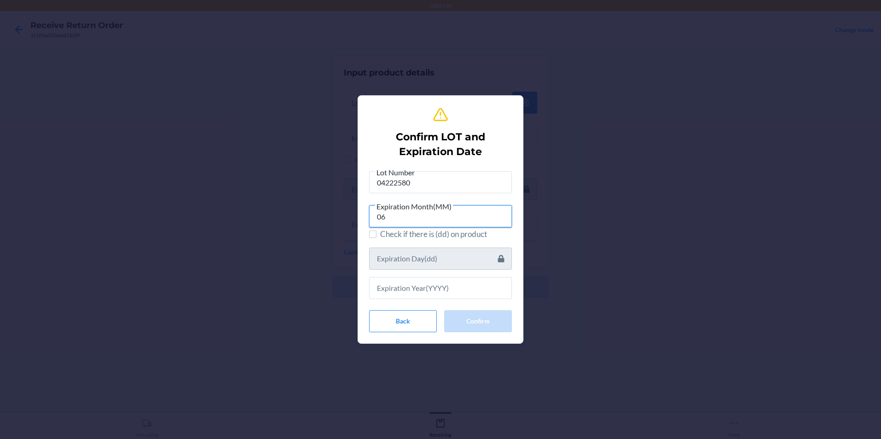
type input "06"
click at [440, 292] on input "text" at bounding box center [440, 288] width 143 height 22
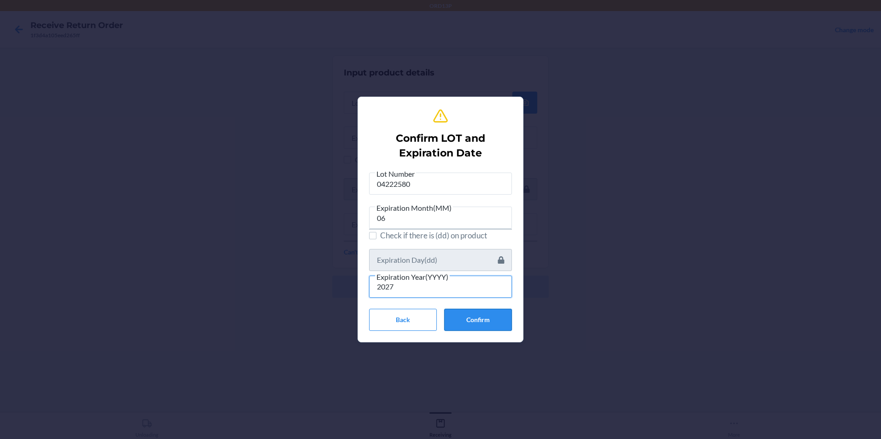
type input "2027"
click at [466, 320] on button "Confirm" at bounding box center [478, 320] width 68 height 22
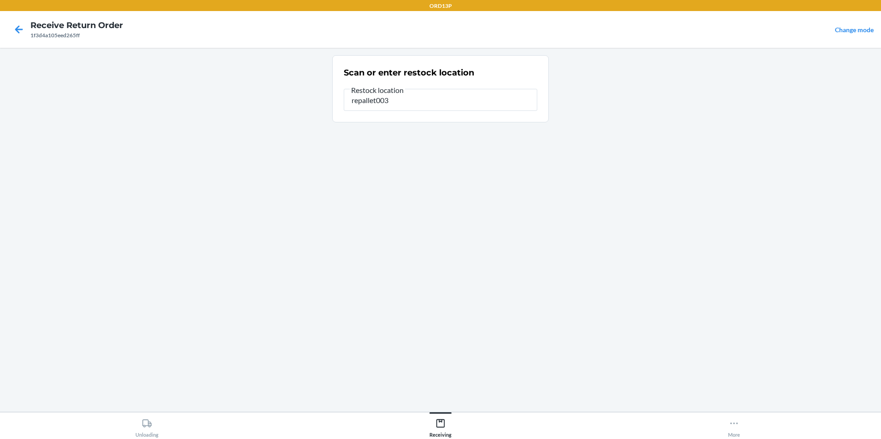
type input "repallet003"
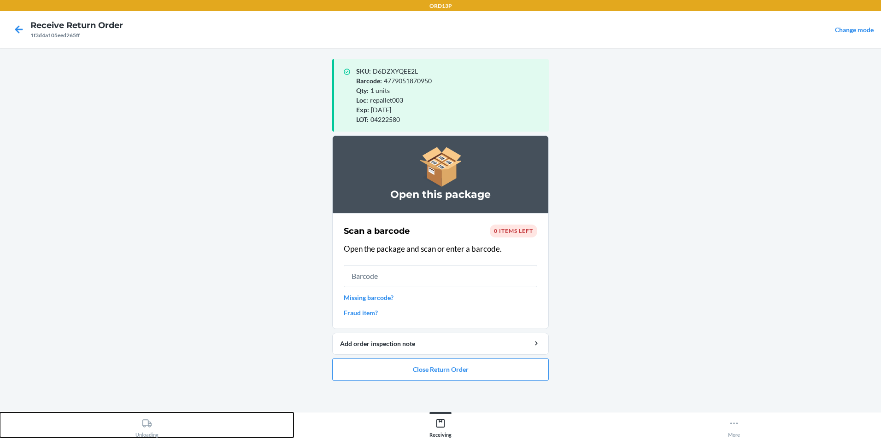
click at [147, 430] on div "Unloading" at bounding box center [146, 426] width 23 height 23
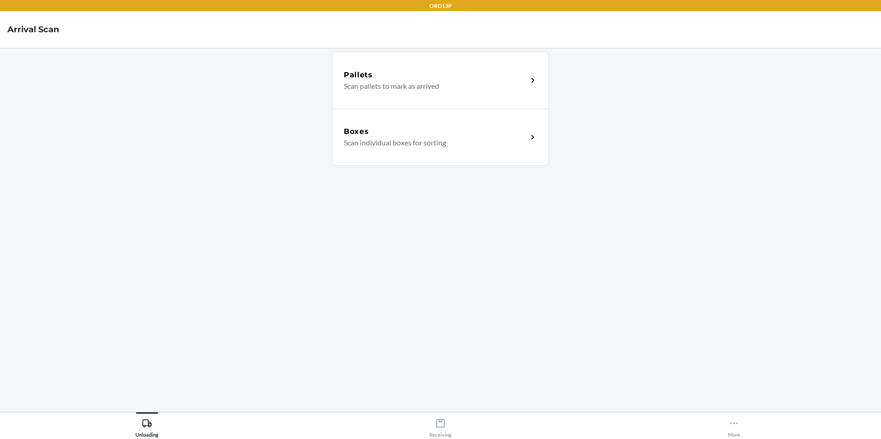
click at [462, 136] on div "Boxes" at bounding box center [436, 131] width 184 height 11
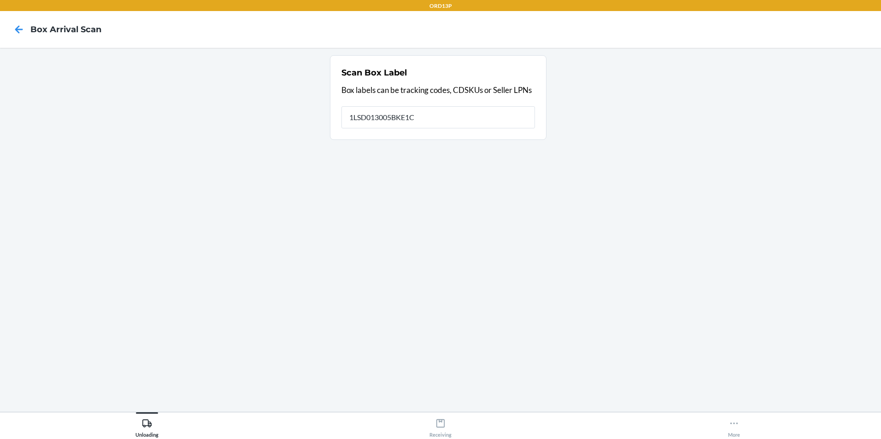
type input "1LSD013005BKE1C"
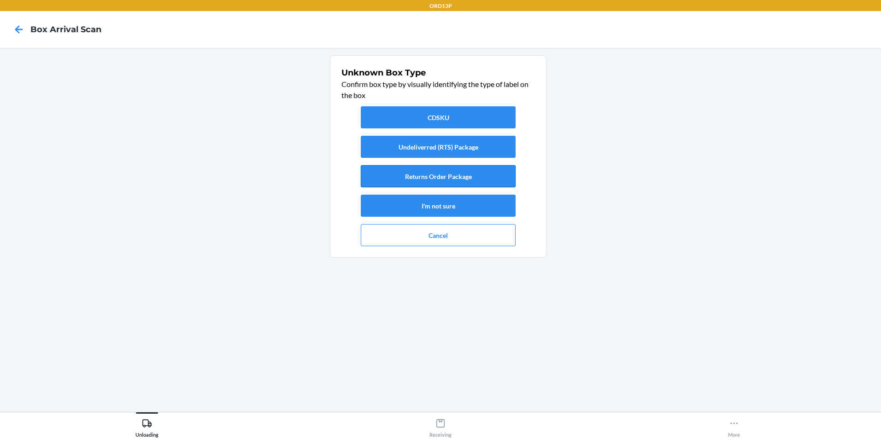
click at [451, 176] on button "Returns Order Package" at bounding box center [438, 176] width 155 height 22
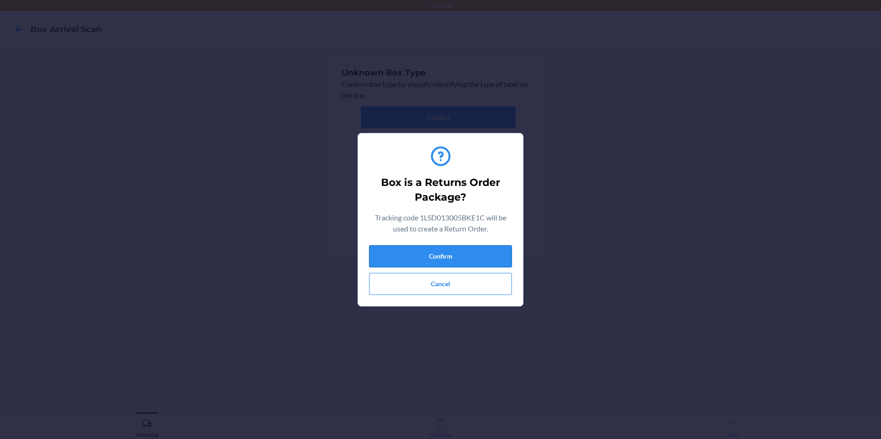
click at [415, 252] on button "Confirm" at bounding box center [440, 257] width 143 height 22
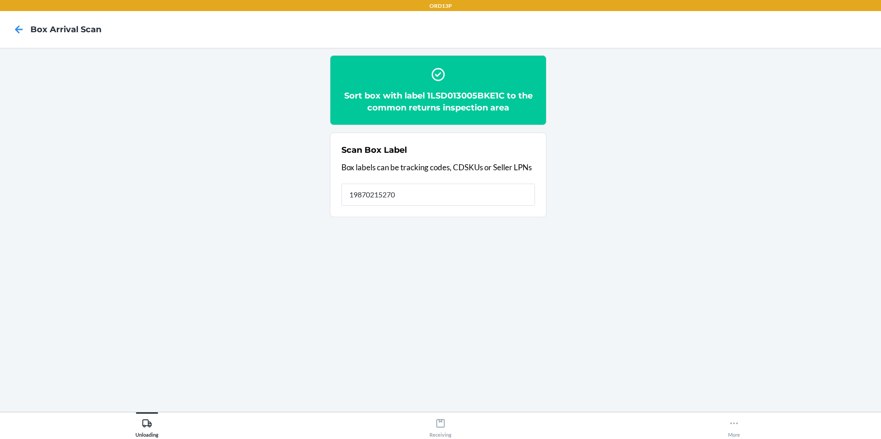
type input "198702152704"
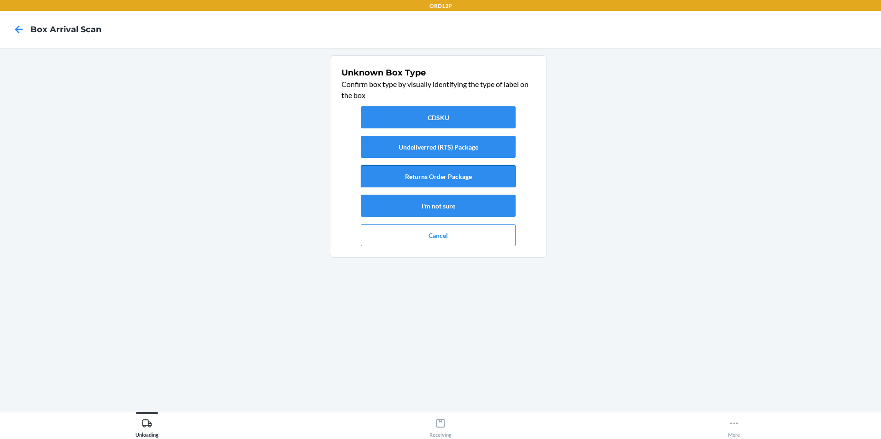
click at [481, 173] on button "Returns Order Package" at bounding box center [438, 176] width 155 height 22
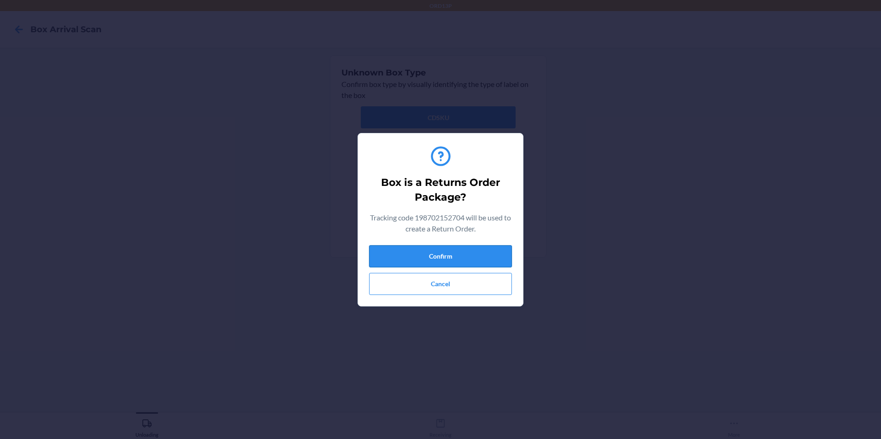
click at [456, 252] on button "Confirm" at bounding box center [440, 257] width 143 height 22
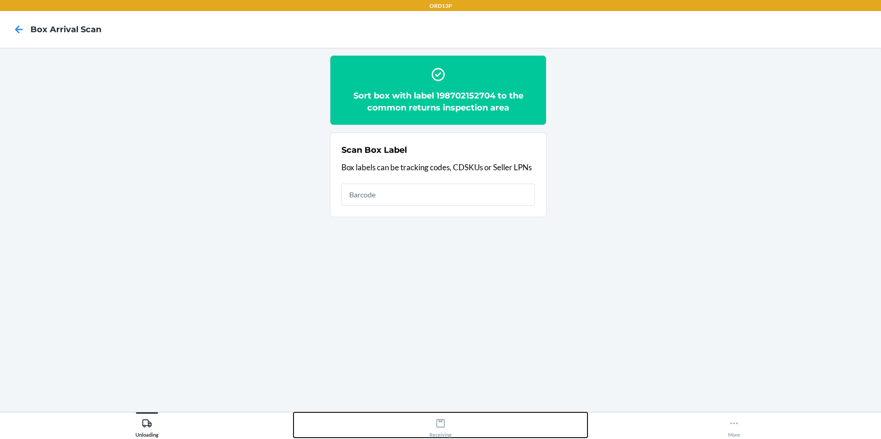
click at [441, 418] on div "Receiving" at bounding box center [440, 426] width 22 height 23
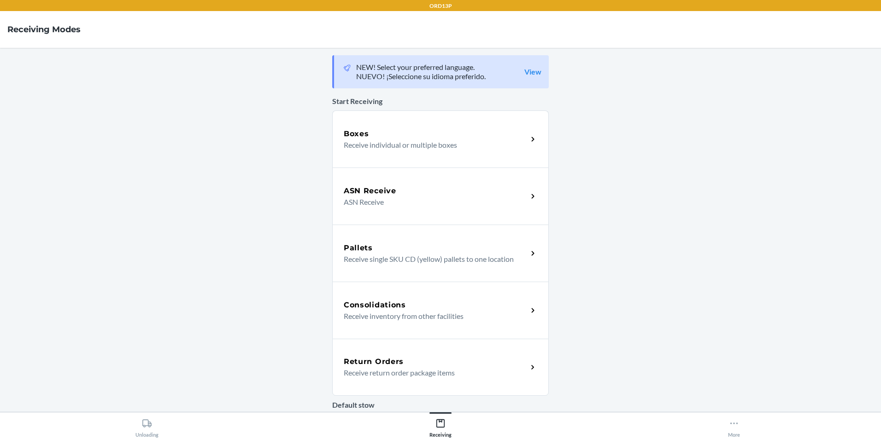
click at [445, 362] on div "Return Orders" at bounding box center [436, 362] width 184 height 11
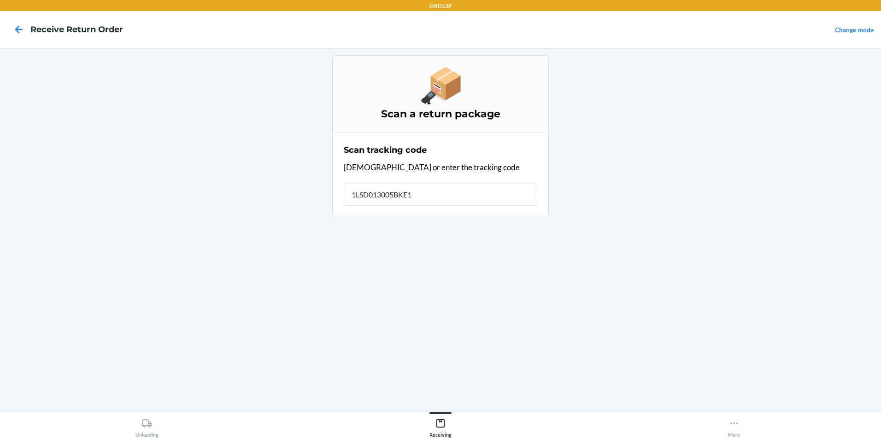
type input "1LSD013005BKE1C"
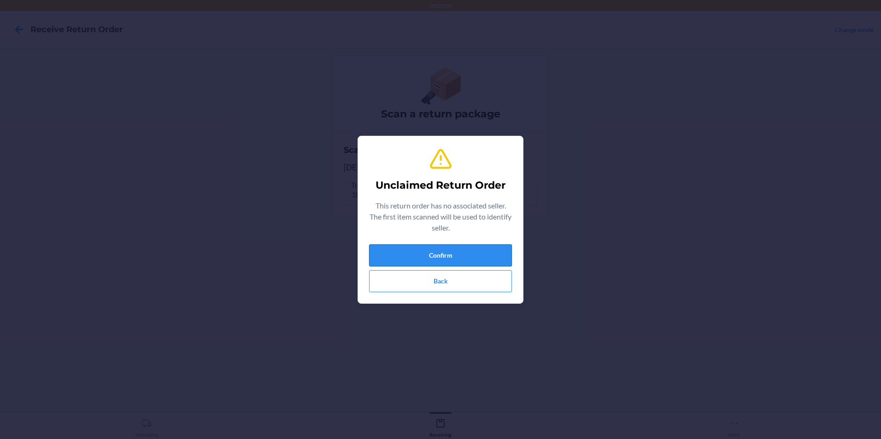
click at [387, 263] on button "Confirm" at bounding box center [440, 256] width 143 height 22
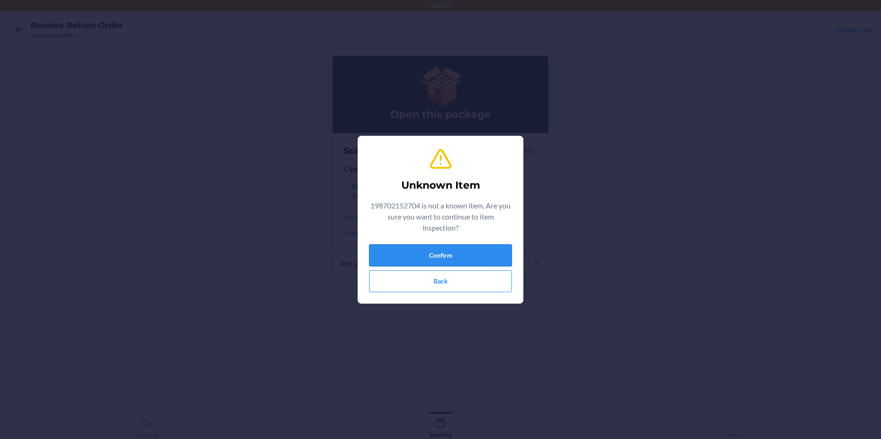
click at [407, 260] on button "Confirm" at bounding box center [440, 256] width 143 height 22
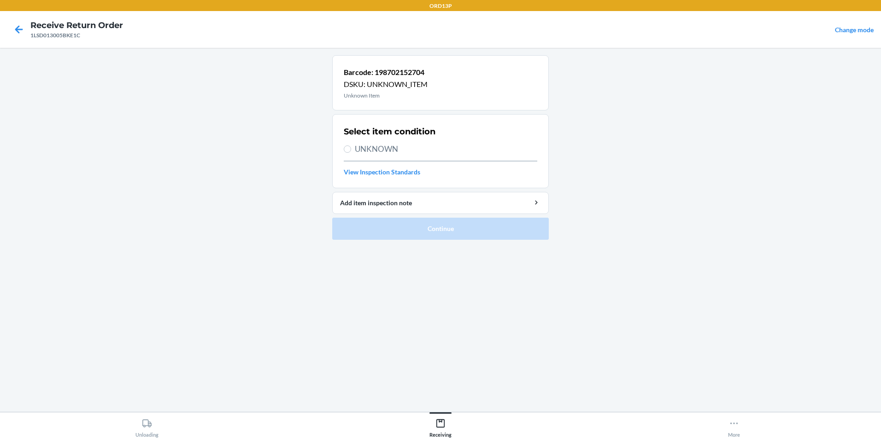
click at [30, 34] on div "1LSD013005BKE1C" at bounding box center [76, 35] width 93 height 8
click at [25, 32] on icon at bounding box center [19, 30] width 16 height 16
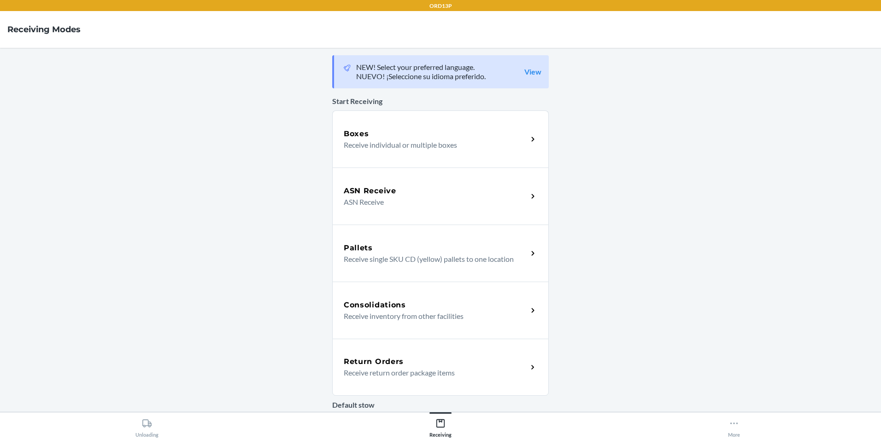
click at [406, 375] on p "Receive return order package items" at bounding box center [432, 373] width 176 height 11
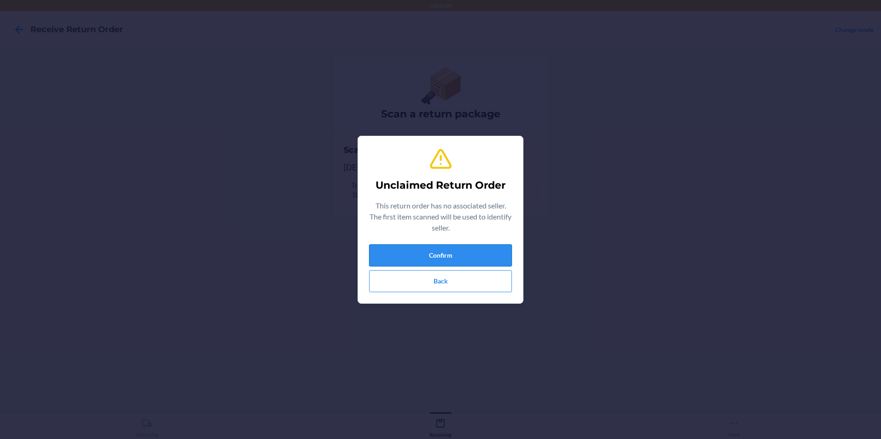
click at [400, 259] on button "Confirm" at bounding box center [440, 256] width 143 height 22
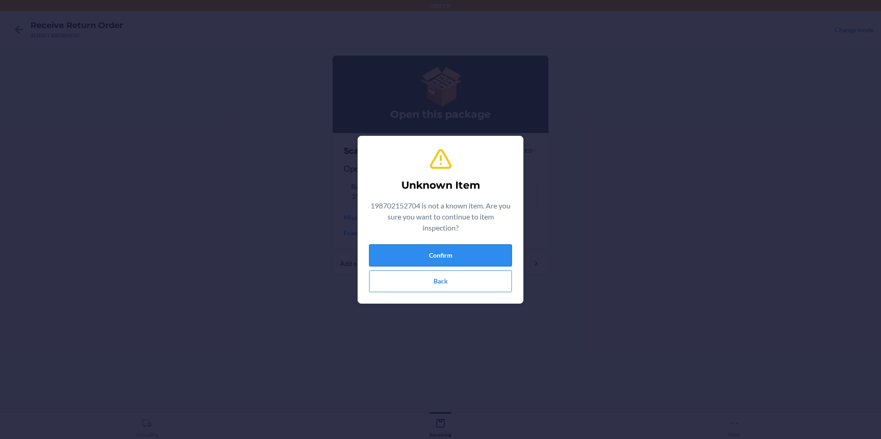
drag, startPoint x: 383, startPoint y: 261, endPoint x: 381, endPoint y: 248, distance: 13.5
click at [381, 248] on button "Confirm" at bounding box center [440, 256] width 143 height 22
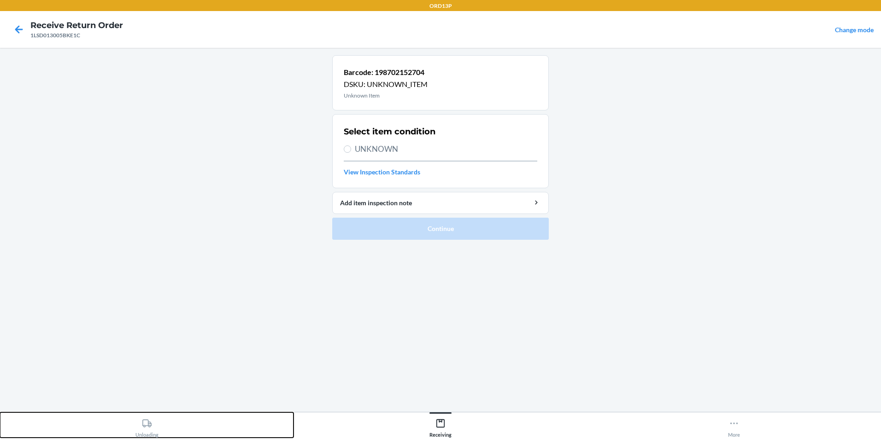
click at [148, 422] on icon at bounding box center [146, 424] width 9 height 8
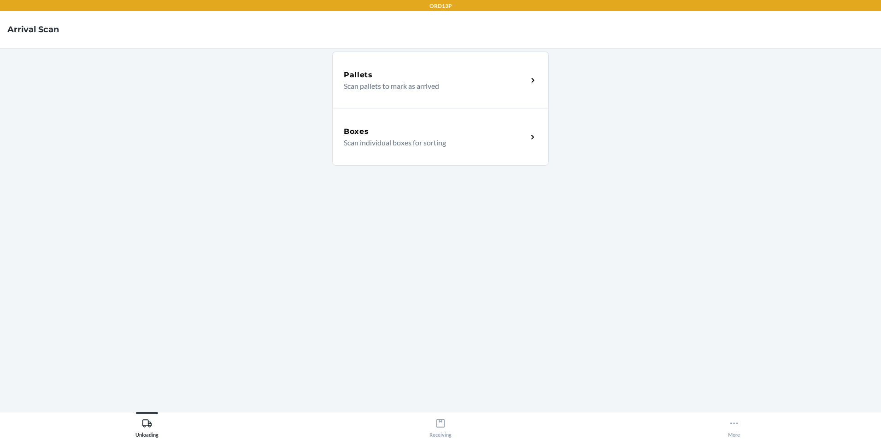
click at [413, 146] on p "Scan individual boxes for sorting" at bounding box center [432, 142] width 176 height 11
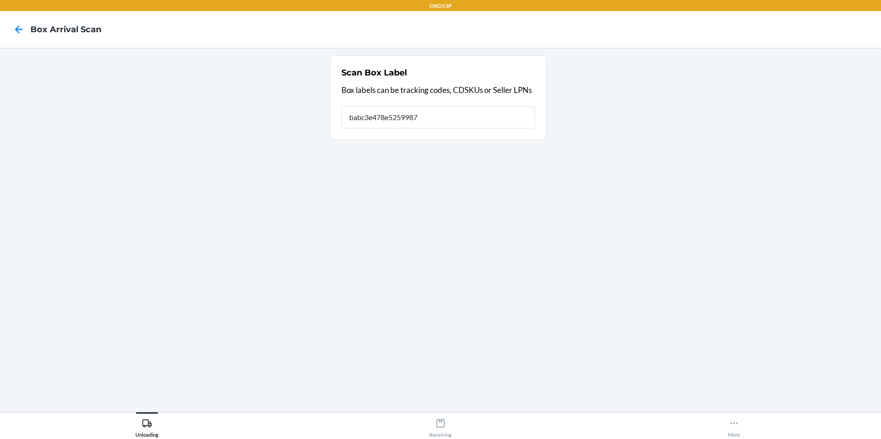
type input "babc3e478e5259987"
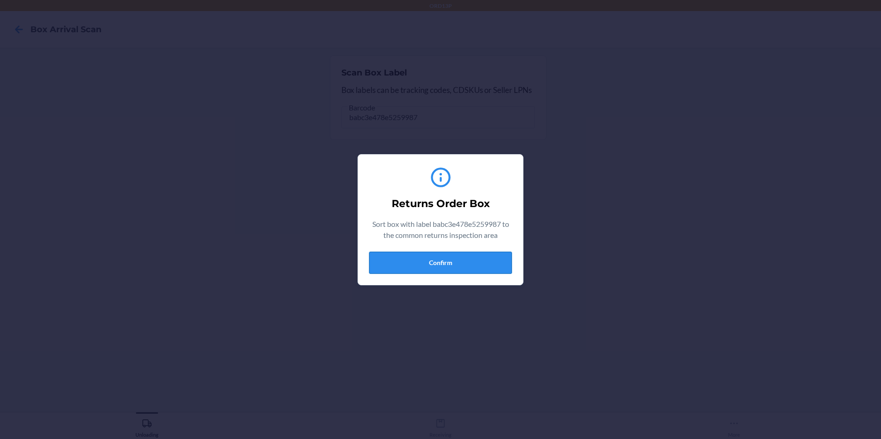
click at [422, 263] on button "Confirm" at bounding box center [440, 263] width 143 height 22
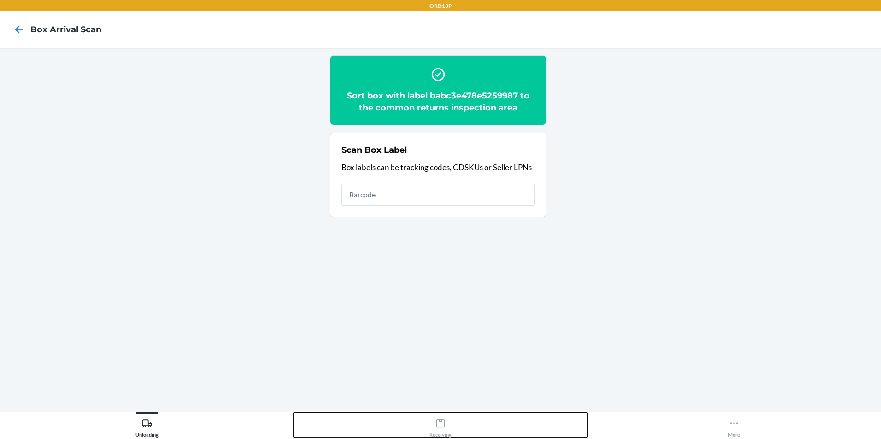
click at [434, 423] on div "Receiving" at bounding box center [440, 426] width 22 height 23
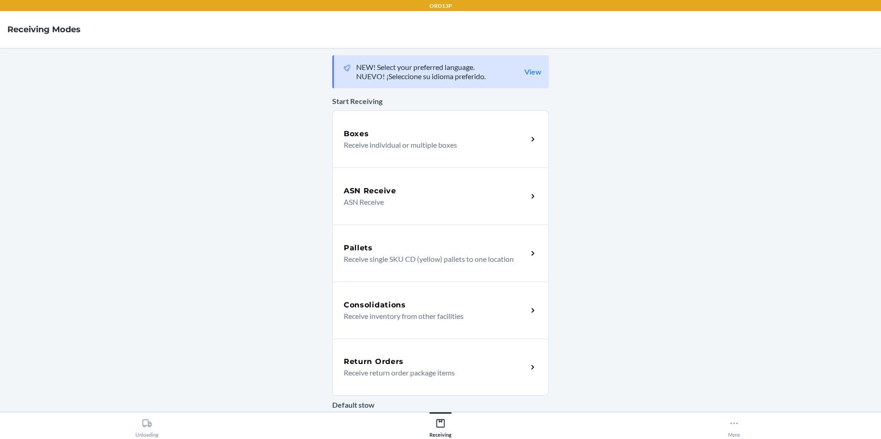
click at [431, 376] on p "Receive return order package items" at bounding box center [432, 373] width 176 height 11
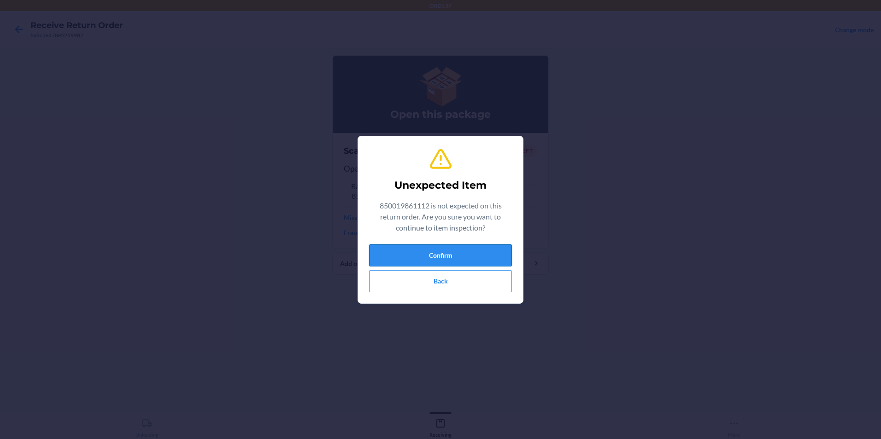
click at [407, 257] on button "Confirm" at bounding box center [440, 256] width 143 height 22
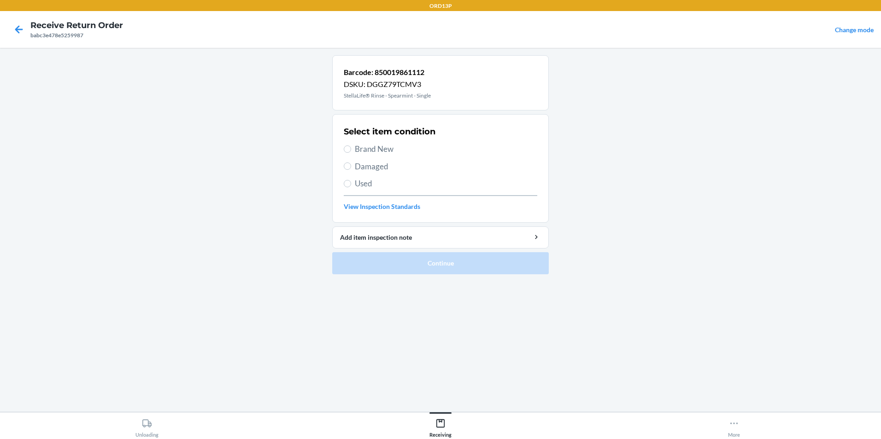
click at [409, 147] on span "Brand New" at bounding box center [446, 149] width 182 height 12
click at [351, 147] on input "Brand New" at bounding box center [347, 149] width 7 height 7
radio input "true"
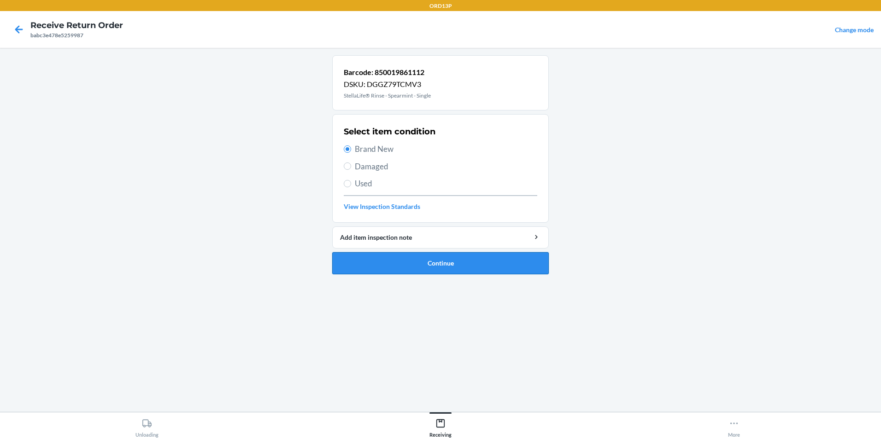
click at [402, 264] on button "Continue" at bounding box center [440, 263] width 216 height 22
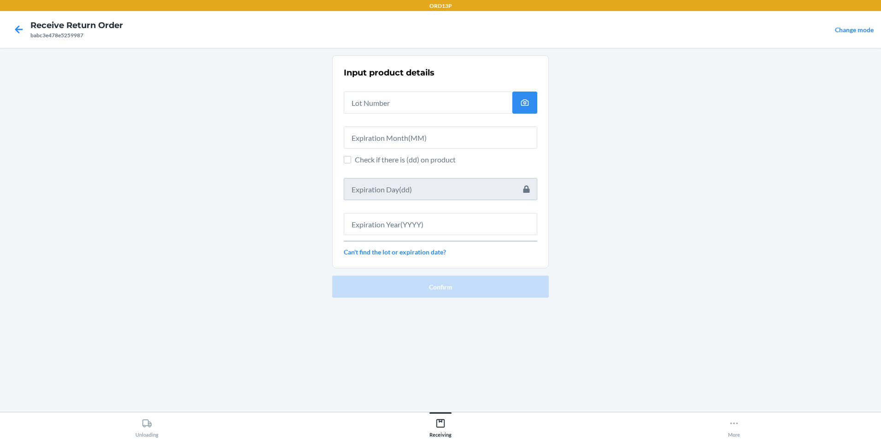
click at [392, 118] on div "Input product details Check if there is (dd) on product Can't find the lot or e…" at bounding box center [440, 162] width 193 height 196
click at [469, 108] on input "text" at bounding box center [428, 103] width 169 height 22
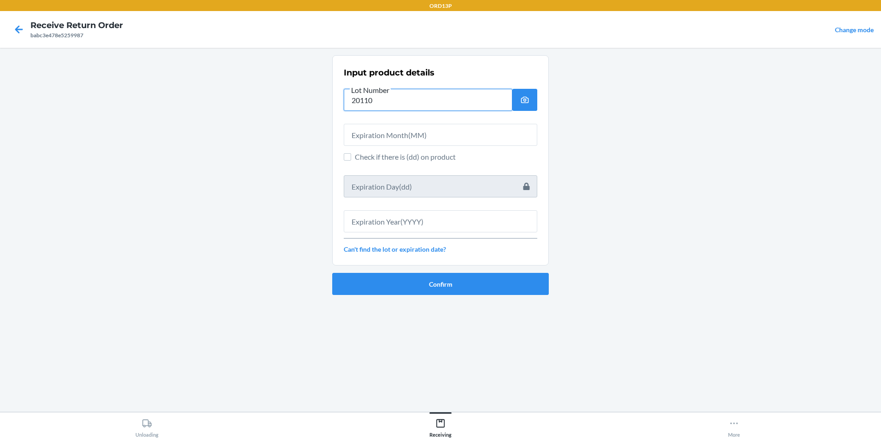
type input "20110"
click at [489, 140] on input "text" at bounding box center [440, 135] width 193 height 22
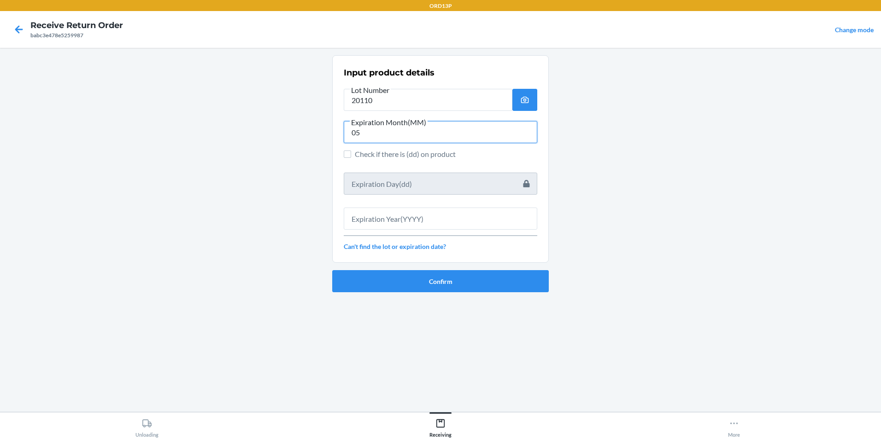
type input "05"
click at [457, 223] on input "text" at bounding box center [440, 219] width 193 height 22
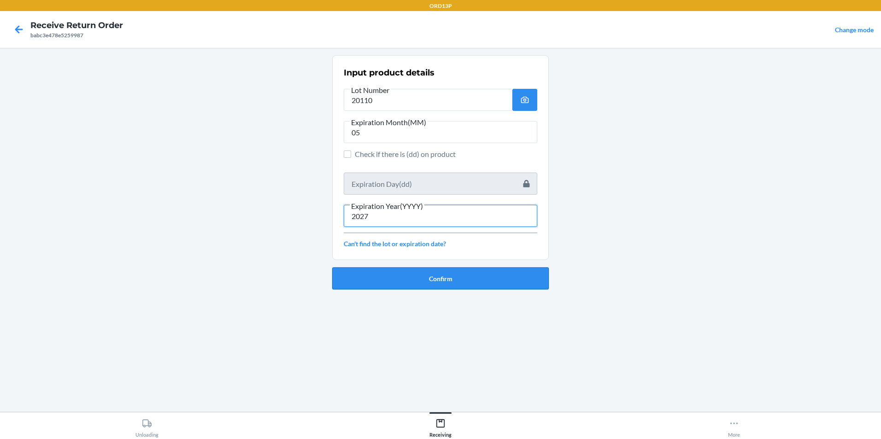
type input "2027"
click at [513, 270] on button "Confirm" at bounding box center [440, 279] width 216 height 22
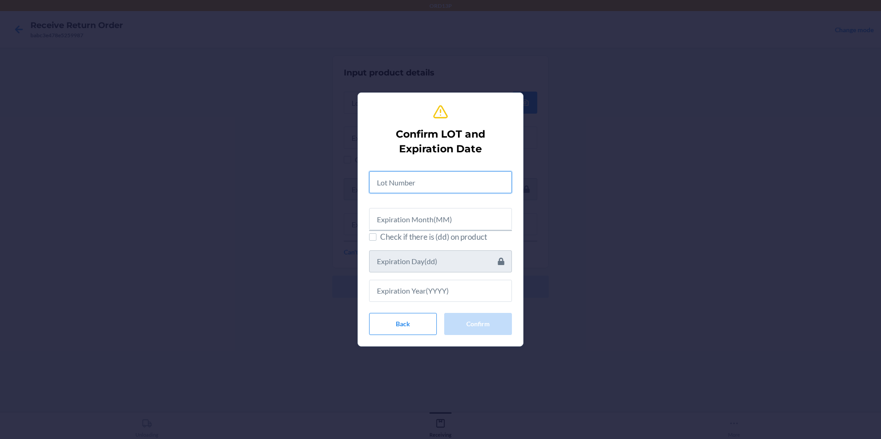
click at [434, 183] on input "text" at bounding box center [440, 182] width 143 height 22
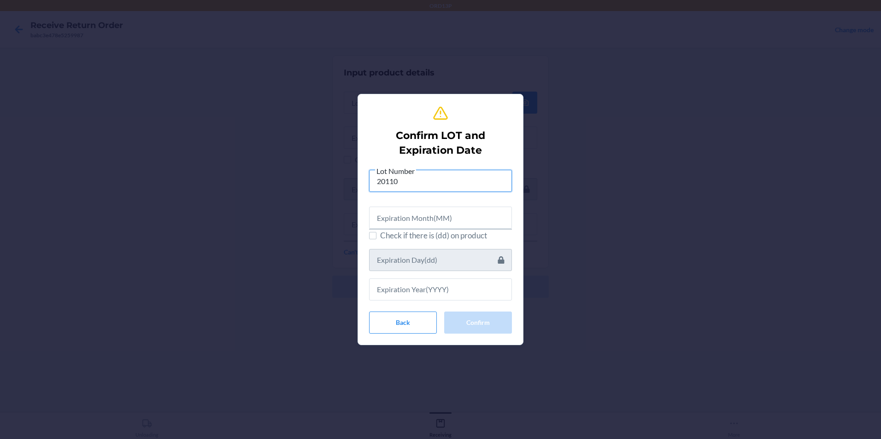
type input "20110"
click at [375, 220] on input "text" at bounding box center [440, 218] width 143 height 22
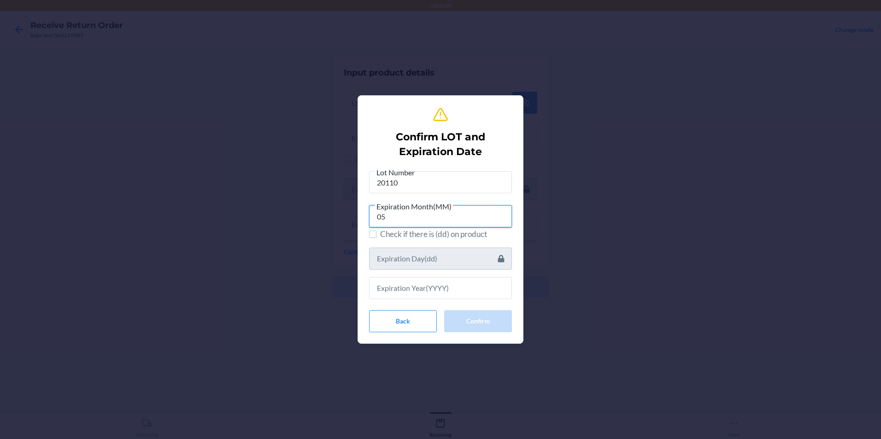
type input "05"
click at [450, 292] on input "text" at bounding box center [440, 288] width 143 height 22
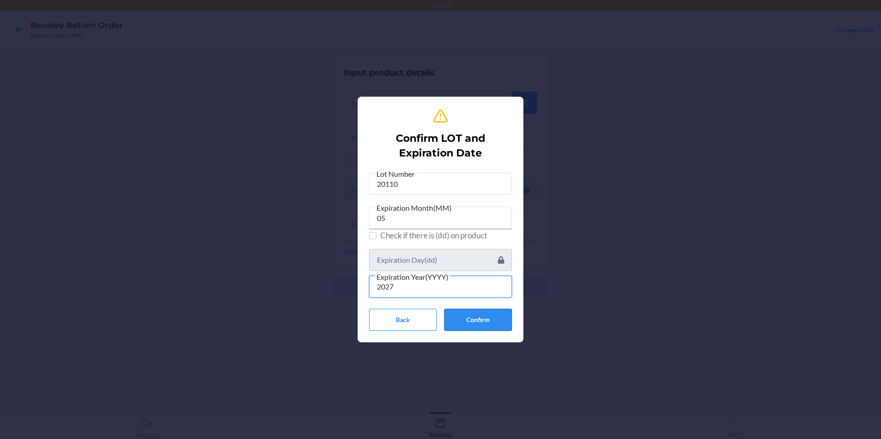
type input "2027"
click at [465, 314] on button "Confirm" at bounding box center [478, 320] width 68 height 22
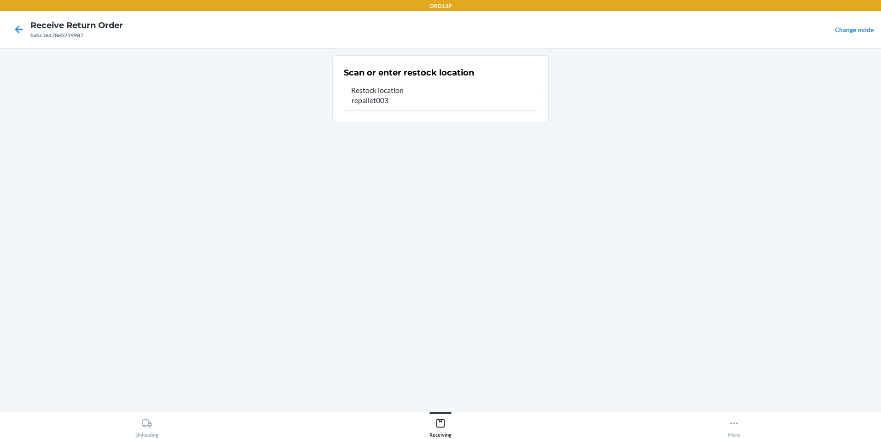
type input "repallet003"
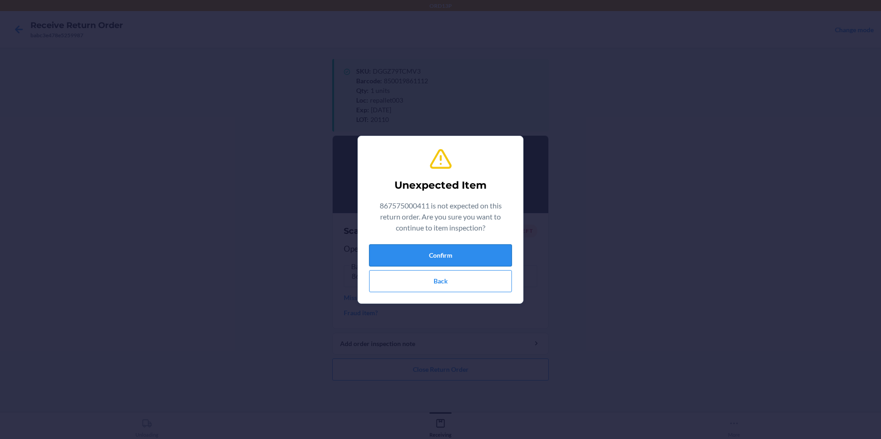
click at [450, 251] on button "Confirm" at bounding box center [440, 256] width 143 height 22
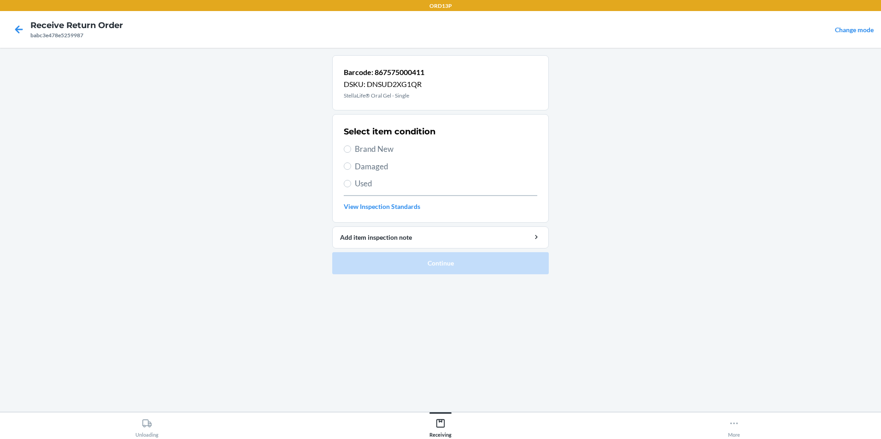
click at [398, 154] on span "Brand New" at bounding box center [446, 149] width 182 height 12
click at [351, 153] on input "Brand New" at bounding box center [347, 149] width 7 height 7
radio input "true"
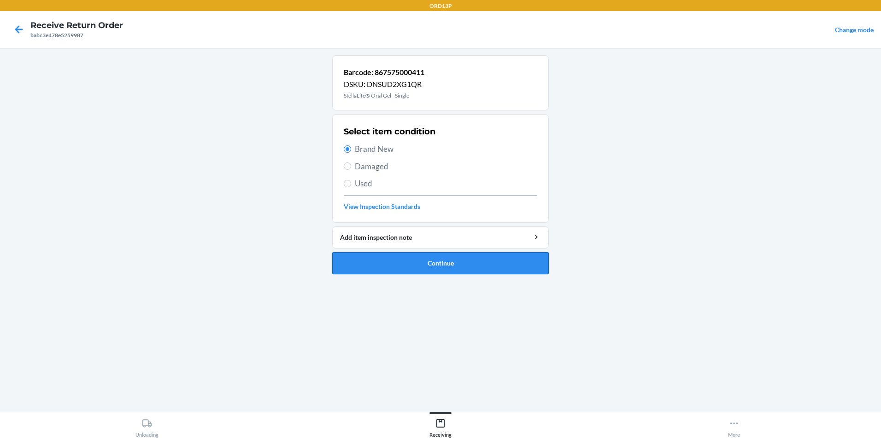
click at [414, 256] on button "Continue" at bounding box center [440, 263] width 216 height 22
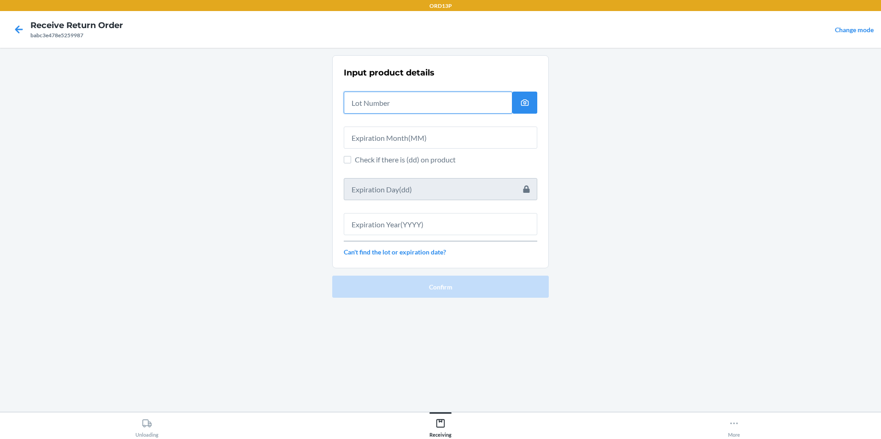
click at [391, 101] on input "text" at bounding box center [428, 103] width 169 height 22
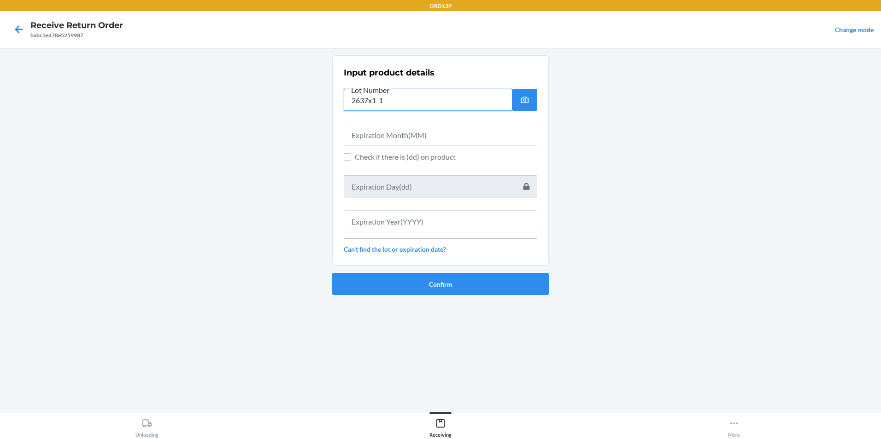
type input "2637x1-1"
click at [394, 137] on input "text" at bounding box center [440, 135] width 193 height 22
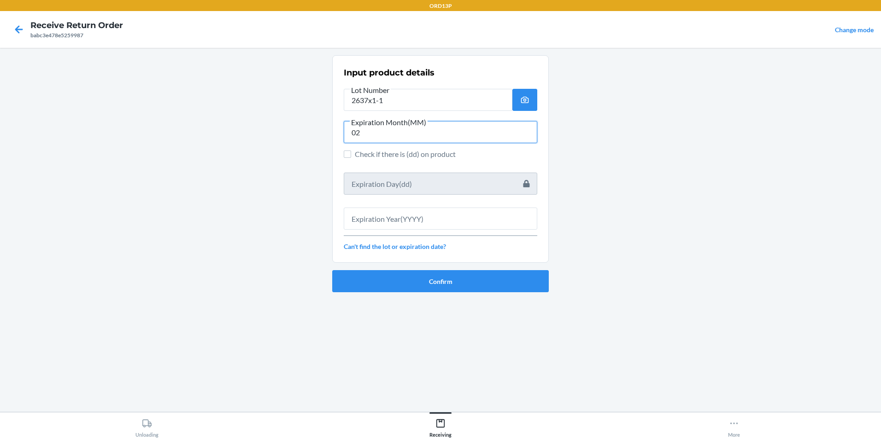
type input "02"
click at [450, 217] on input "text" at bounding box center [440, 219] width 193 height 22
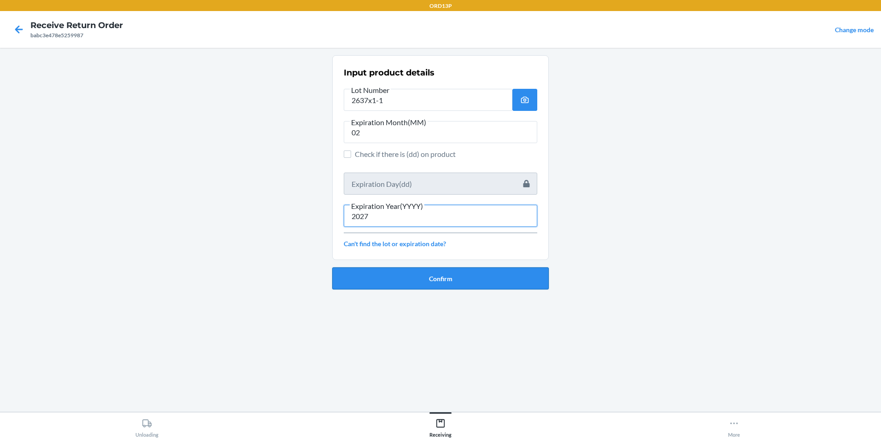
type input "2027"
click at [397, 271] on button "Confirm" at bounding box center [440, 279] width 216 height 22
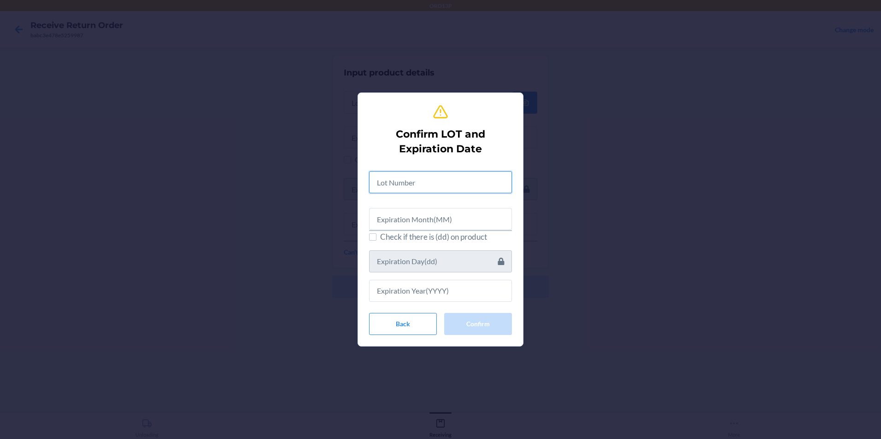
click at [433, 188] on input "text" at bounding box center [440, 182] width 143 height 22
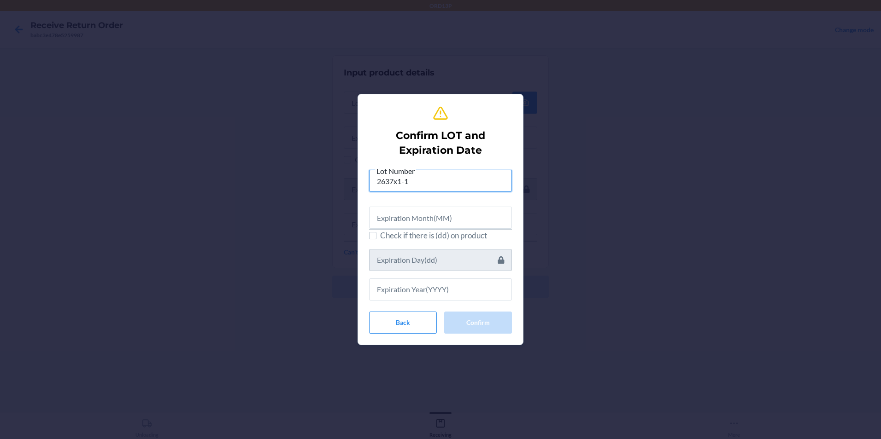
type input "2637x1-1"
click at [383, 214] on input "text" at bounding box center [440, 218] width 143 height 22
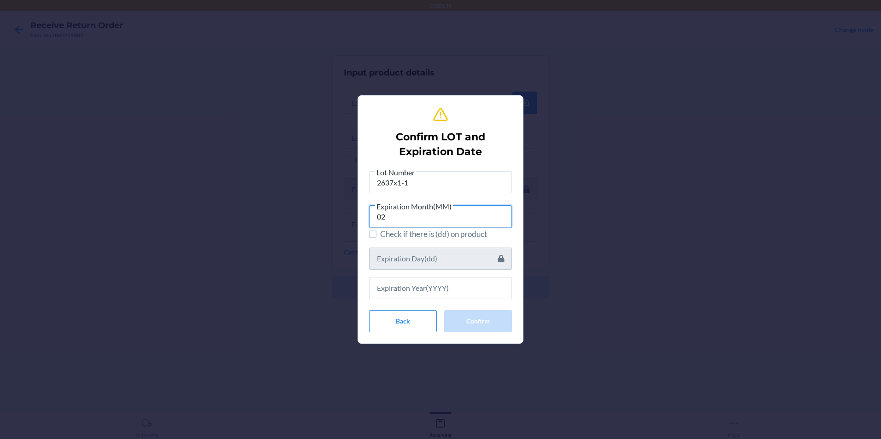
type input "02"
drag, startPoint x: 420, startPoint y: 304, endPoint x: 442, endPoint y: 294, distance: 23.7
click at [422, 303] on div "Lot Number 2637x1-1 Expiration Month(MM) 02 Check if there is (dd) on product B…" at bounding box center [440, 250] width 143 height 166
click at [442, 294] on input "text" at bounding box center [440, 288] width 143 height 22
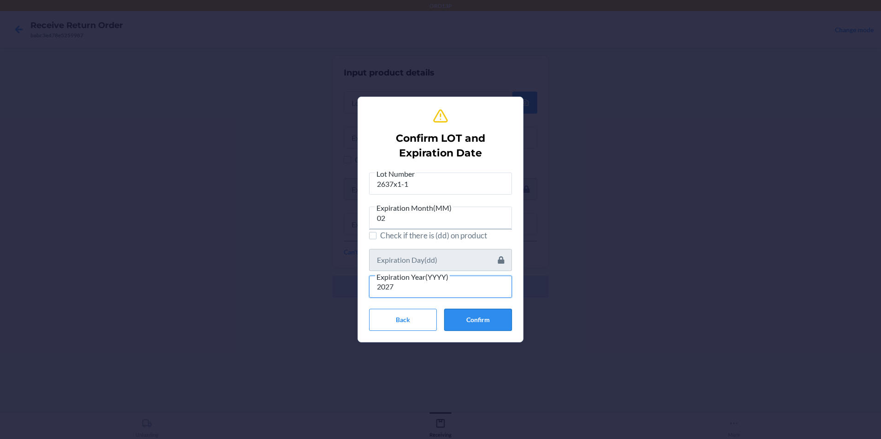
type input "2027"
click at [497, 315] on button "Confirm" at bounding box center [478, 320] width 68 height 22
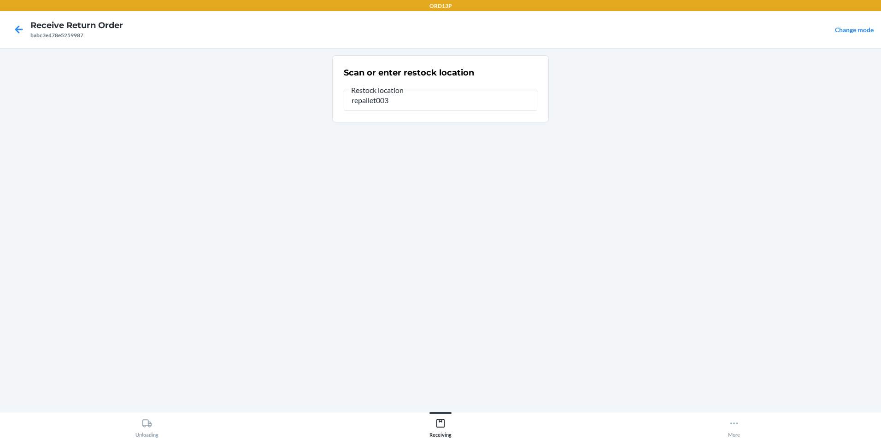
type input "repallet003"
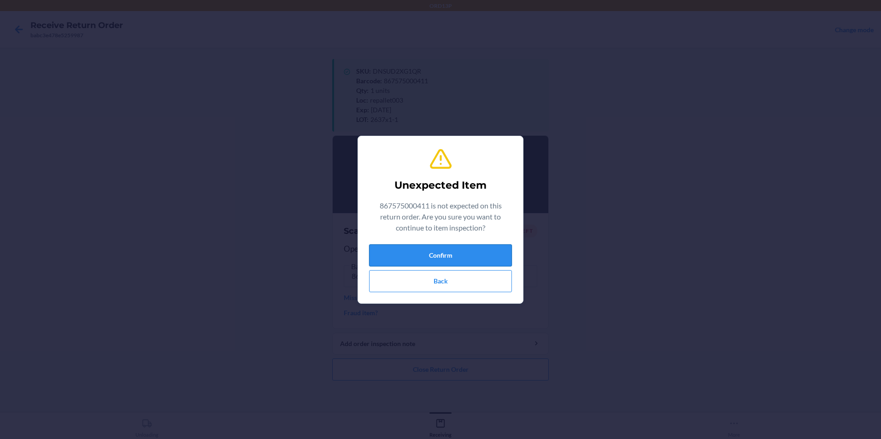
click at [377, 266] on div "Confirm Back" at bounding box center [440, 269] width 143 height 48
click at [384, 260] on button "Confirm" at bounding box center [440, 256] width 143 height 22
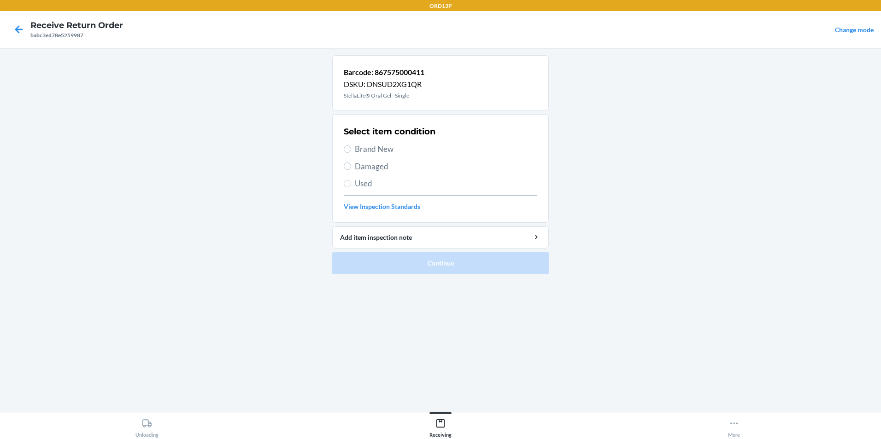
click at [415, 150] on span "Brand New" at bounding box center [446, 149] width 182 height 12
click at [351, 150] on input "Brand New" at bounding box center [347, 149] width 7 height 7
radio input "true"
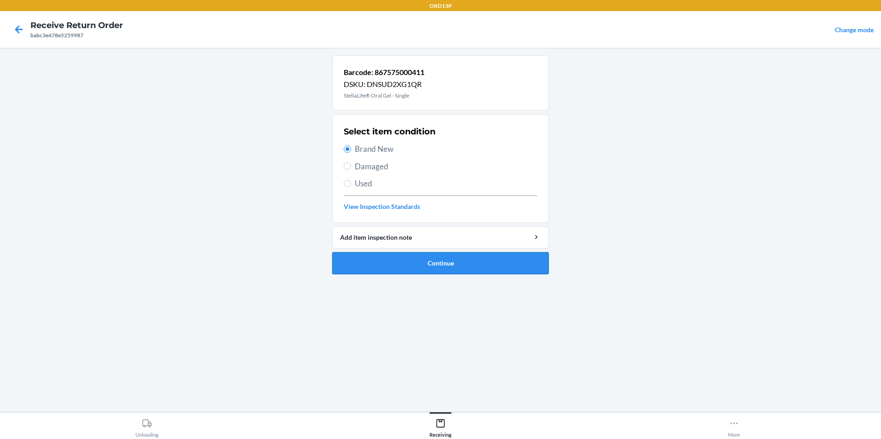
click at [403, 268] on button "Continue" at bounding box center [440, 263] width 216 height 22
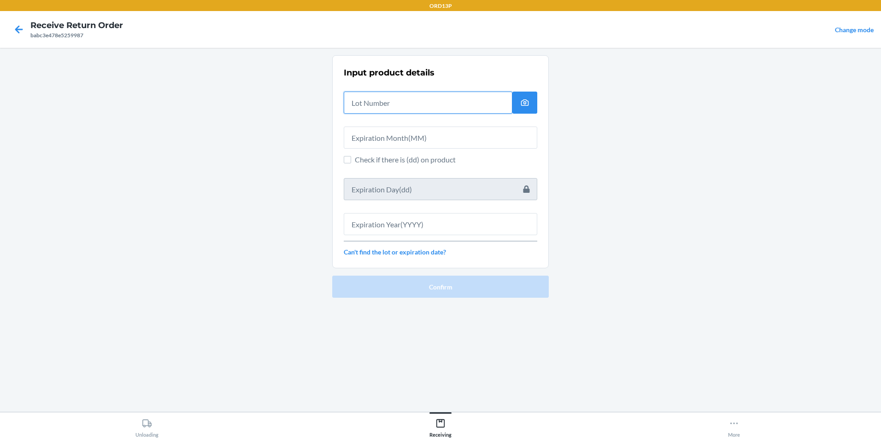
click at [412, 104] on input "text" at bounding box center [428, 103] width 169 height 22
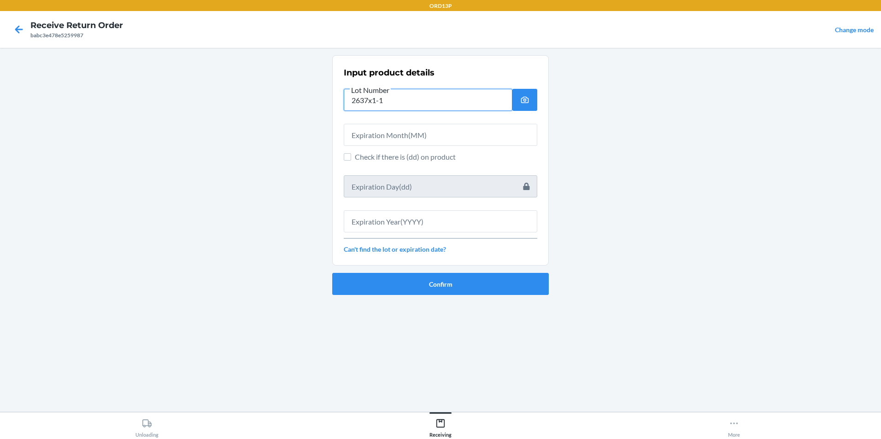
type input "2637x1-1"
click at [380, 140] on input "text" at bounding box center [440, 135] width 193 height 22
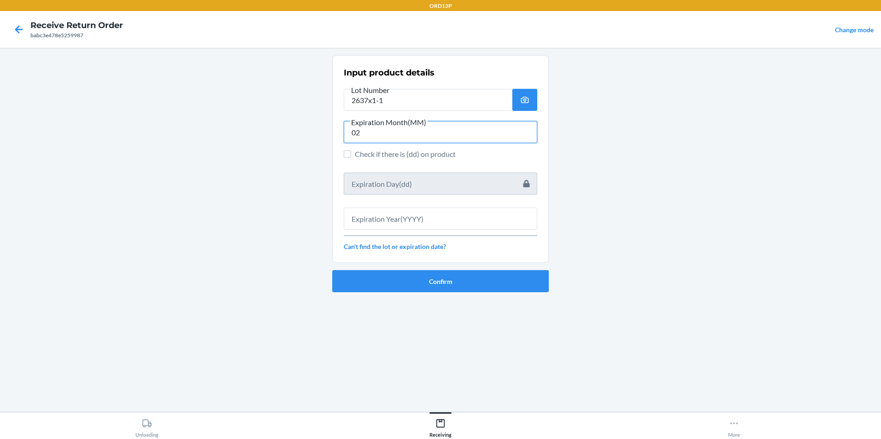
type input "02"
click at [384, 217] on input "text" at bounding box center [440, 219] width 193 height 22
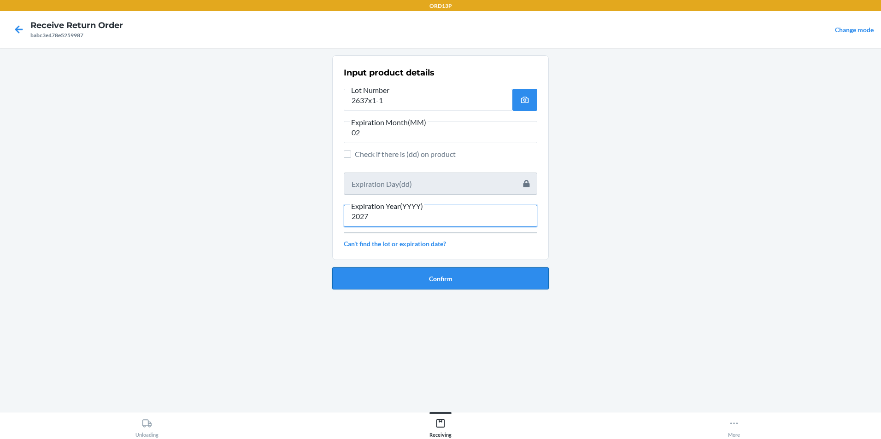
type input "2027"
click at [399, 280] on button "Confirm" at bounding box center [440, 279] width 216 height 22
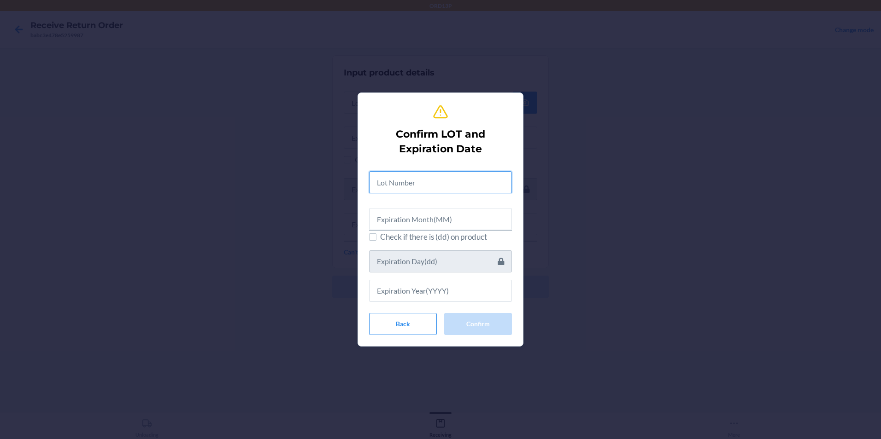
click at [409, 187] on input "text" at bounding box center [440, 182] width 143 height 22
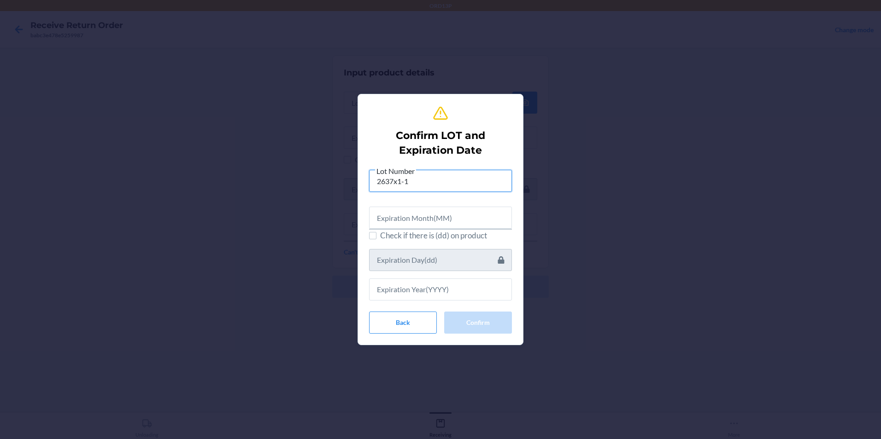
type input "2637x1-1"
click at [423, 208] on input "text" at bounding box center [440, 218] width 143 height 22
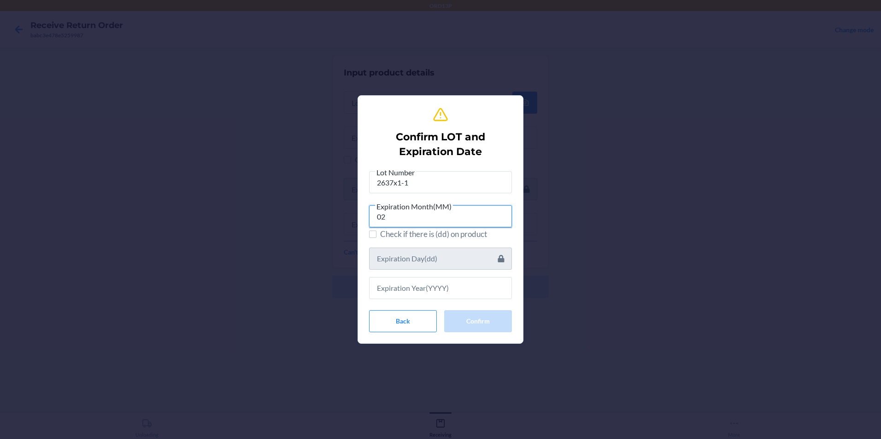
type input "02"
click at [471, 292] on input "text" at bounding box center [440, 288] width 143 height 22
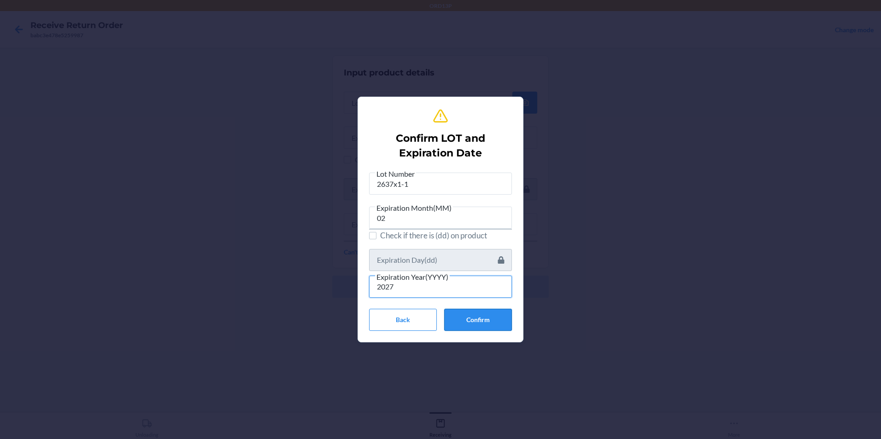
type input "2027"
click at [468, 324] on button "Confirm" at bounding box center [478, 320] width 68 height 22
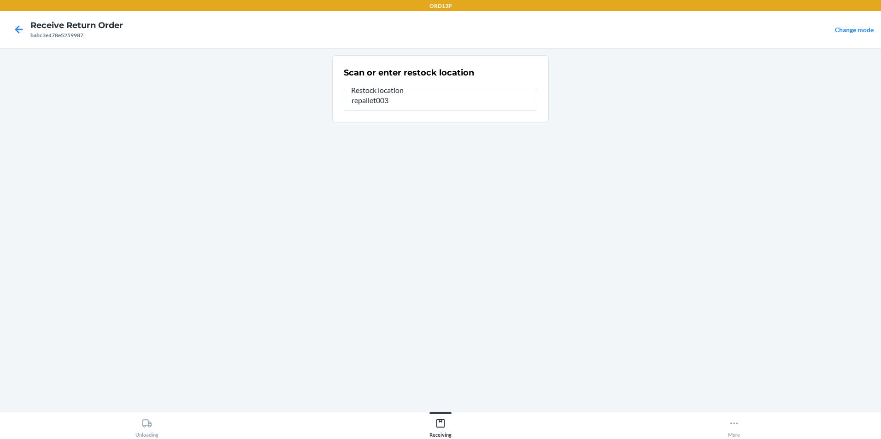
type input "repallet003"
